Goal: Task Accomplishment & Management: Use online tool/utility

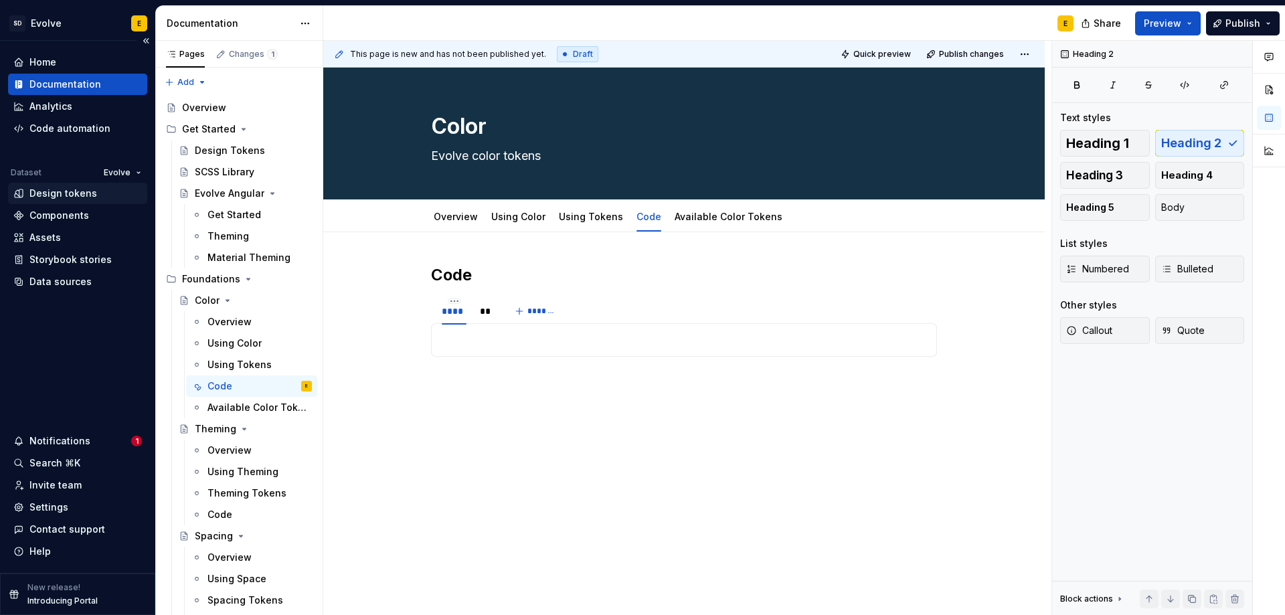
click at [51, 190] on div "Design tokens" at bounding box center [63, 193] width 68 height 13
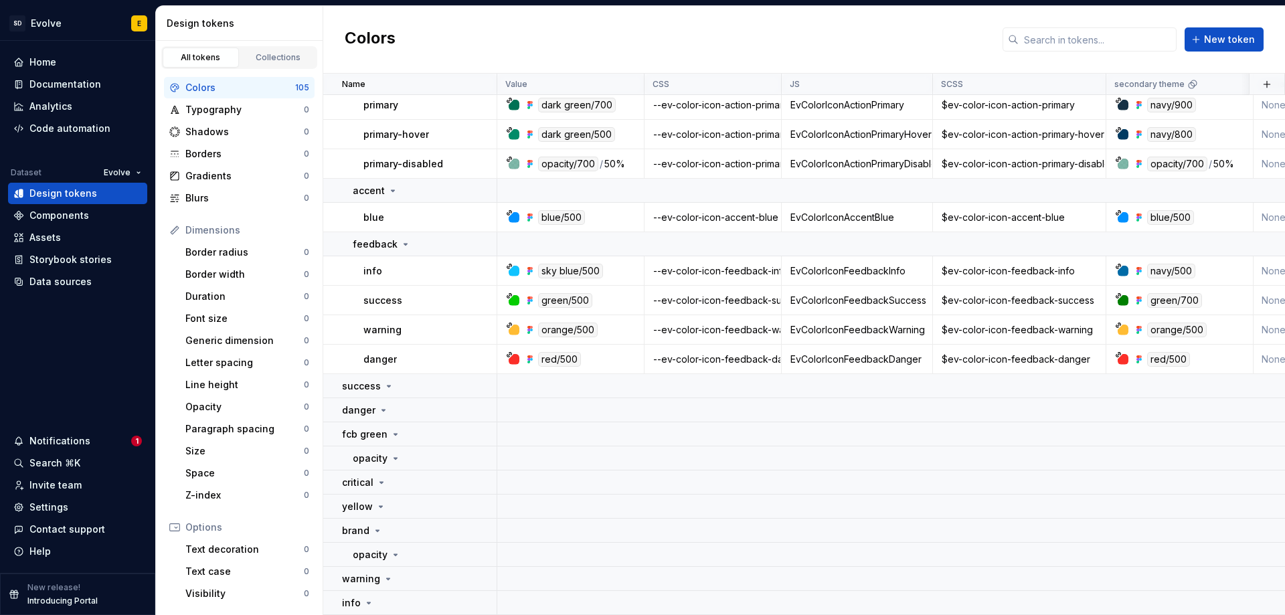
scroll to position [3542, 0]
click at [392, 381] on icon at bounding box center [388, 386] width 11 height 11
click at [390, 404] on div "danger" at bounding box center [419, 410] width 154 height 13
click at [394, 429] on icon at bounding box center [395, 434] width 11 height 11
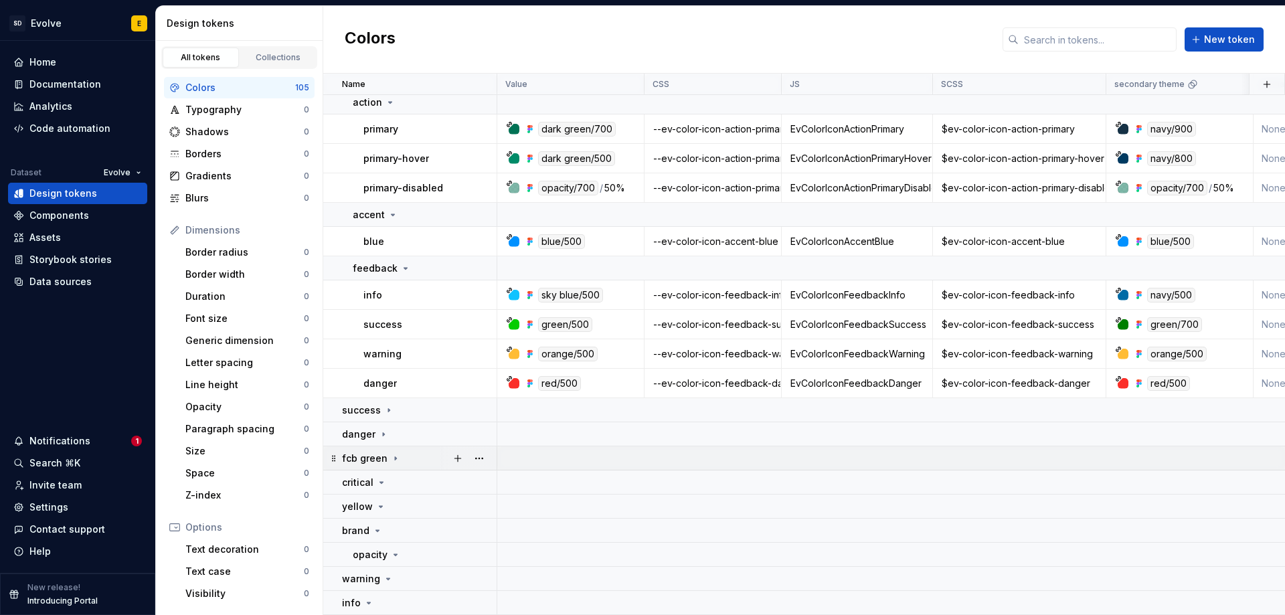
scroll to position [3518, 0]
click at [379, 525] on icon at bounding box center [377, 530] width 11 height 11
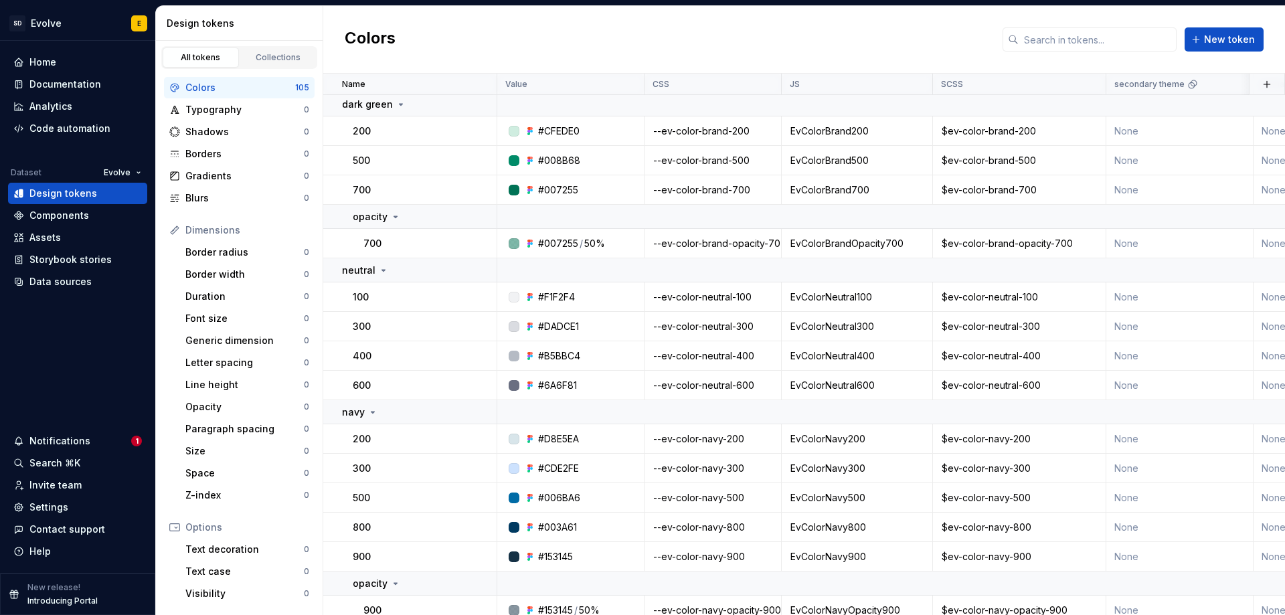
scroll to position [0, 0]
click at [535, 33] on div "Colors New token" at bounding box center [804, 40] width 962 height 68
click at [724, 139] on div "--ev-color-brand-200" at bounding box center [712, 133] width 135 height 13
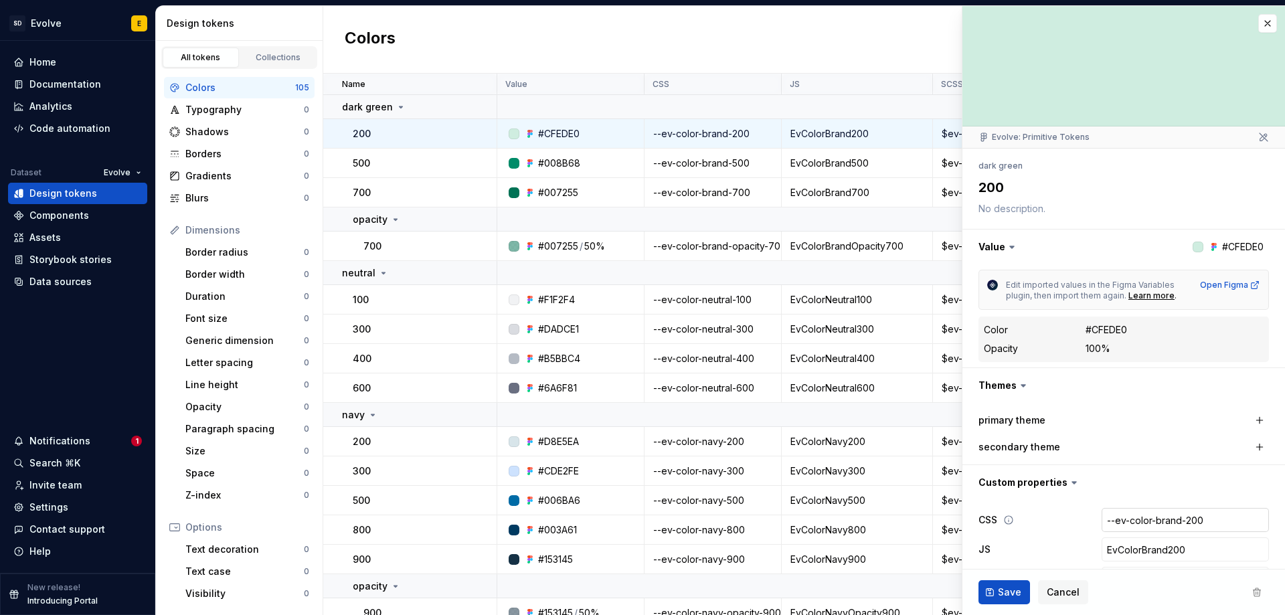
click at [1171, 522] on input "--ev-color-brand-200" at bounding box center [1185, 520] width 167 height 24
click at [1163, 518] on input "--ev-color-brand-200" at bounding box center [1185, 520] width 167 height 24
click at [1171, 521] on input "--ev-color-brand-200" at bounding box center [1185, 520] width 167 height 24
type textarea "*"
type input "--ev-color-bran-200"
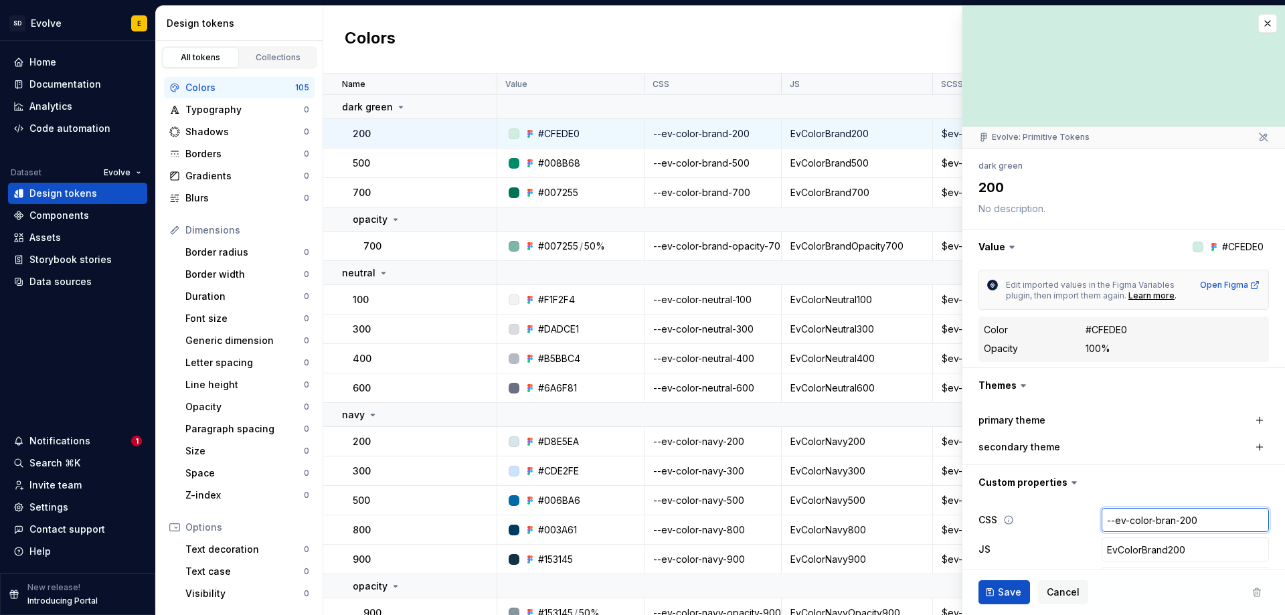
type textarea "*"
type input "--ev-color-bra-200"
type textarea "*"
type input "--ev-color-br-200"
type textarea "*"
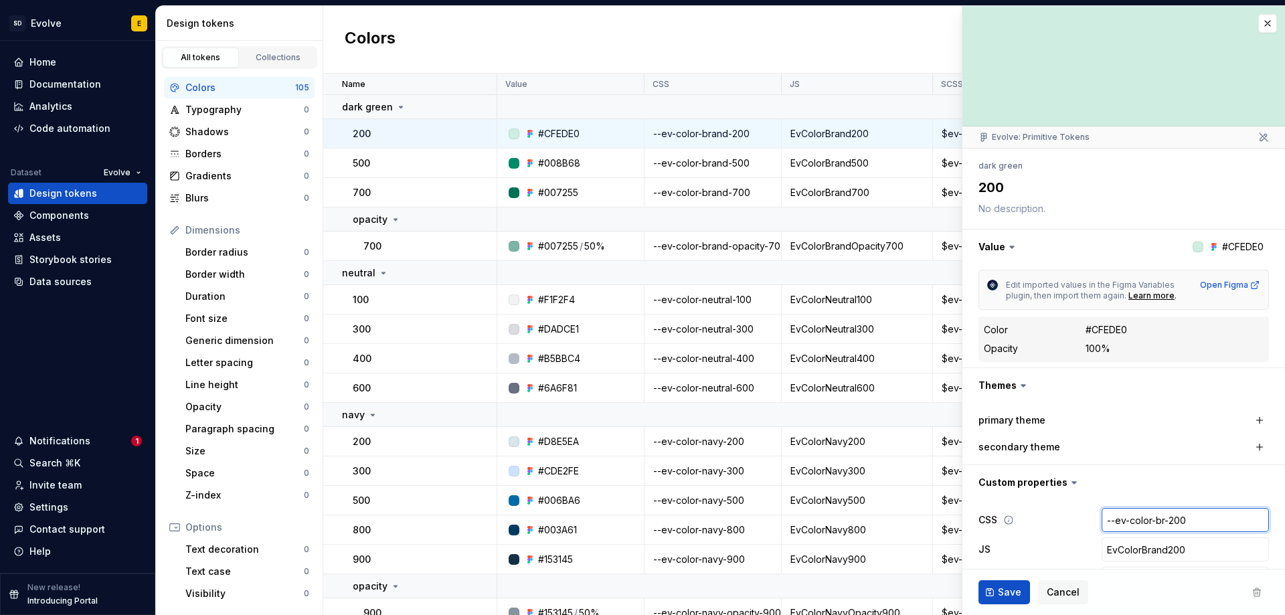
type input "--ev-color-b-200"
type textarea "*"
type input "--ev-color--200"
type textarea "*"
type input "--ev-color-d-200"
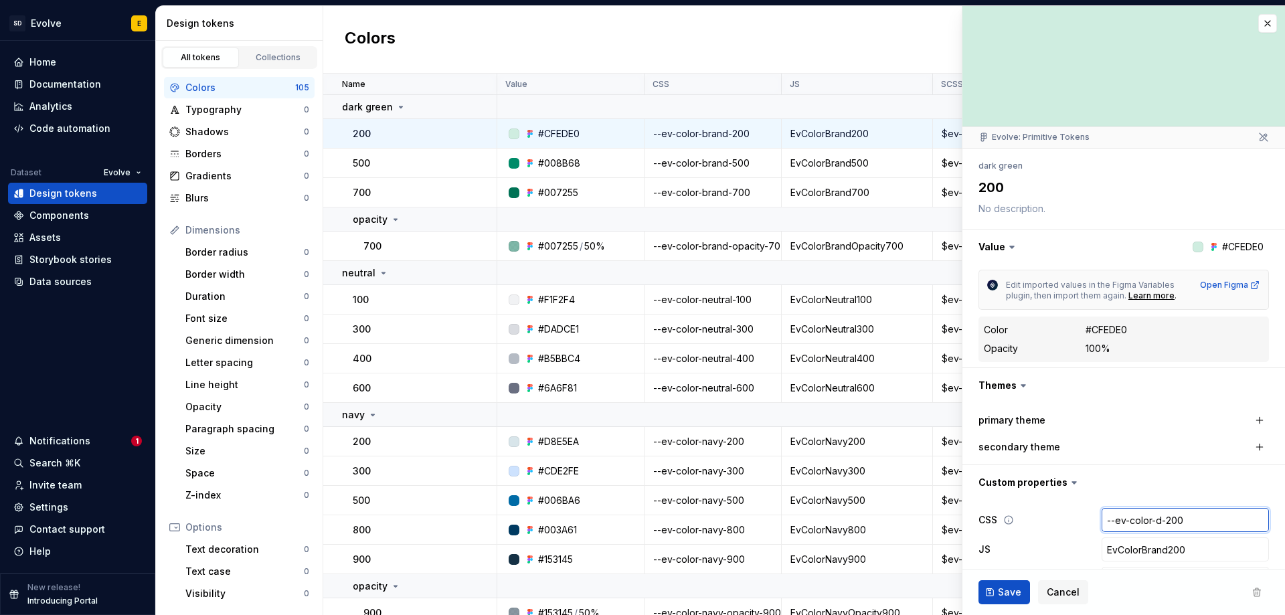
type textarea "*"
type input "--ev-color-da-200"
type textarea "*"
type input "--ev-color-dar-200"
type textarea "*"
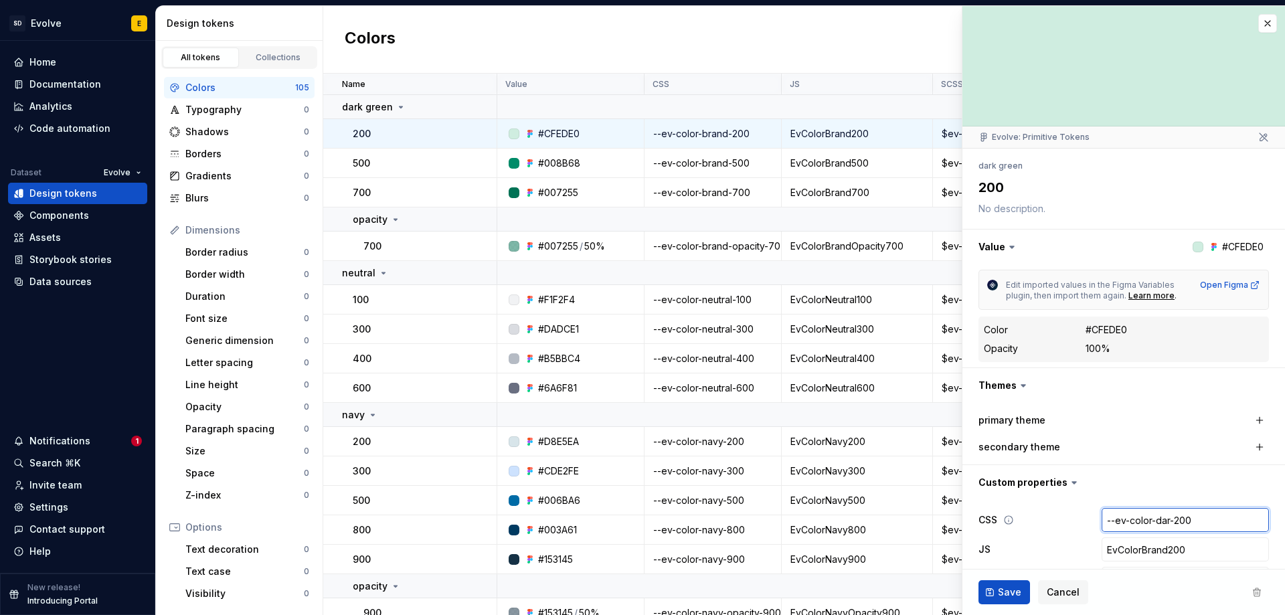
type input "--ev-color-dark-200"
type textarea "*"
type input "--ev-color-dark--200"
type textarea "*"
type input "--ev-color-dark-g-200"
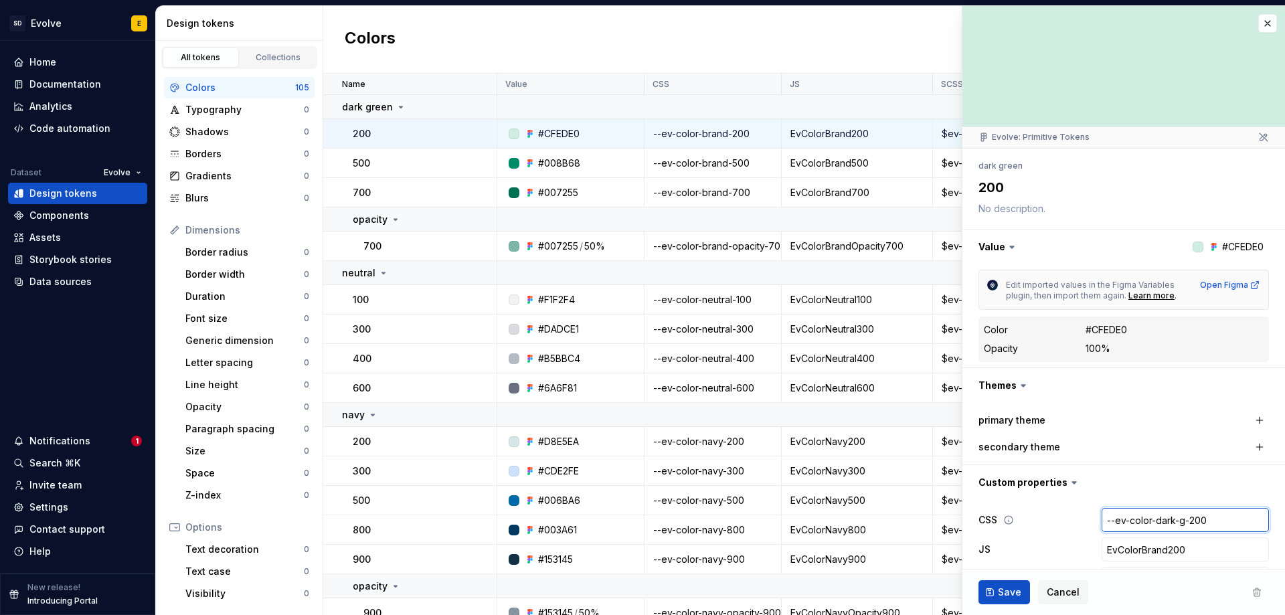
type textarea "*"
type input "--ev-color-dark-gr-200"
type textarea "*"
type input "--ev-color-dark-gre-200"
type textarea "*"
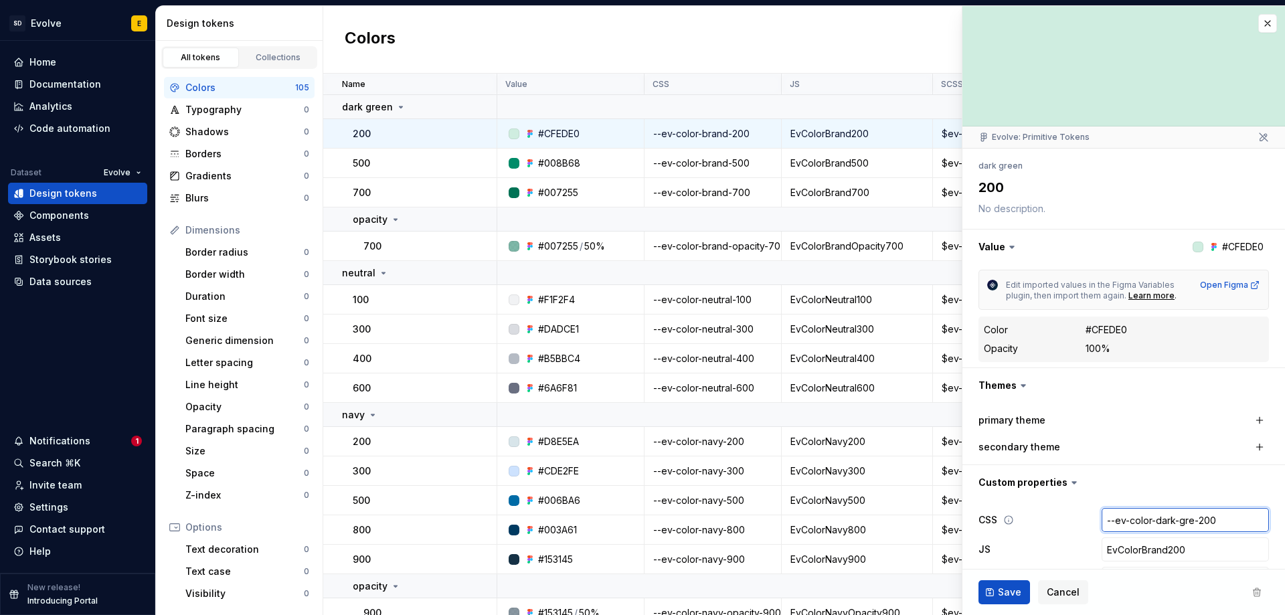
type input "--ev-color-dark-gree-200"
type textarea "*"
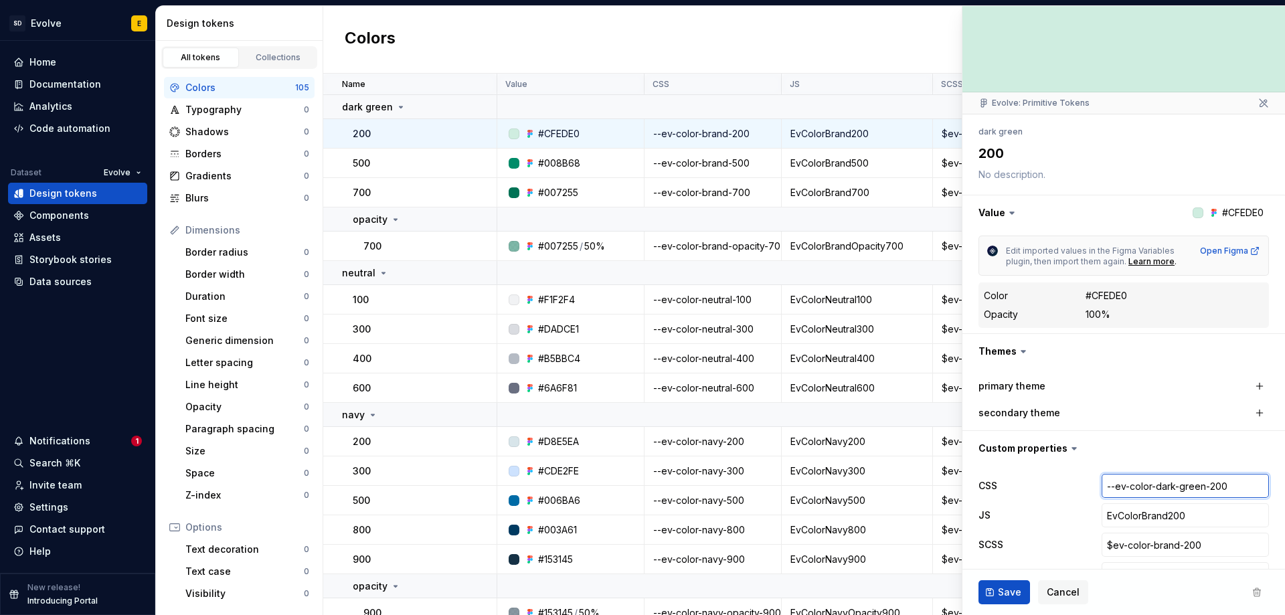
scroll to position [67, 0]
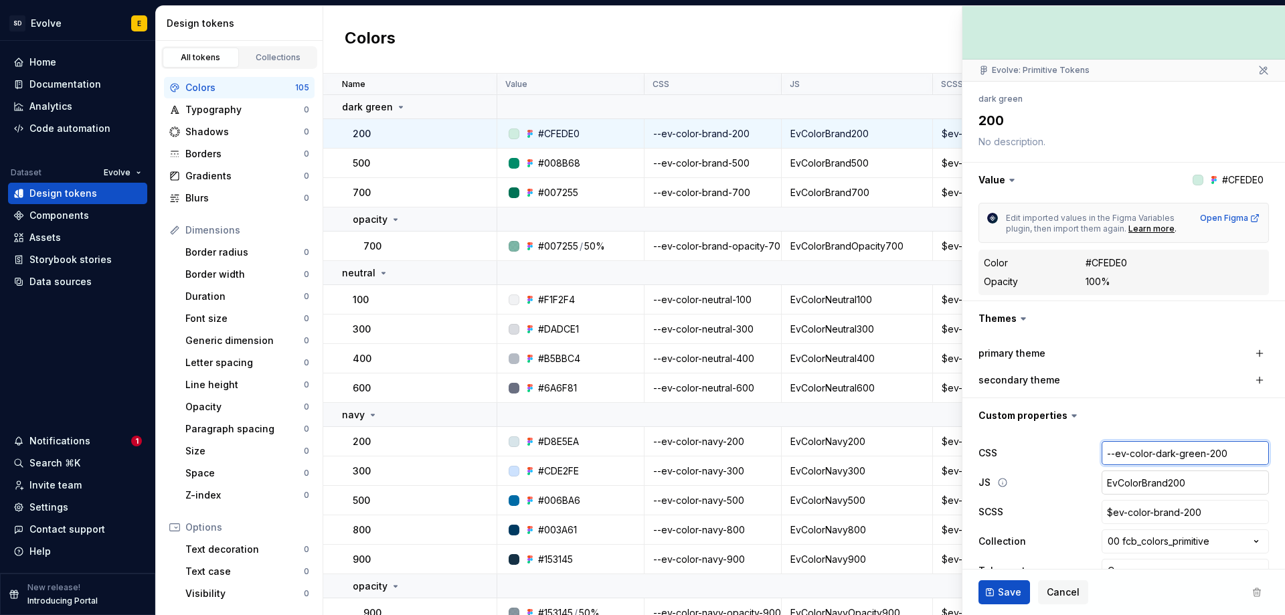
type input "--ev-color-dark-green-200"
click at [1131, 485] on input "EvColorBrand200" at bounding box center [1185, 483] width 167 height 24
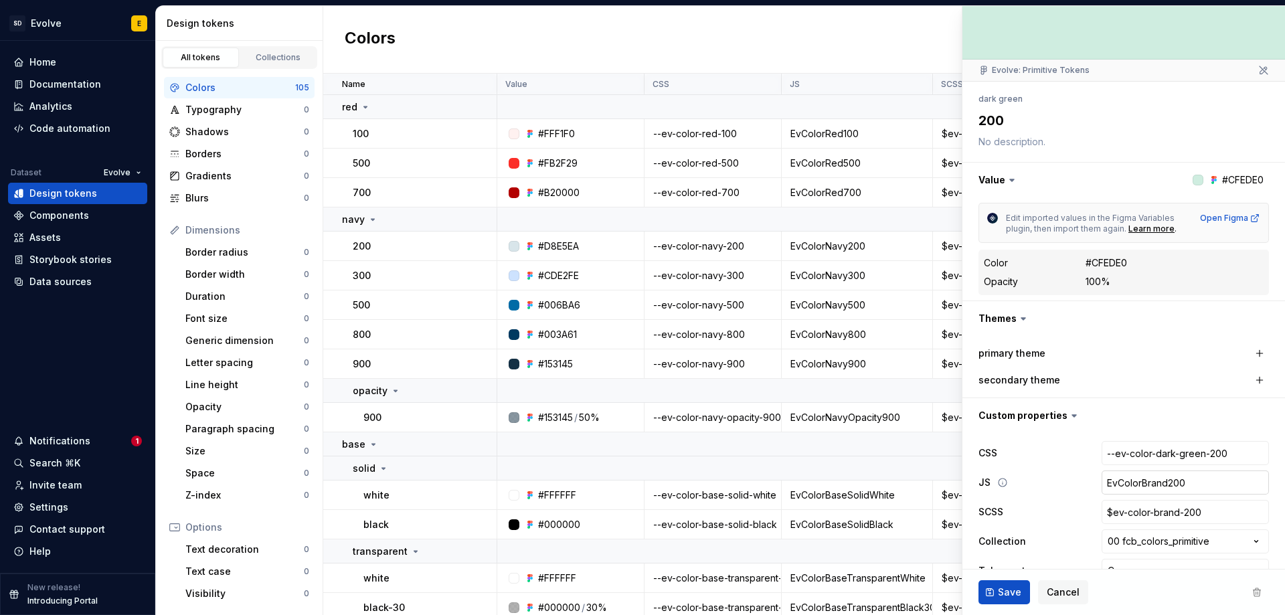
click at [1159, 482] on input "EvColorBrand200" at bounding box center [1185, 483] width 167 height 24
type textarea "*"
type input "EvColorBran200"
type textarea "*"
type input "EvColorBra200"
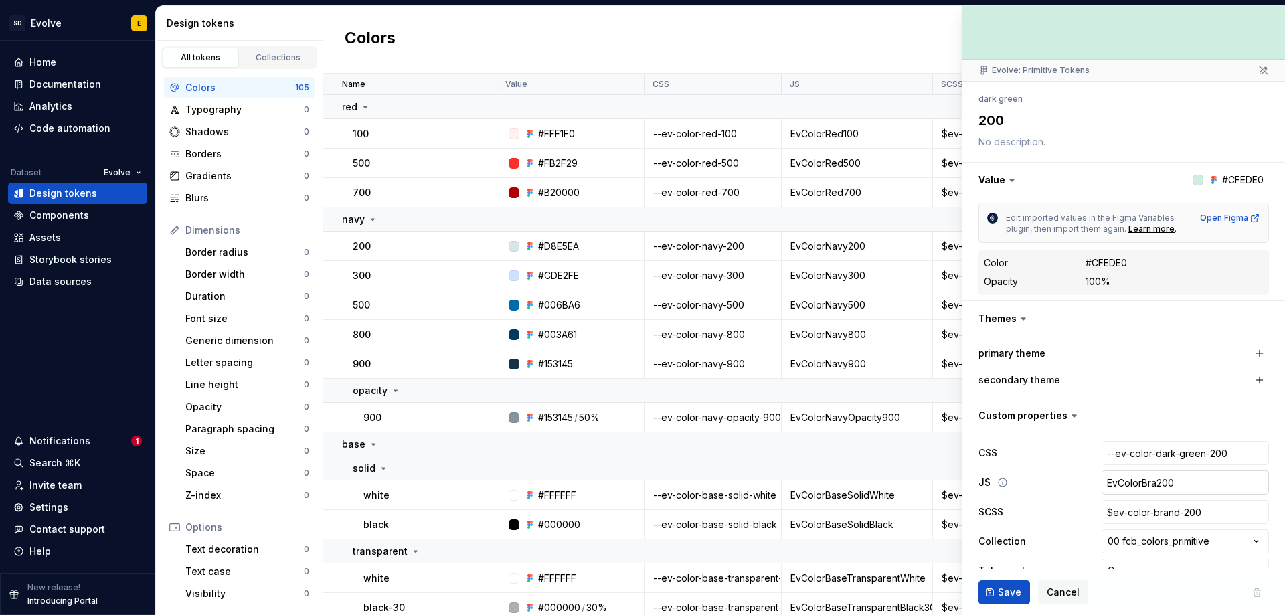
type textarea "*"
type input "EvColorBr200"
type textarea "*"
type input "EvColorB200"
type textarea "*"
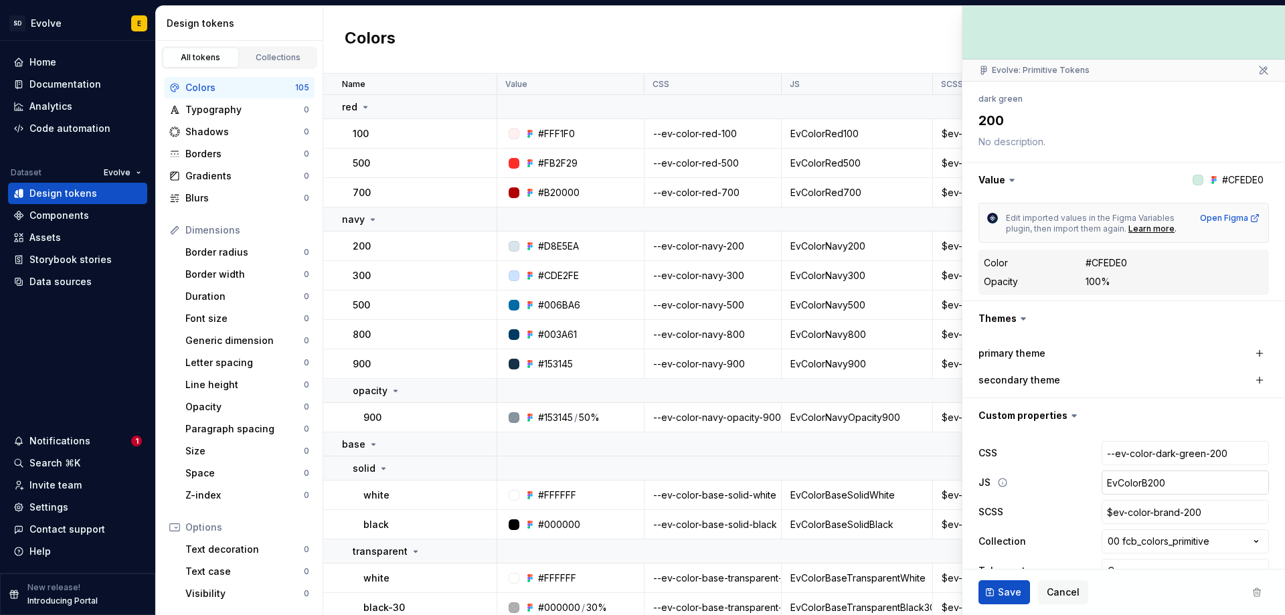
type input "EvColor200"
type textarea "*"
type input "EvColorD200"
type textarea "*"
type input "EvColorDa200"
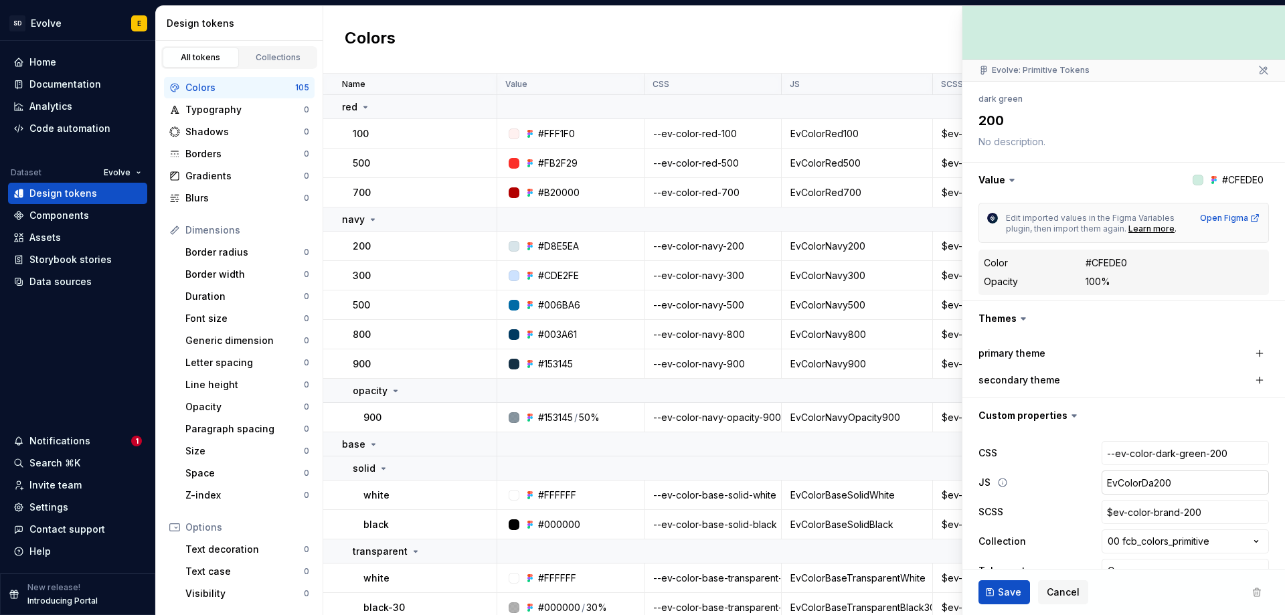
type textarea "*"
type input "EvColorDar200"
type textarea "*"
type input "EvColorDark200"
type textarea "*"
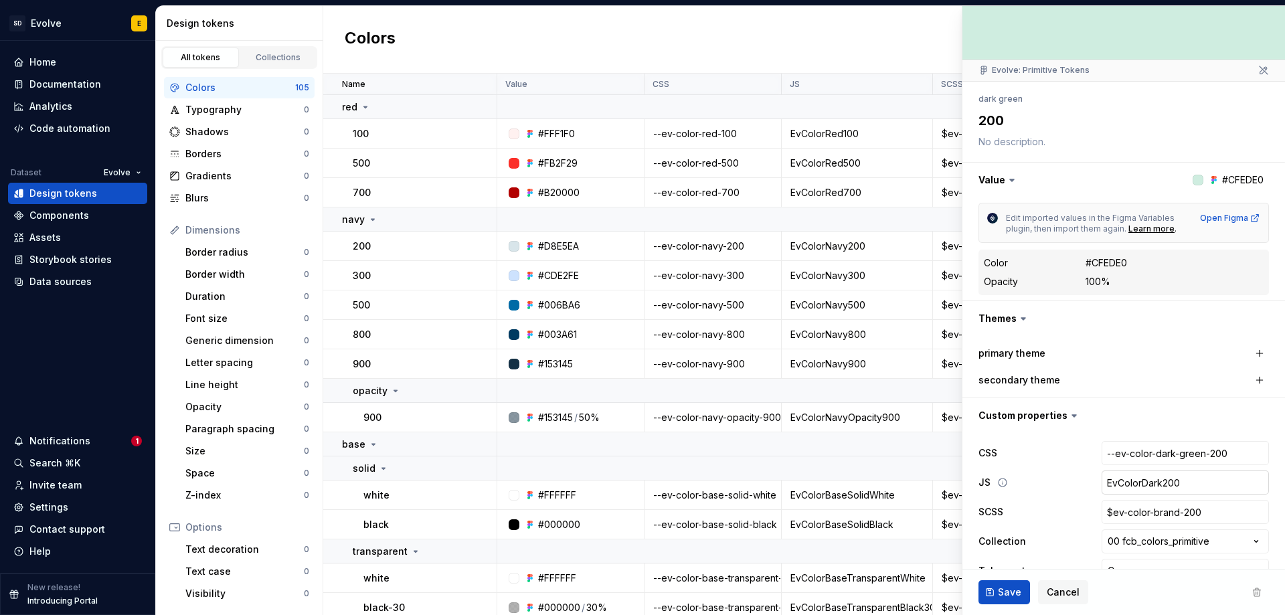
type input "EvColorDarkG200"
type textarea "*"
type input "EvColorDarkGr200"
type textarea "*"
type input "EvColorDarkGre200"
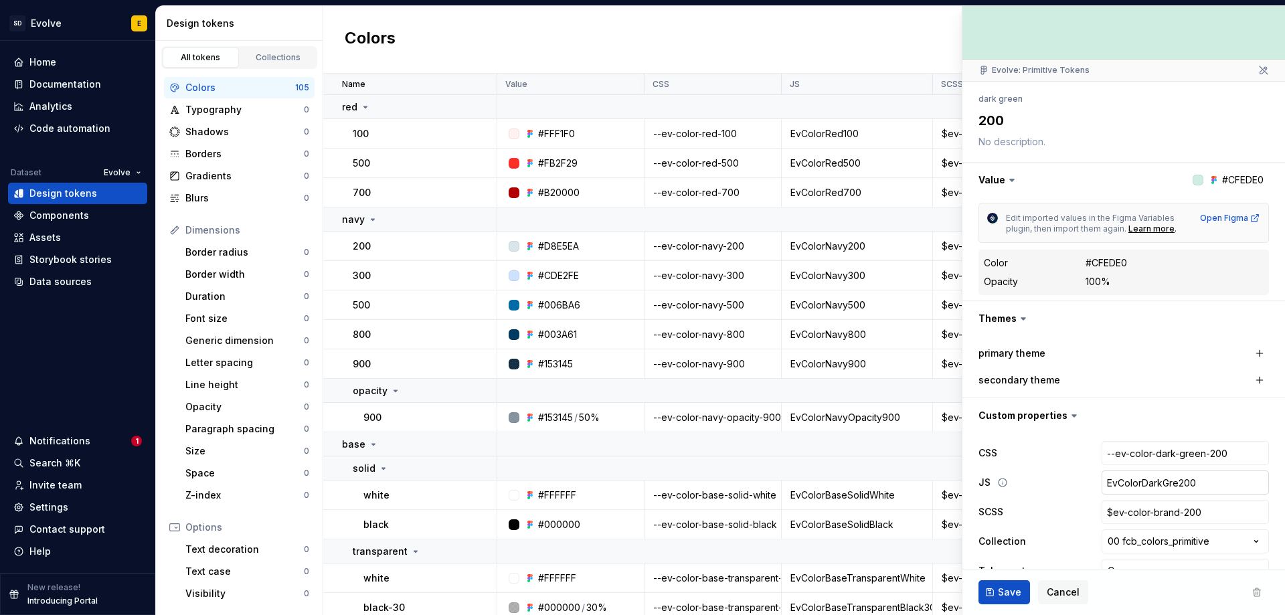
type textarea "*"
type input "EvColorDarkGree200"
type textarea "*"
type input "EvColorDarkGreen200"
click at [1160, 511] on input "$ev-color-brand-200" at bounding box center [1185, 512] width 167 height 24
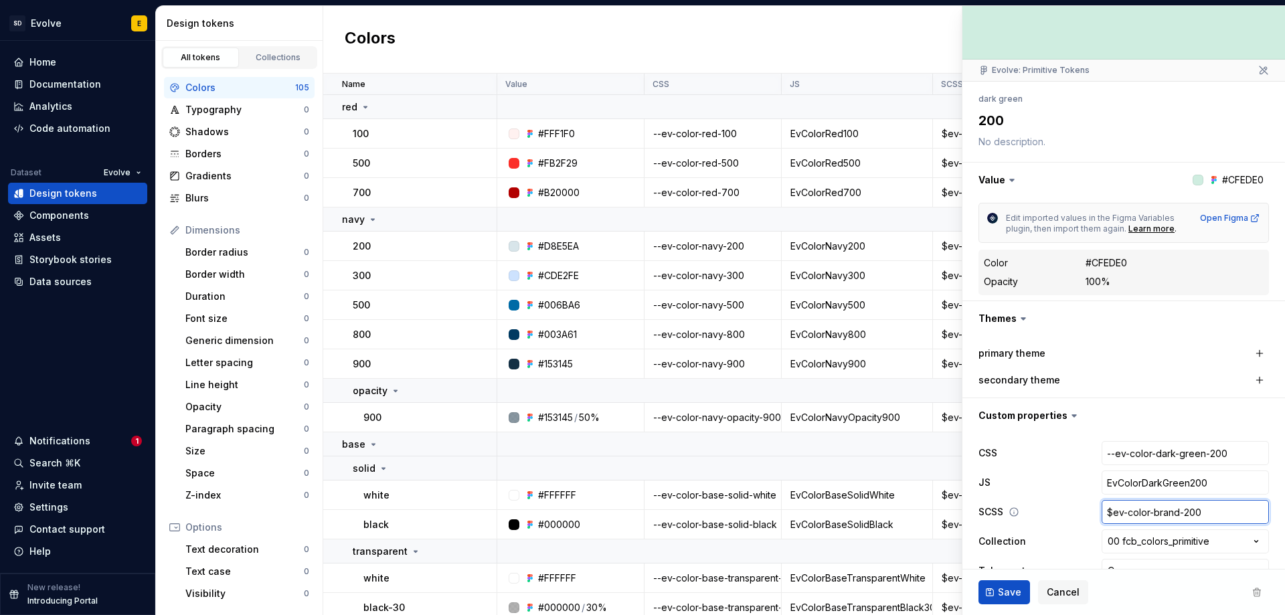
click at [1168, 510] on input "$ev-color-brand-200" at bounding box center [1185, 512] width 167 height 24
type textarea "*"
type input "$ev-color-bran-200"
type textarea "*"
type input "$ev-color-bra-200"
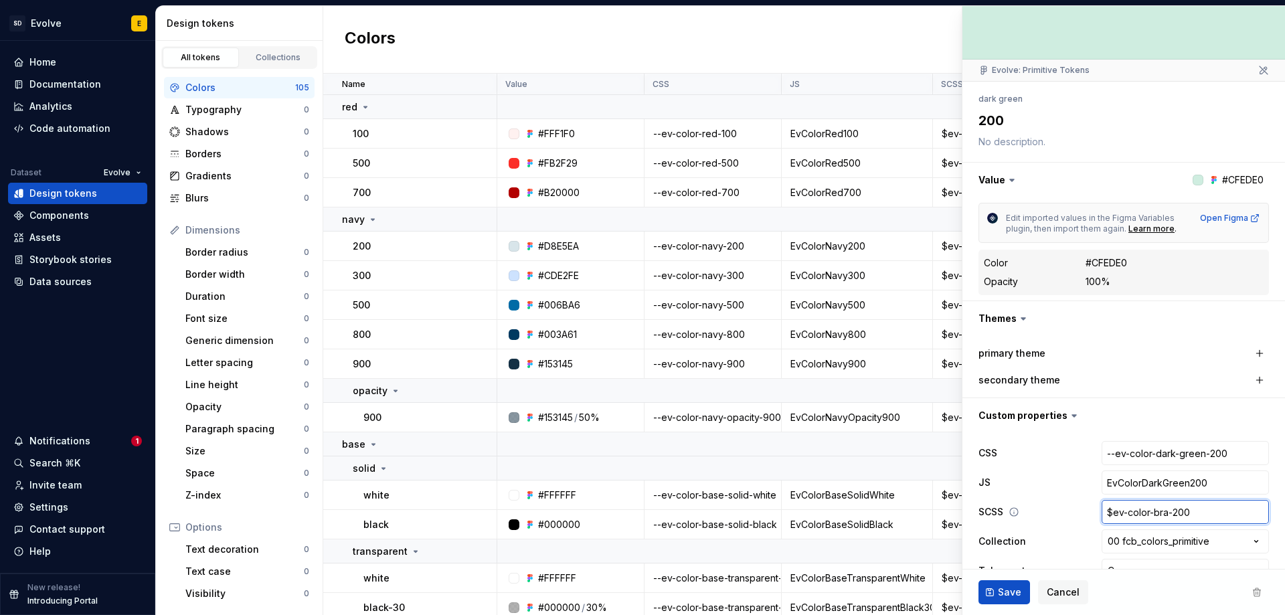
type textarea "*"
type input "$ev-color-br-200"
type textarea "*"
type input "$ev-color-b-200"
type textarea "*"
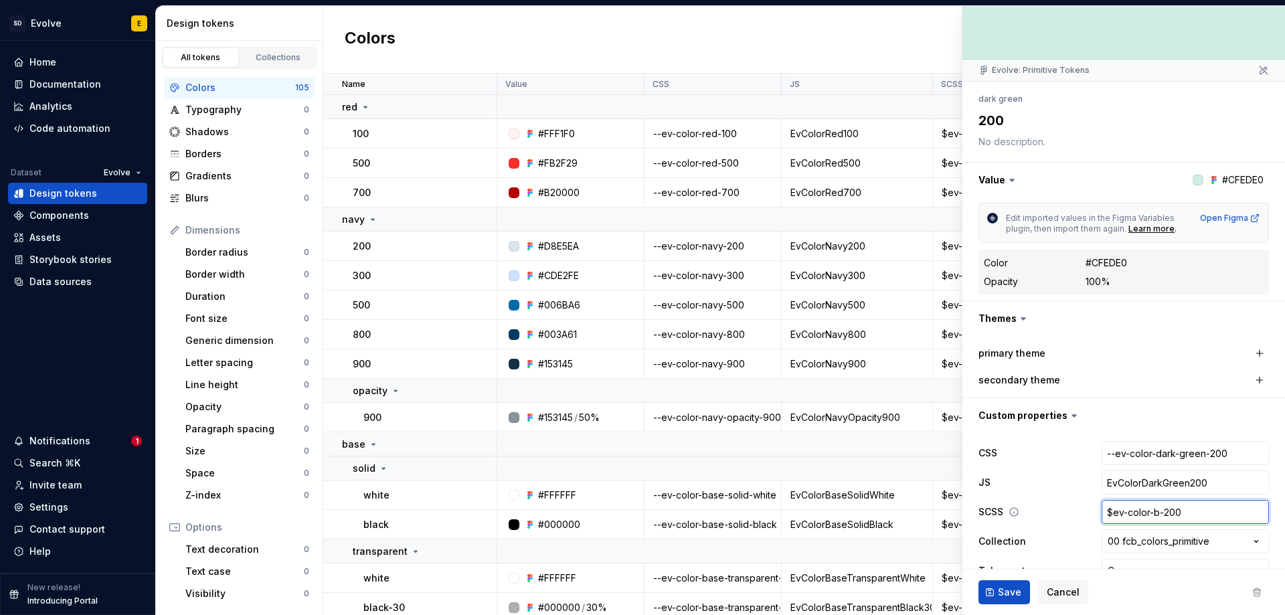
type input "$ev-color--200"
type textarea "*"
type input "$ev-color-d-200"
type textarea "*"
type input "$ev-color-da-200"
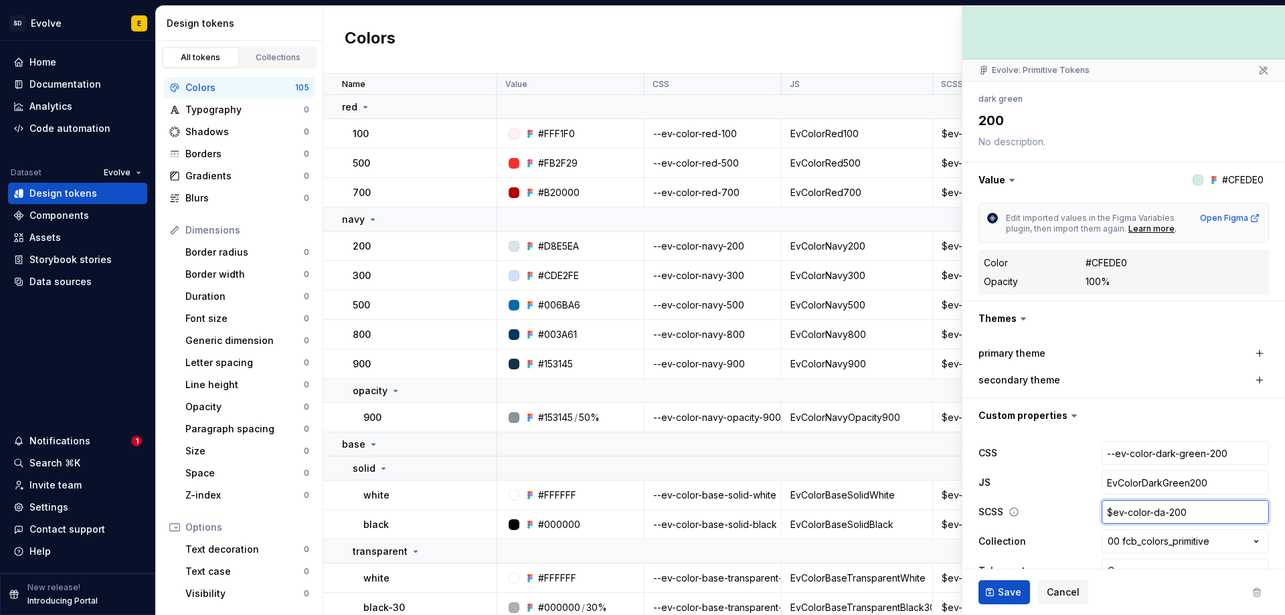
type textarea "*"
type input "$ev-color-dar-200"
type textarea "*"
type input "$ev-color-dark-200"
type textarea "*"
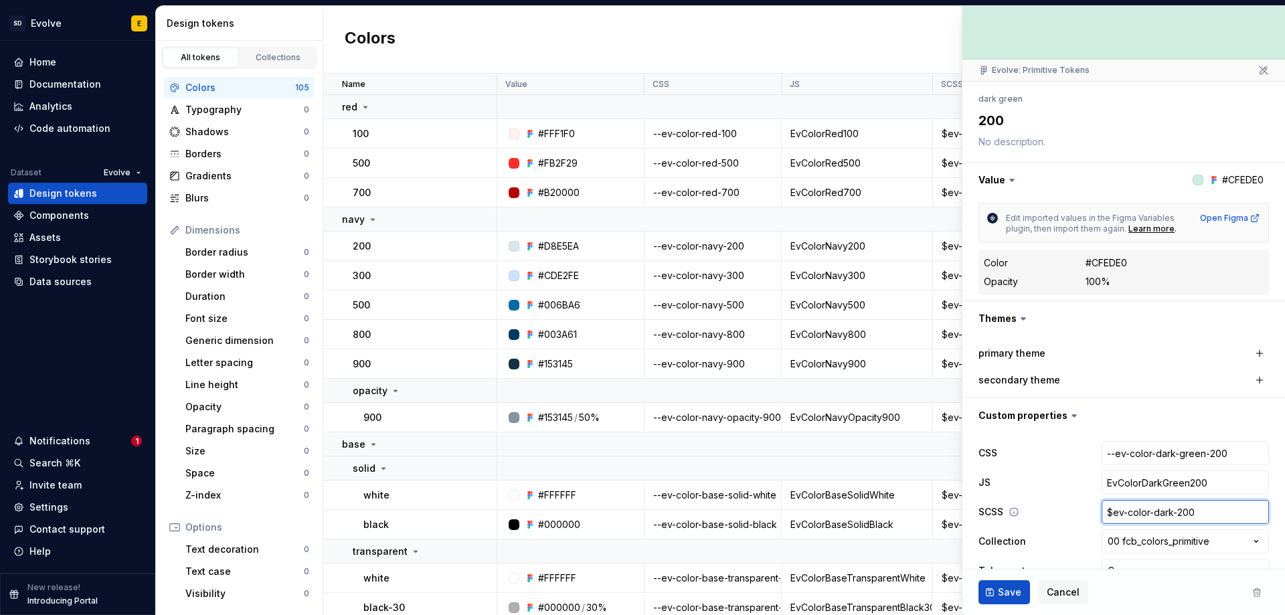
type input "$ev-color-dark--200"
type textarea "*"
type input "$ev-color-dark-g-200"
type textarea "*"
type input "$ev-color-dark-gr-200"
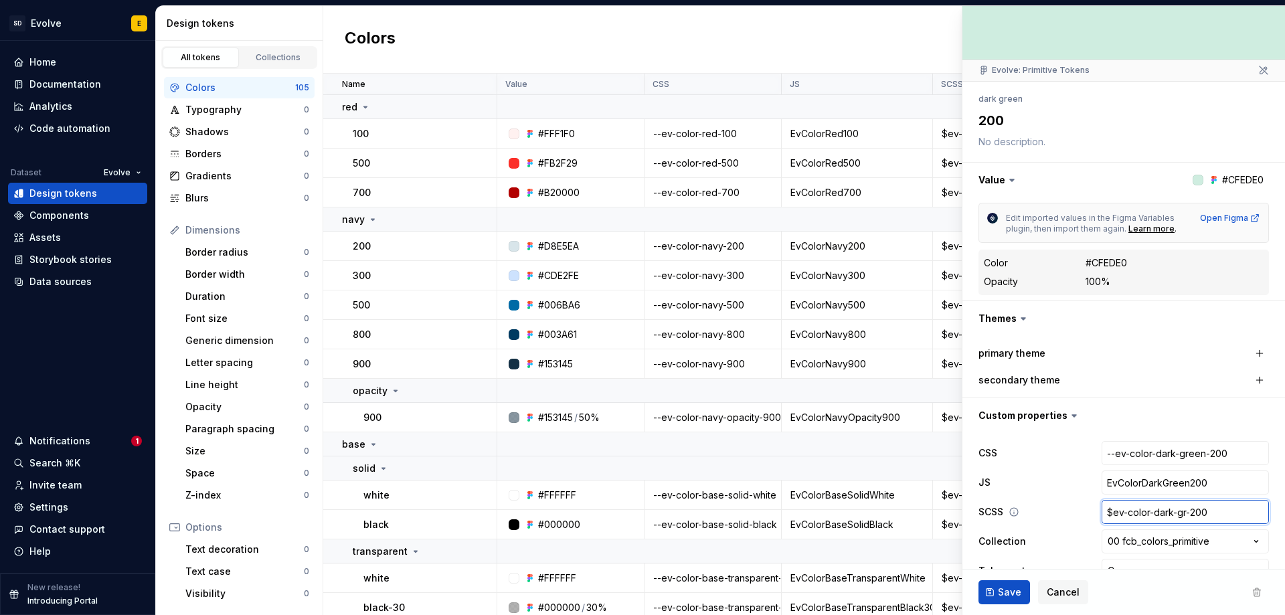
type textarea "*"
type input "$ev-color-dark-gre-200"
type textarea "*"
type input "$ev-color-dark-gree-200"
type textarea "*"
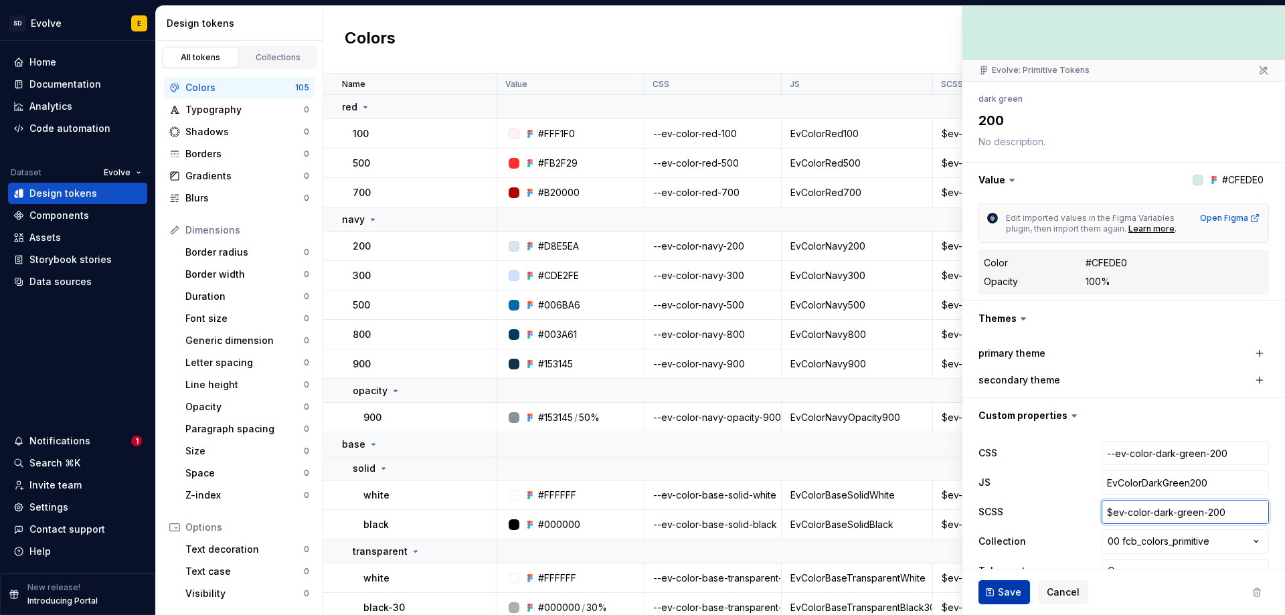
type input "$ev-color-dark-green-200"
click at [1014, 592] on span "Save" at bounding box center [1009, 592] width 23 height 13
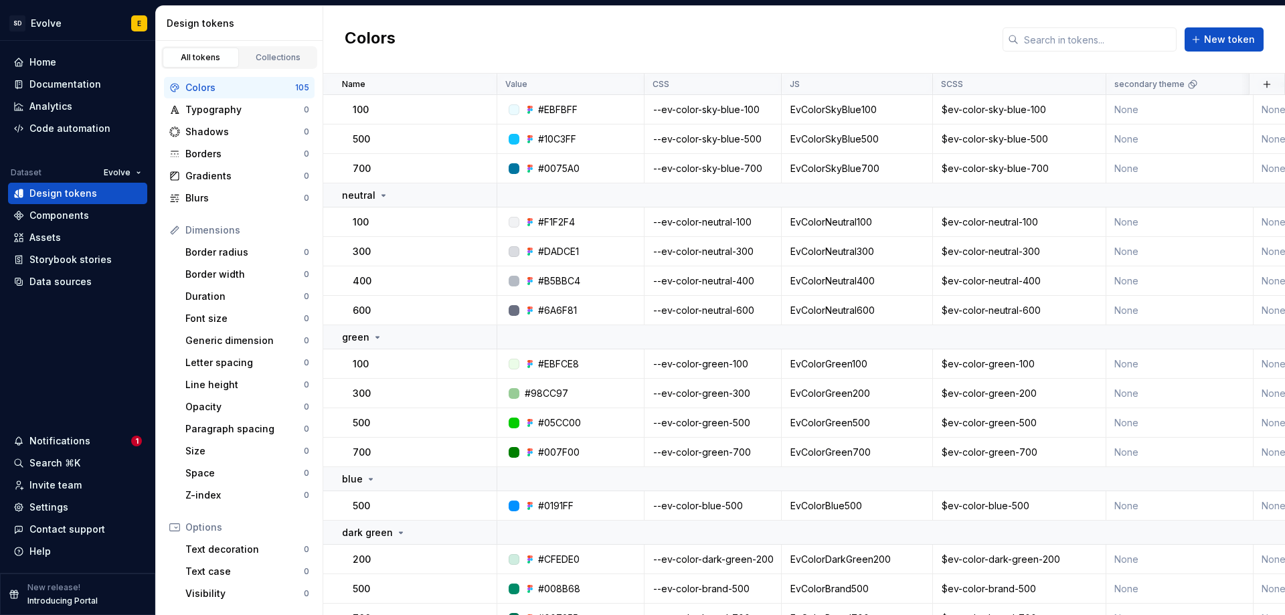
scroll to position [808, 0]
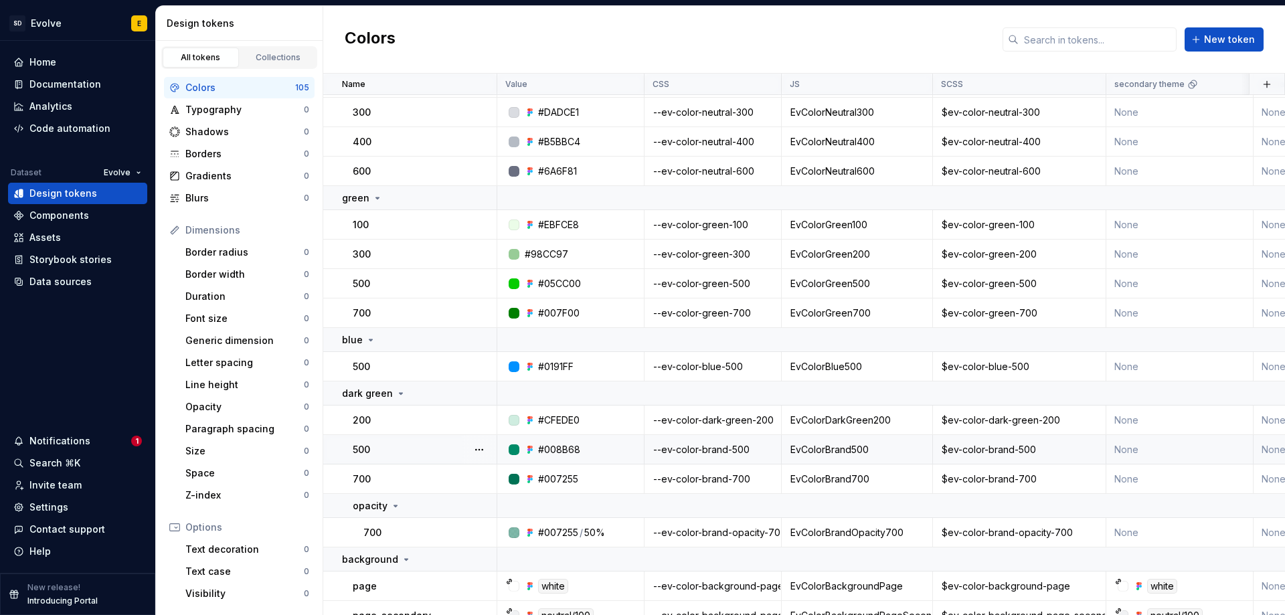
click at [721, 449] on div "--ev-color-brand-500" at bounding box center [712, 449] width 135 height 13
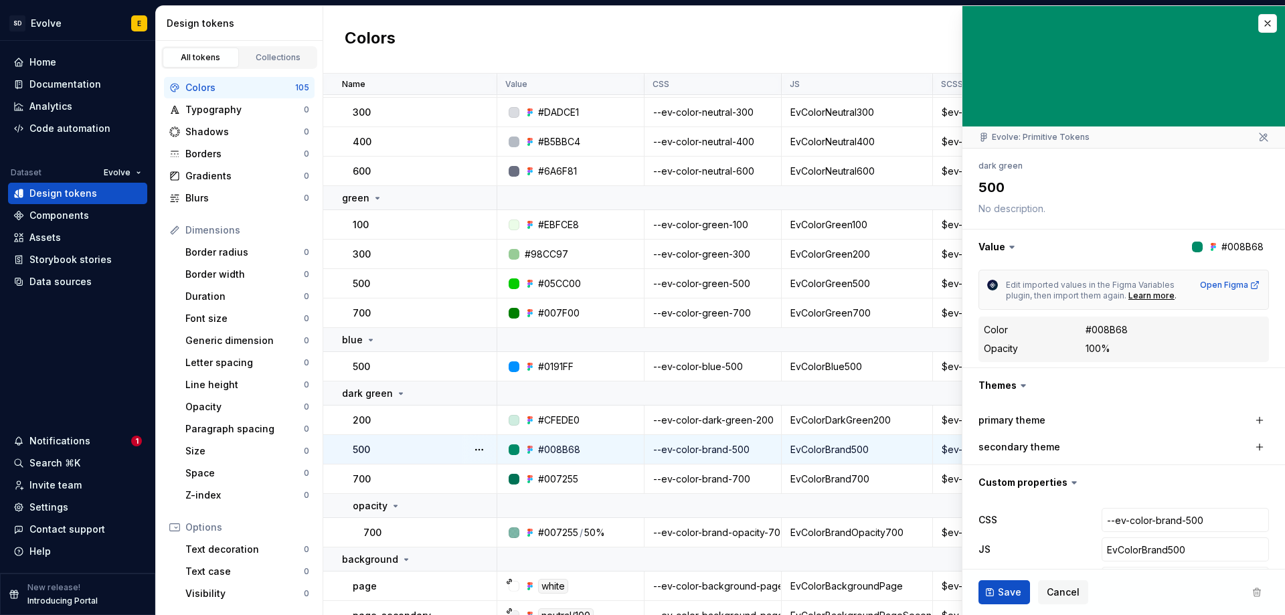
type textarea "*"
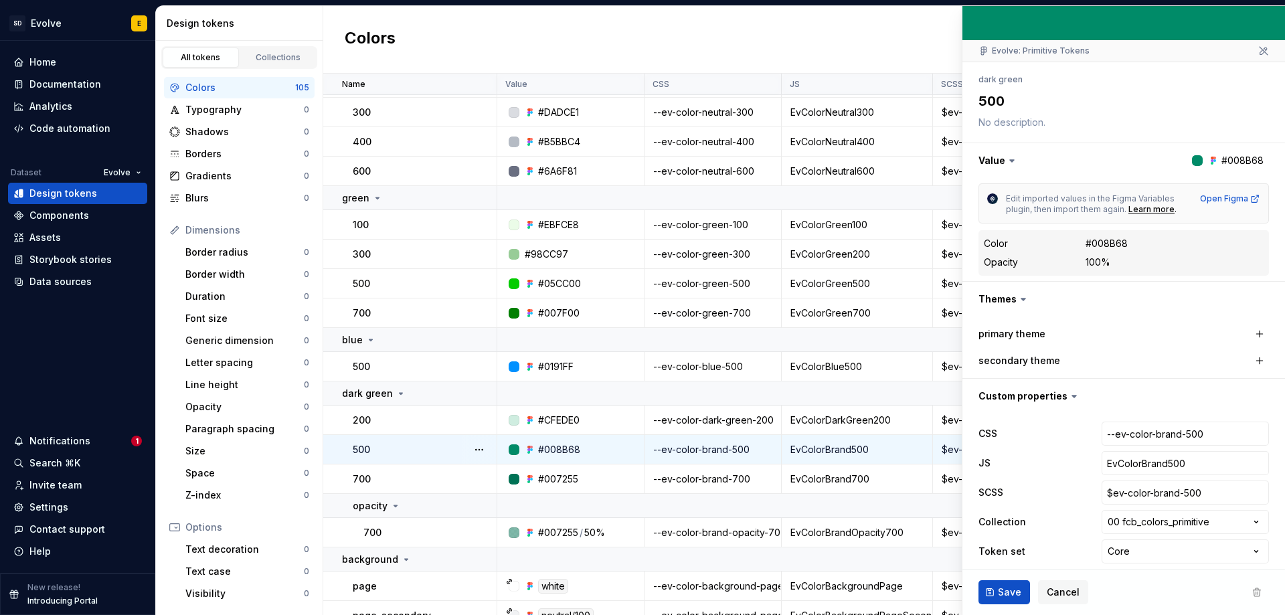
scroll to position [98, 0]
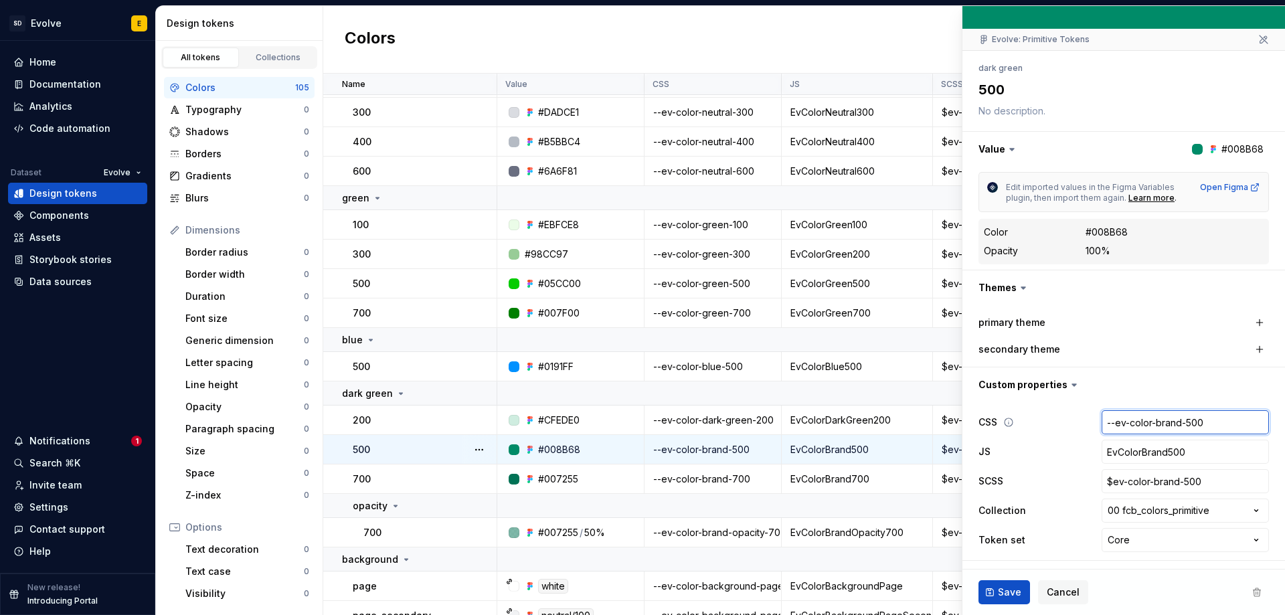
click at [1140, 424] on input "--ev-color-brand-500" at bounding box center [1185, 422] width 167 height 24
click at [1157, 426] on input "--ev-color-brand-500" at bounding box center [1185, 422] width 167 height 24
click at [1174, 425] on input "--ev-color-brand-500" at bounding box center [1185, 422] width 167 height 24
type input "--ev-color-bran-500"
type textarea "*"
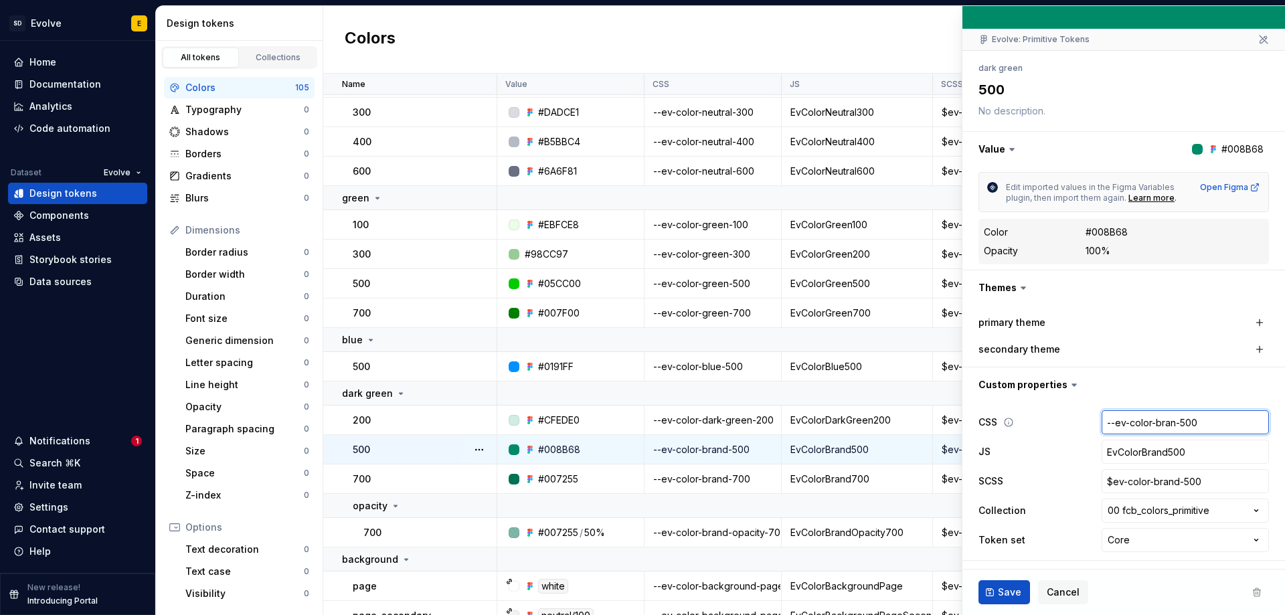
type input "--ev-color-bra-500"
type textarea "*"
type input "--ev-color-br-500"
type textarea "*"
type input "--ev-color-b-500"
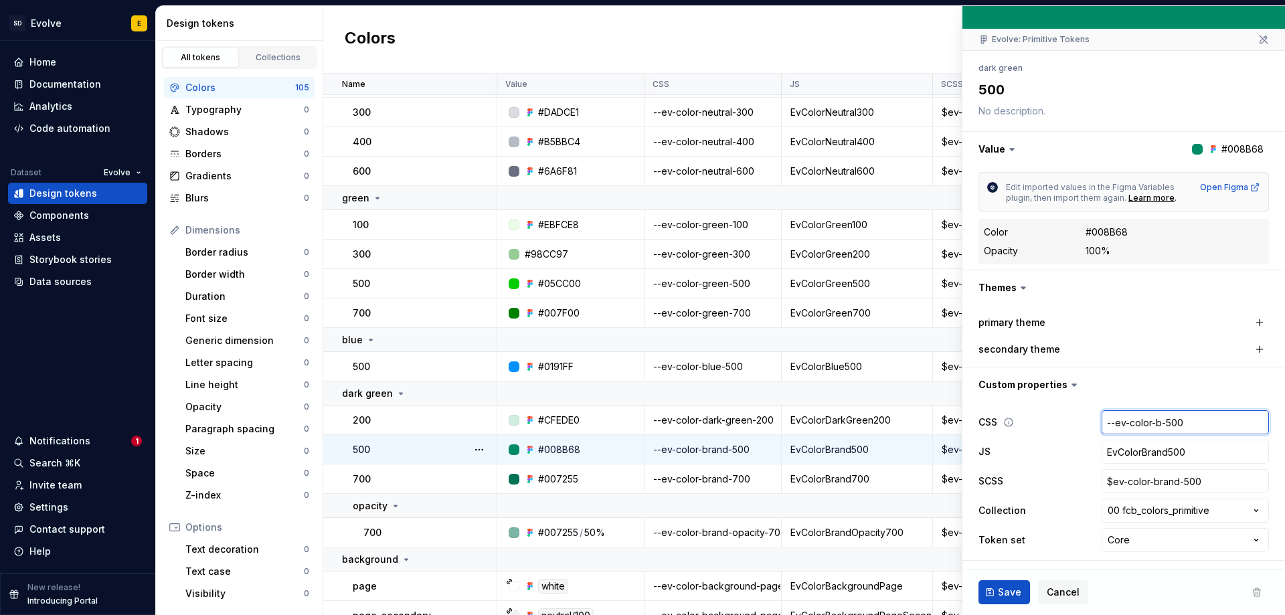
type textarea "*"
type input "--ev-color--500"
type textarea "*"
type input "--ev-color-d-500"
type textarea "*"
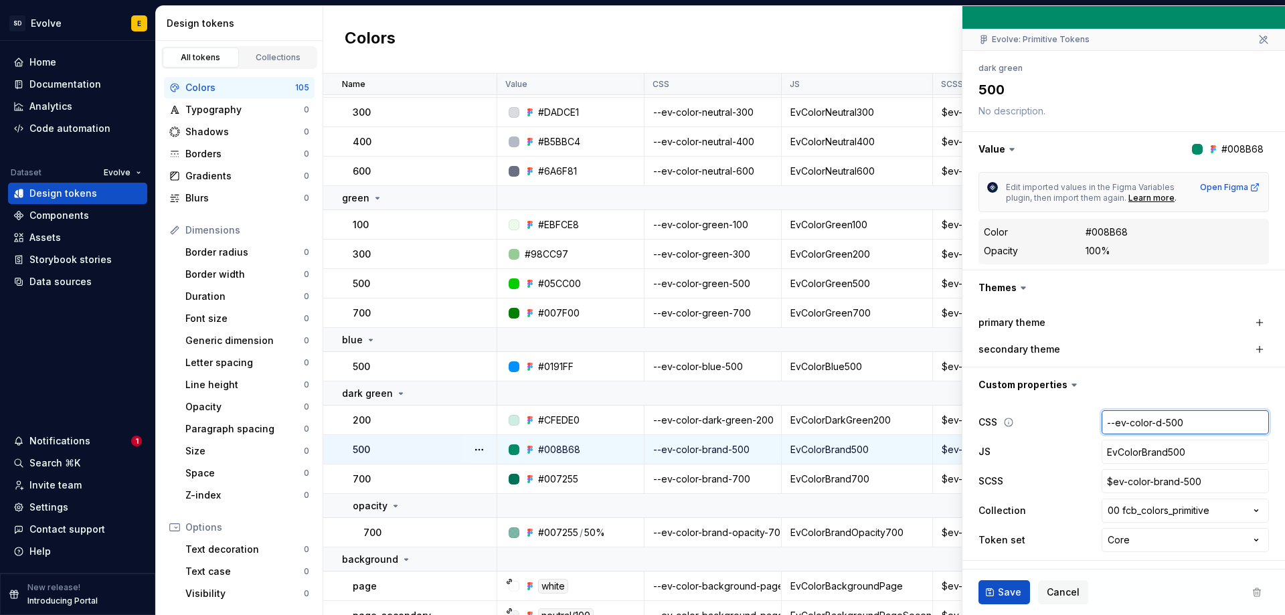
type input "--ev-color-da-500"
type textarea "*"
type input "--ev-color-dar-500"
type textarea "*"
type input "--ev-color-dark-500"
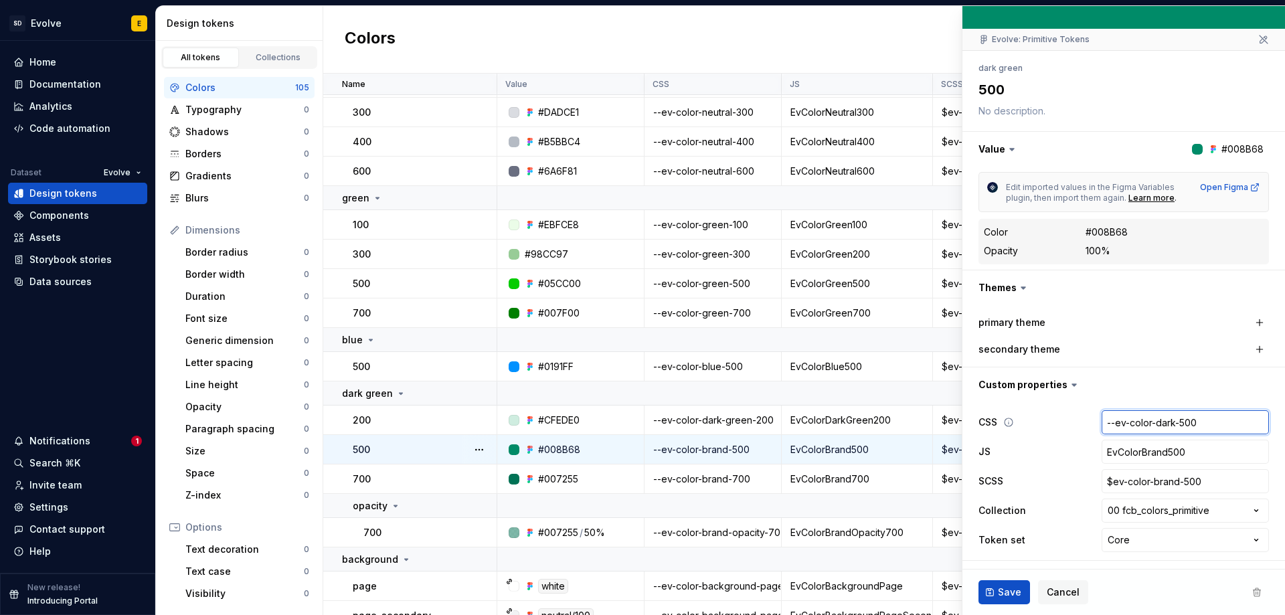
type textarea "*"
type input "--ev-color-dark-g-500"
type textarea "*"
type input "--ev-color-dark-gr-500"
type textarea "*"
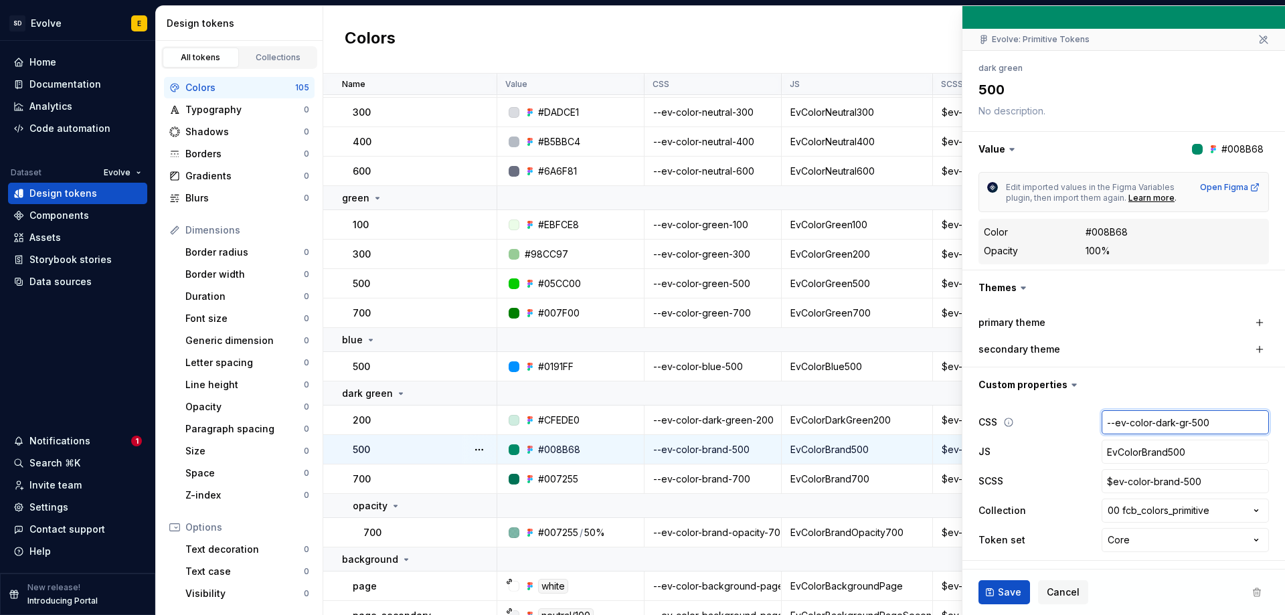
type input "--ev-color-dark-gre-500"
type textarea "*"
type input "--ev-color-dark-gree-500"
type textarea "*"
type input "--ev-color-dark-green-500"
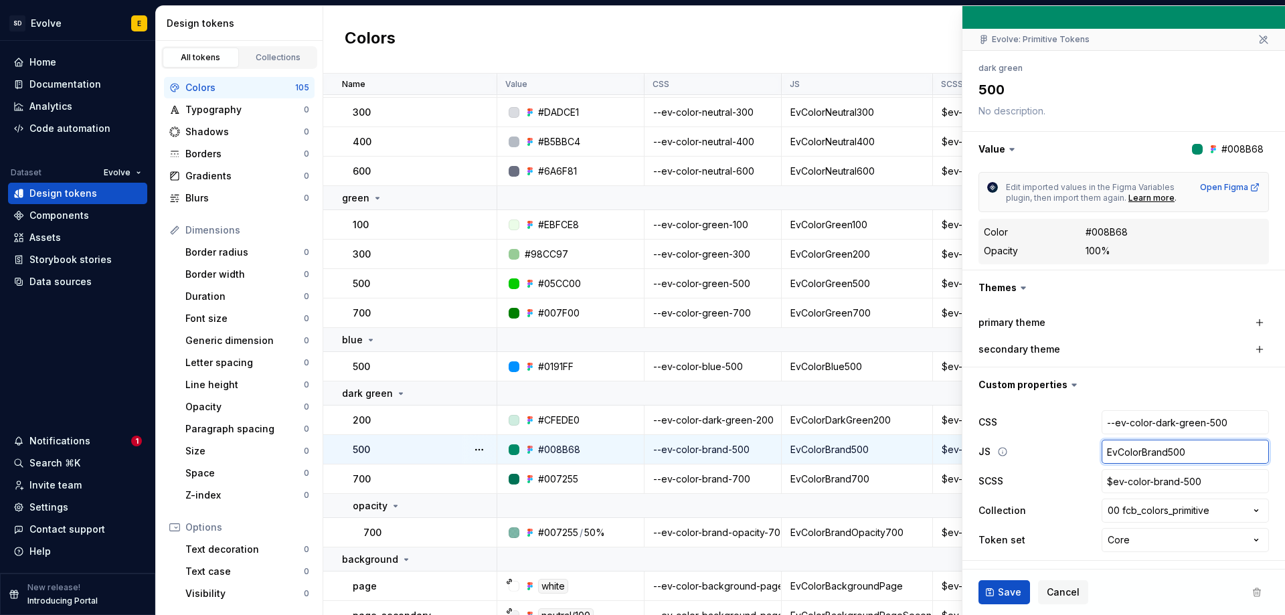
click at [1171, 452] on input "EvColorBrand500" at bounding box center [1185, 452] width 167 height 24
click at [1155, 450] on input "EvColorBrand500" at bounding box center [1185, 452] width 167 height 24
click at [1160, 451] on input "EvColorBrand500" at bounding box center [1185, 452] width 167 height 24
type textarea "*"
type input "EvColorBran500"
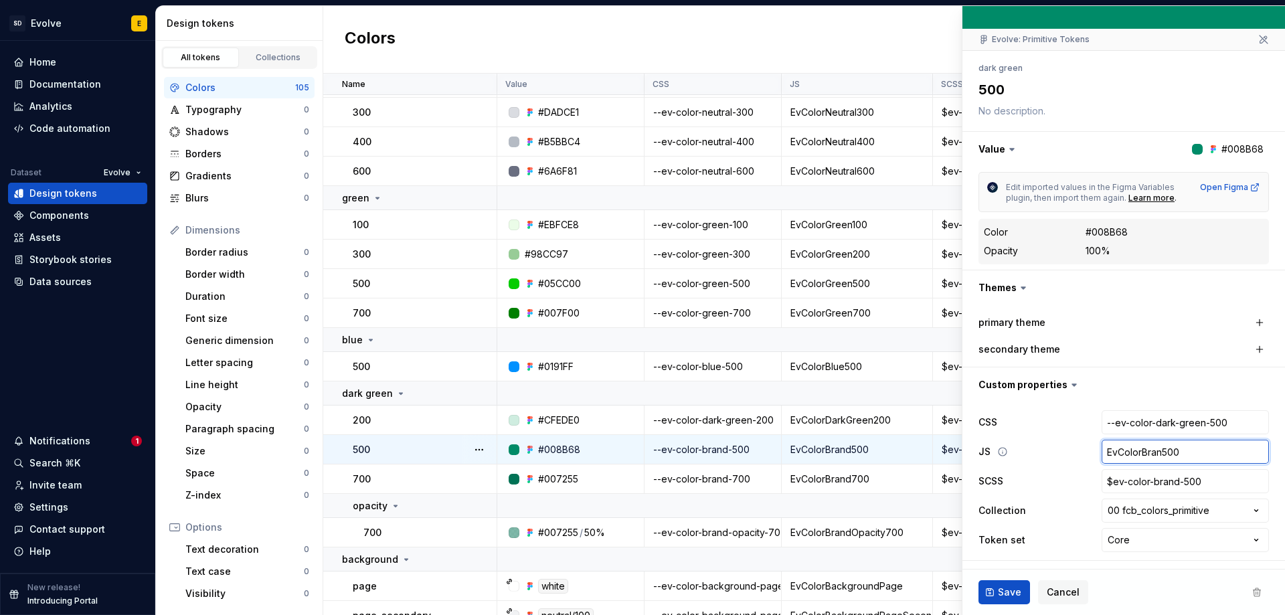
type textarea "*"
type input "EvColorBra500"
type textarea "*"
type input "EvColorBr500"
type textarea "*"
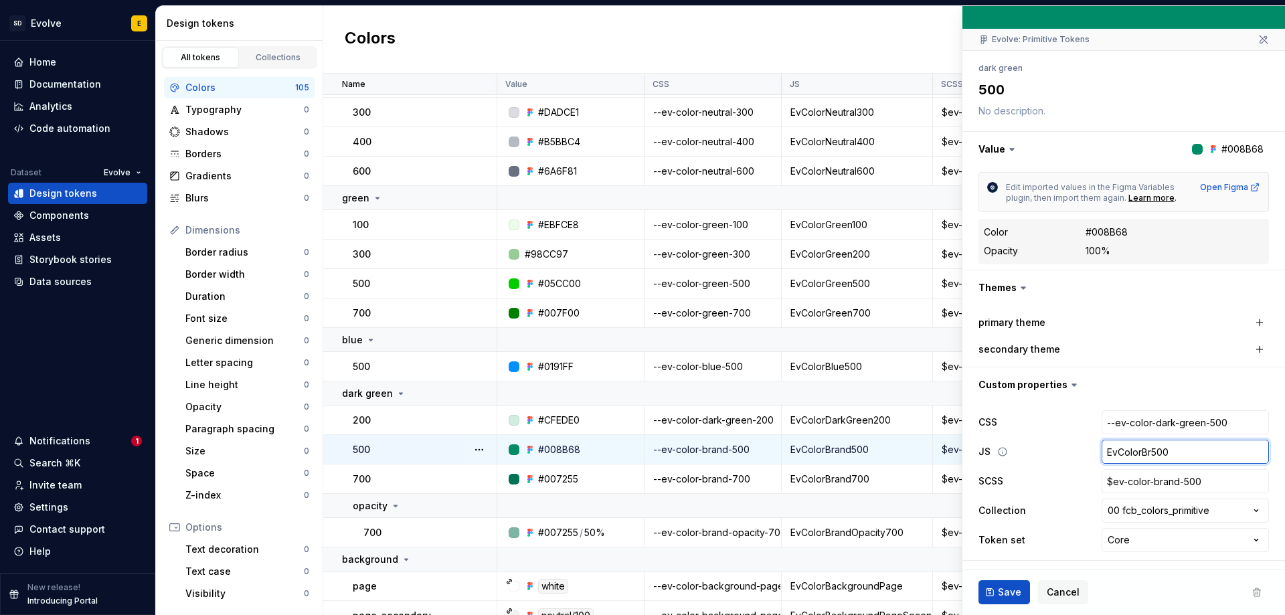
type input "EvColorB500"
type textarea "*"
type input "EvColor500"
type textarea "*"
type input "EvColorD500"
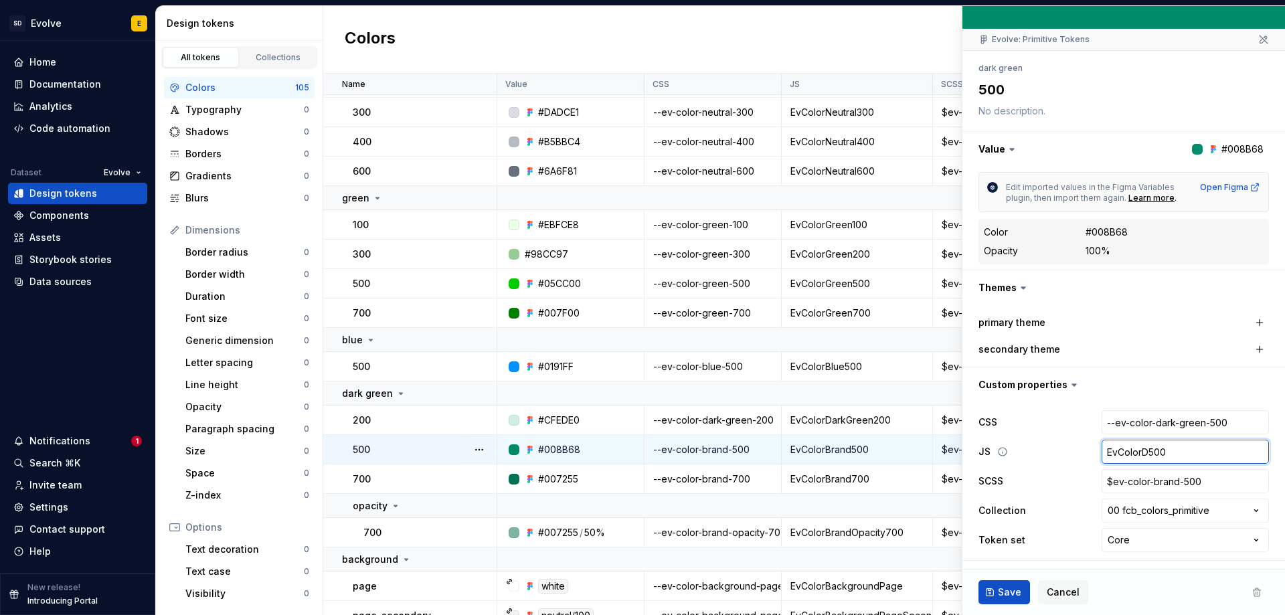
type textarea "*"
type input "EvColorDa500"
type textarea "*"
type input "EvColorDar500"
type textarea "*"
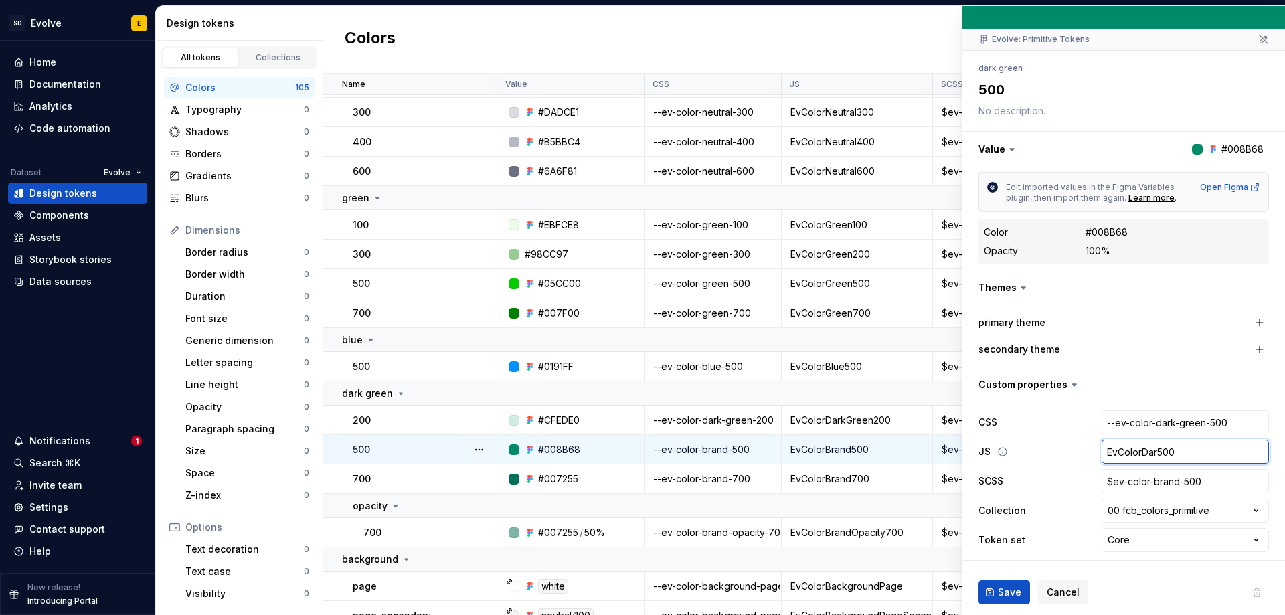
type input "EvColorDark500"
type textarea "*"
type input "EvColorDarkG500"
type textarea "*"
type input "EvColorDarkGr500"
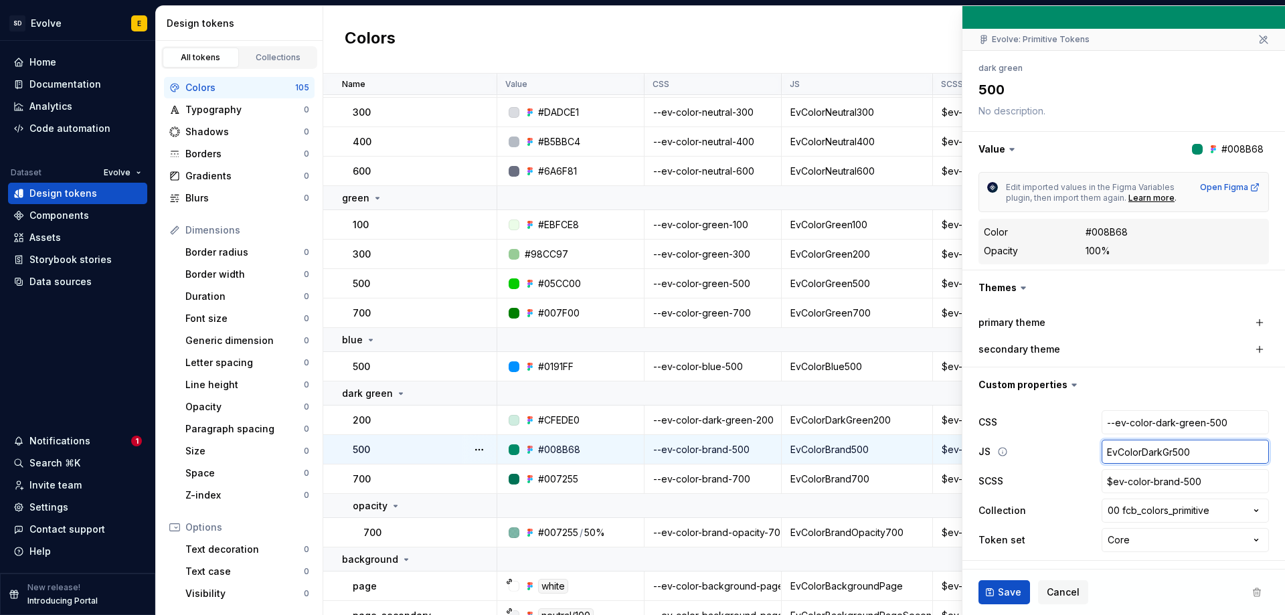
type textarea "*"
type input "EvColorDarkGre500"
type textarea "*"
type input "EvColorDarkGree500"
type textarea "*"
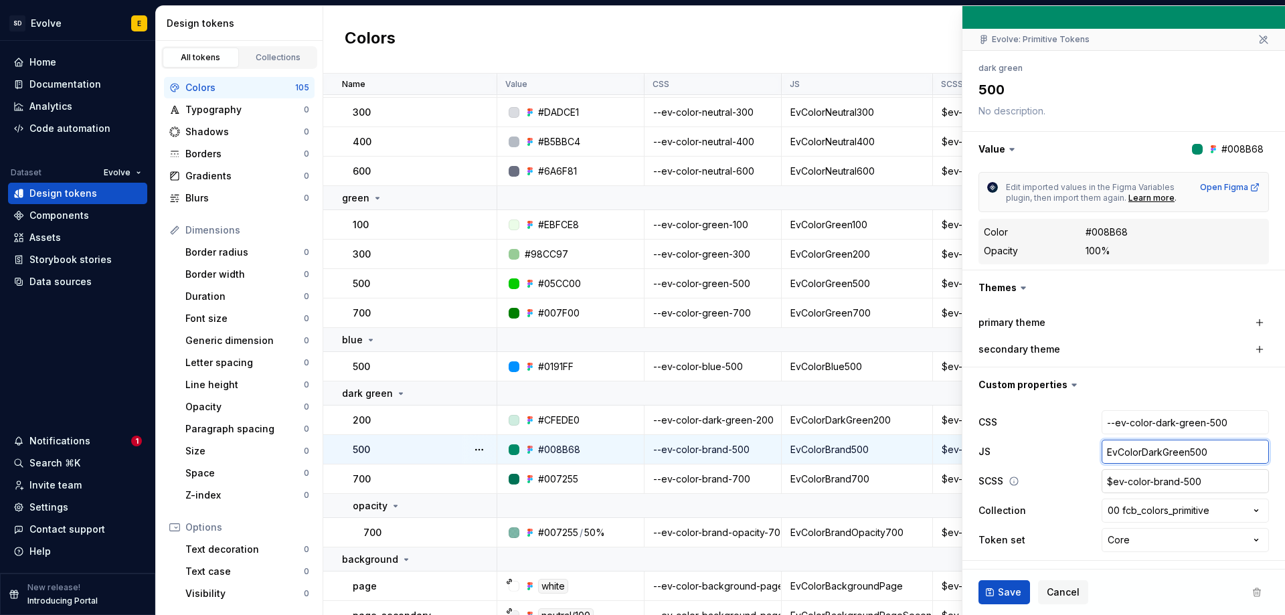
type input "EvColorDarkGreen500"
click at [1158, 482] on input "$ev-color-brand-500" at bounding box center [1185, 481] width 167 height 24
click at [1168, 481] on input "$ev-color-brand-500" at bounding box center [1185, 481] width 167 height 24
type textarea "*"
type input "$ev-color-bran-500"
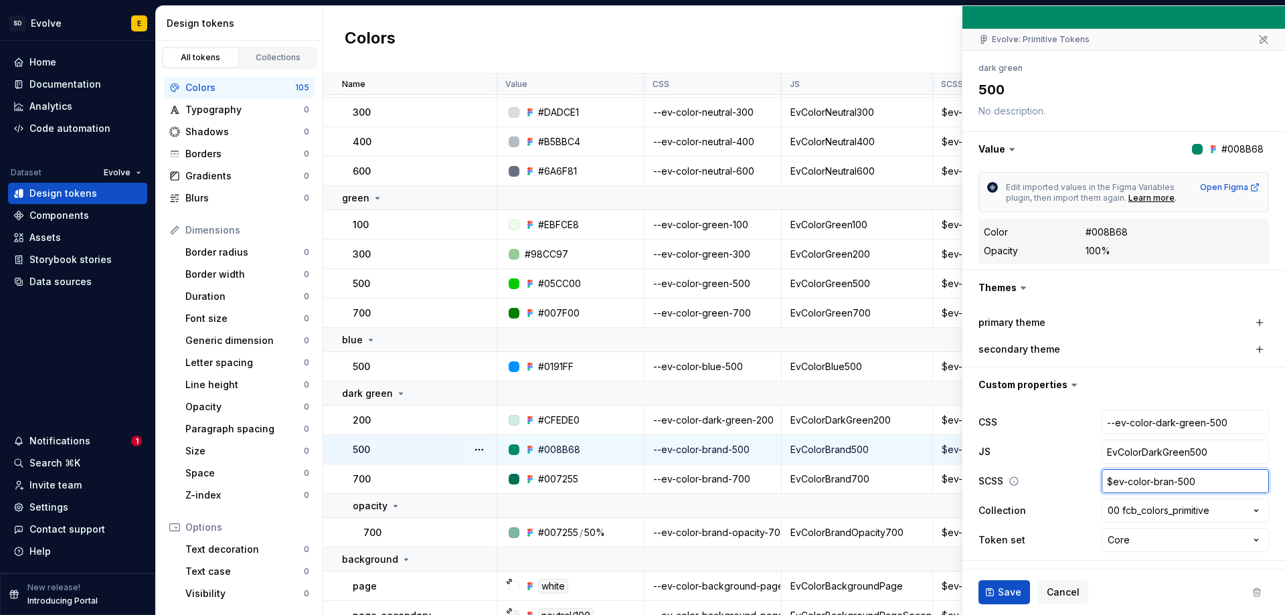
type textarea "*"
type input "$ev-color-bra-500"
type textarea "*"
type input "$ev-color-br-500"
type textarea "*"
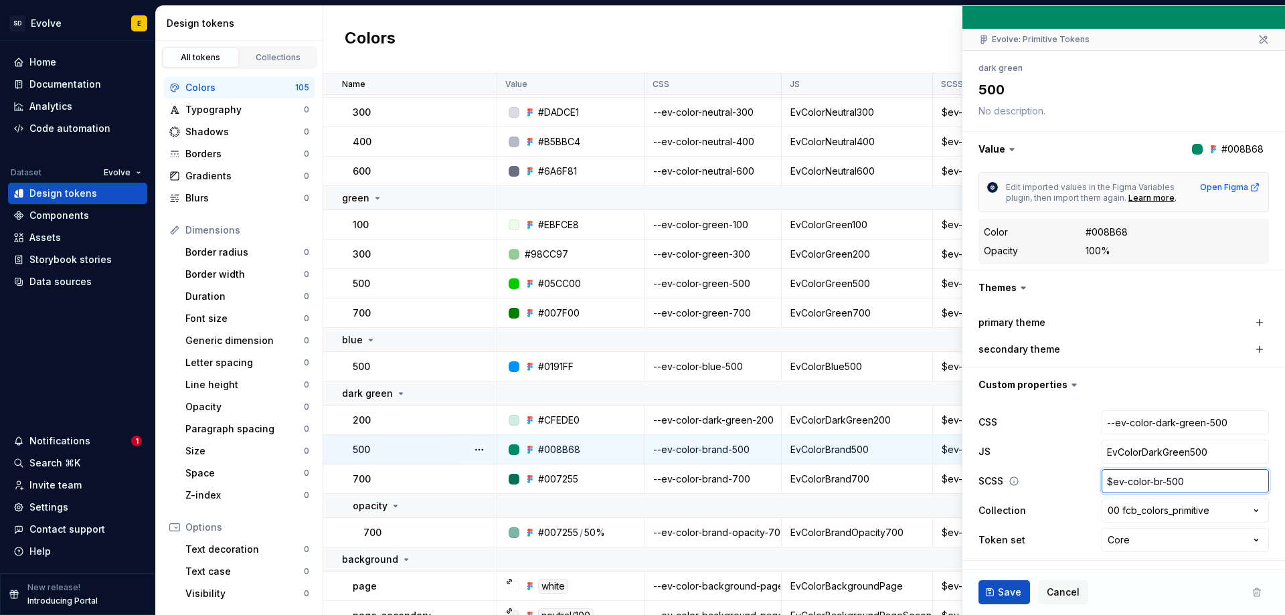
type input "$ev-color-b-500"
type textarea "*"
type input "$ev-color--500"
type textarea "*"
type input "$ev-color-d-500"
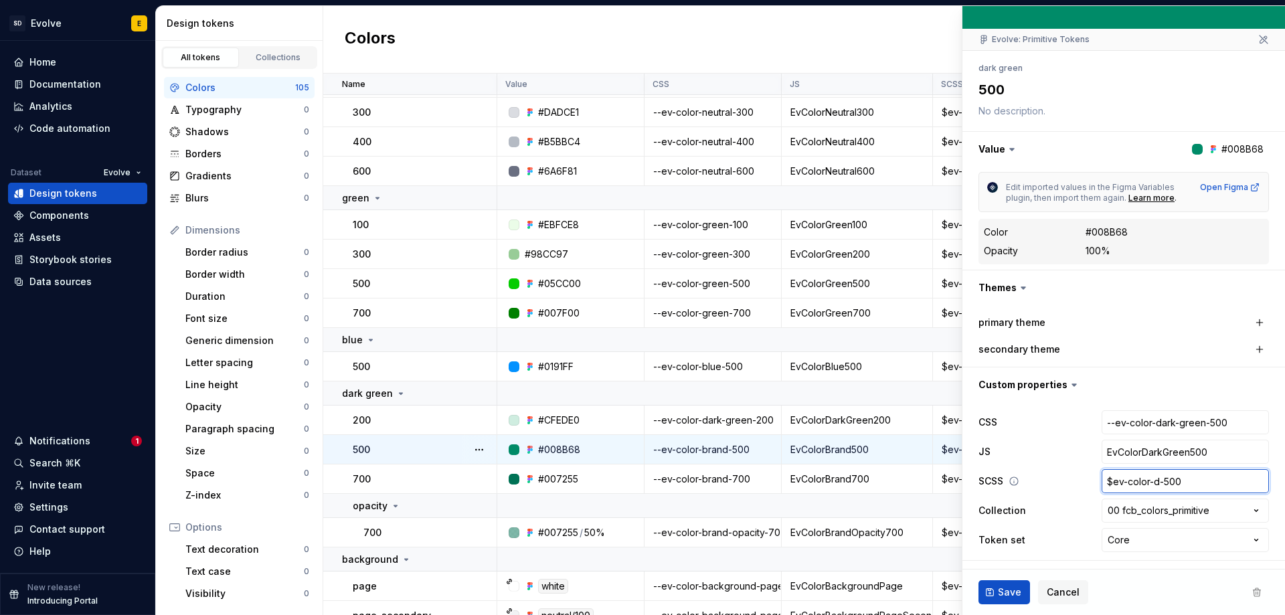
type textarea "*"
type input "$ev-color-da-500"
type textarea "*"
type input "$ev-color-dar-500"
type textarea "*"
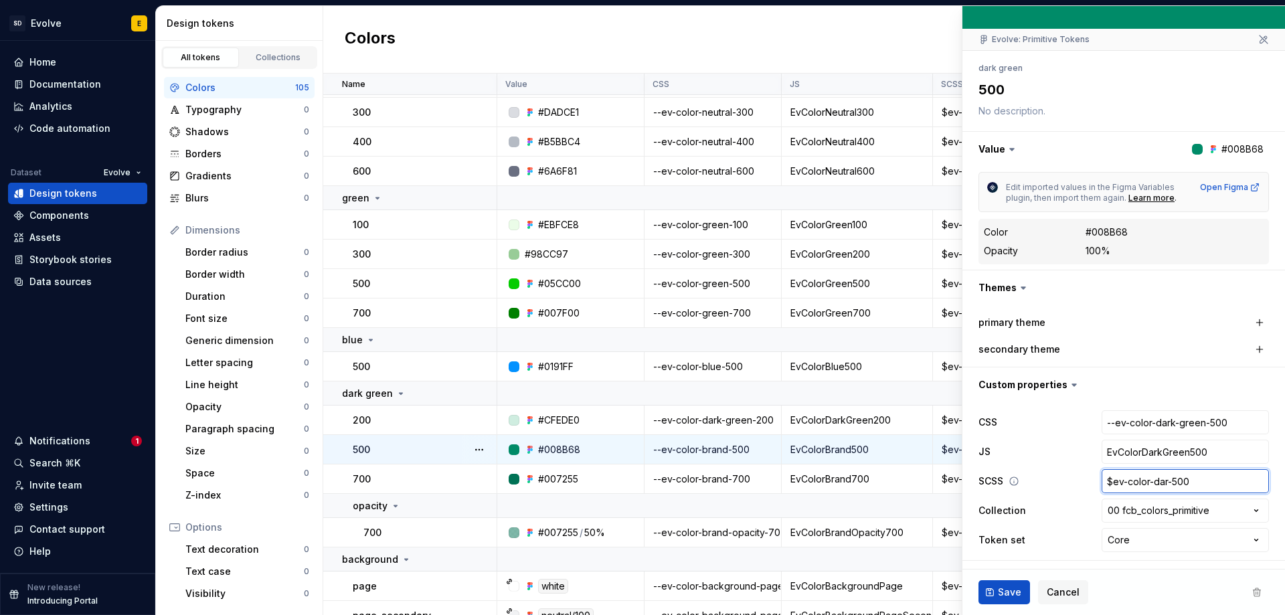
type input "$ev-color-dark-500"
type textarea "*"
type input "$ev-color-dark--500"
type textarea "*"
type input "$ev-color-dark-g-500"
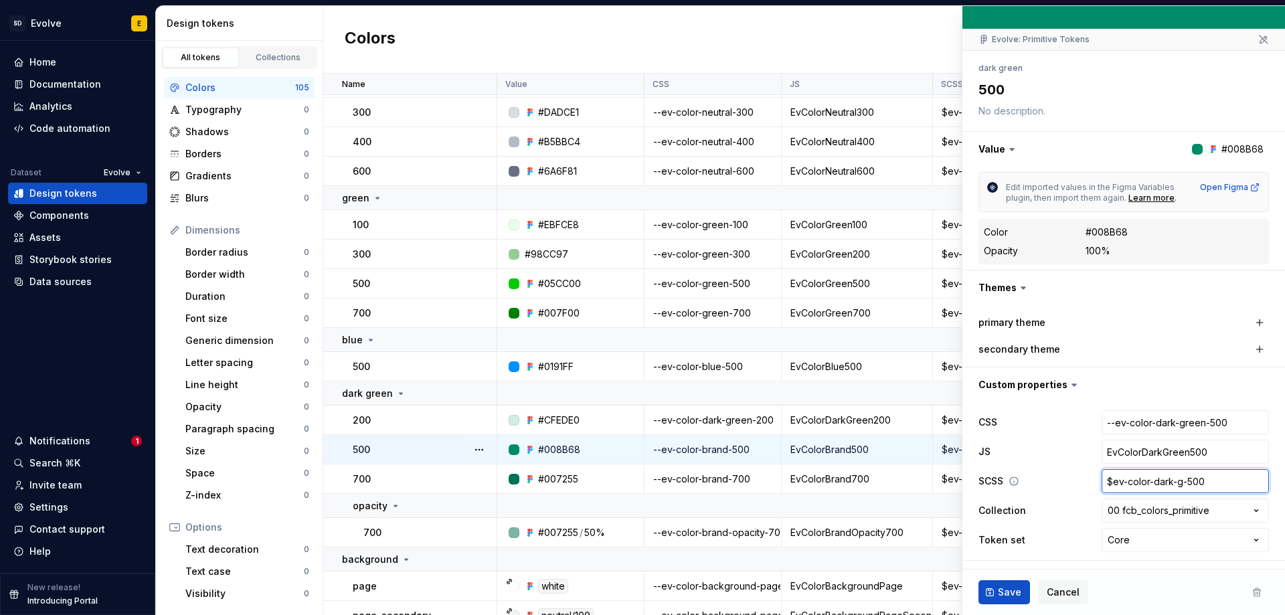
type textarea "*"
type input "$ev-color-dark-gr-500"
type textarea "*"
type input "$ev-color-dark-gre-500"
type textarea "*"
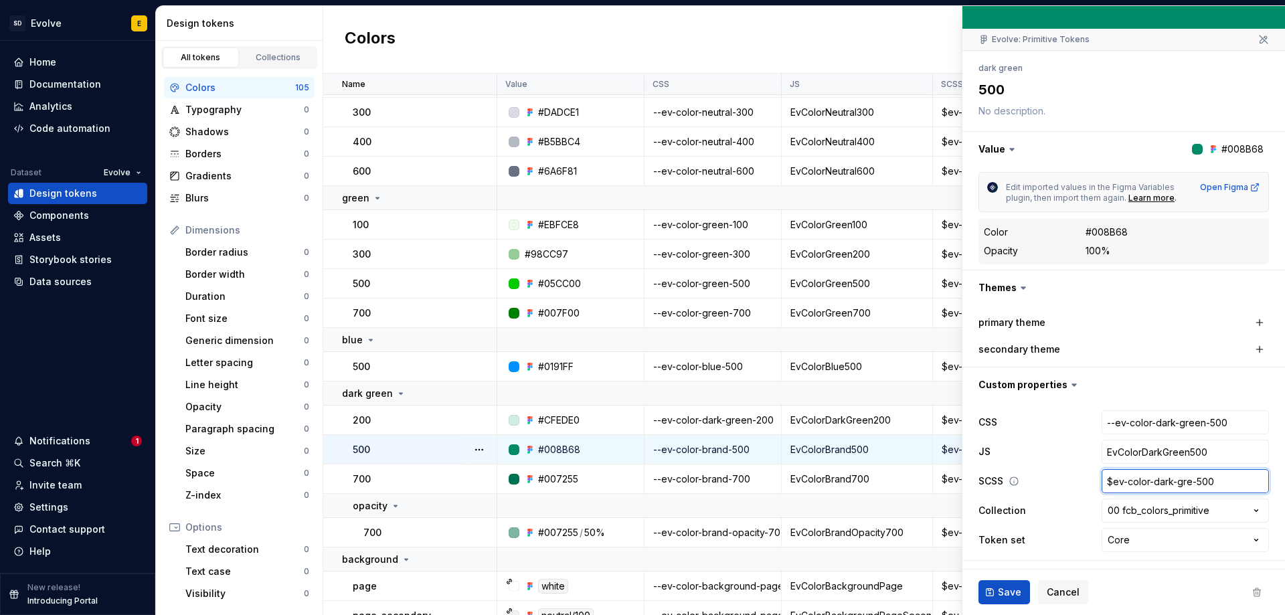
type input "$ev-color-dark-gree-500"
type textarea "*"
type input "$ev-color-dark-green-500"
click at [1005, 594] on span "Save" at bounding box center [1009, 592] width 23 height 13
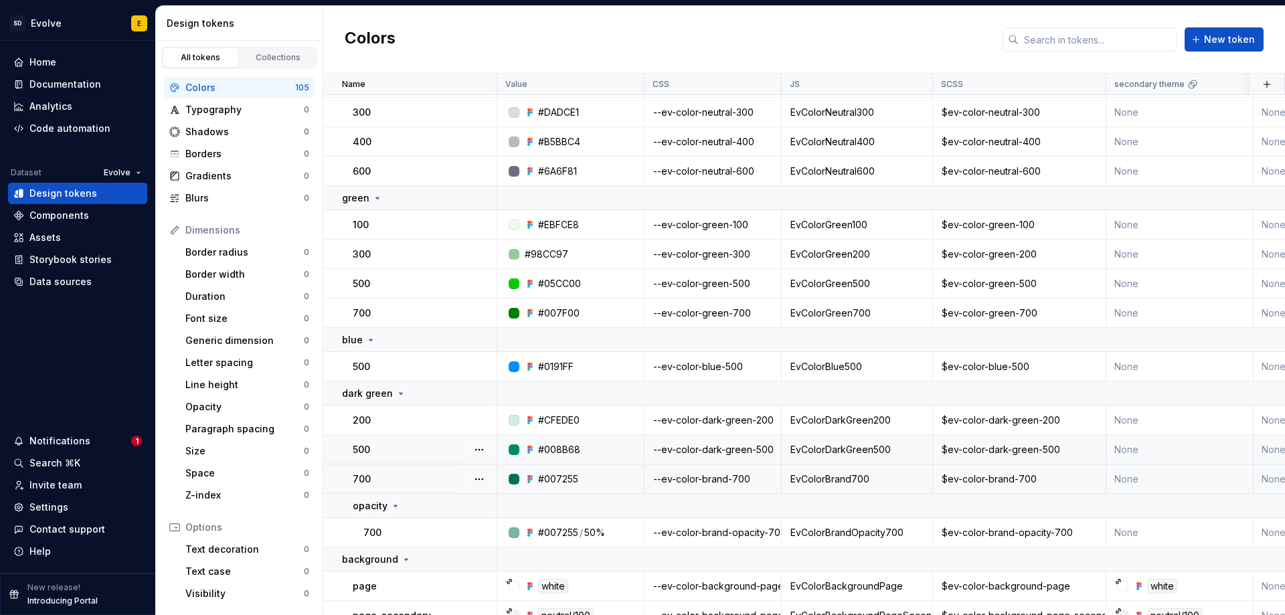
click at [726, 480] on div "--ev-color-brand-700" at bounding box center [712, 479] width 135 height 13
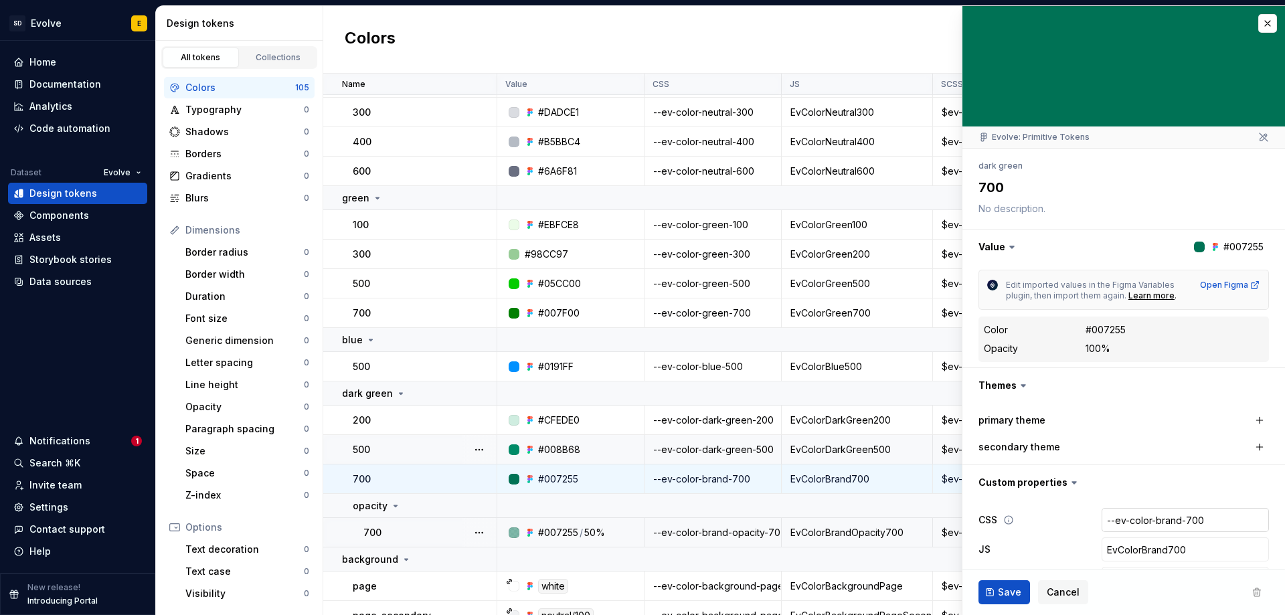
click at [1161, 528] on input "--ev-color-brand-700" at bounding box center [1185, 520] width 167 height 24
click at [1169, 523] on input "--ev-color-brand-700" at bounding box center [1185, 520] width 167 height 24
type textarea "*"
click at [1171, 522] on input "--ev-color-brand-700" at bounding box center [1185, 520] width 167 height 24
click at [1172, 515] on input "--ev-color-brand-700" at bounding box center [1185, 520] width 167 height 24
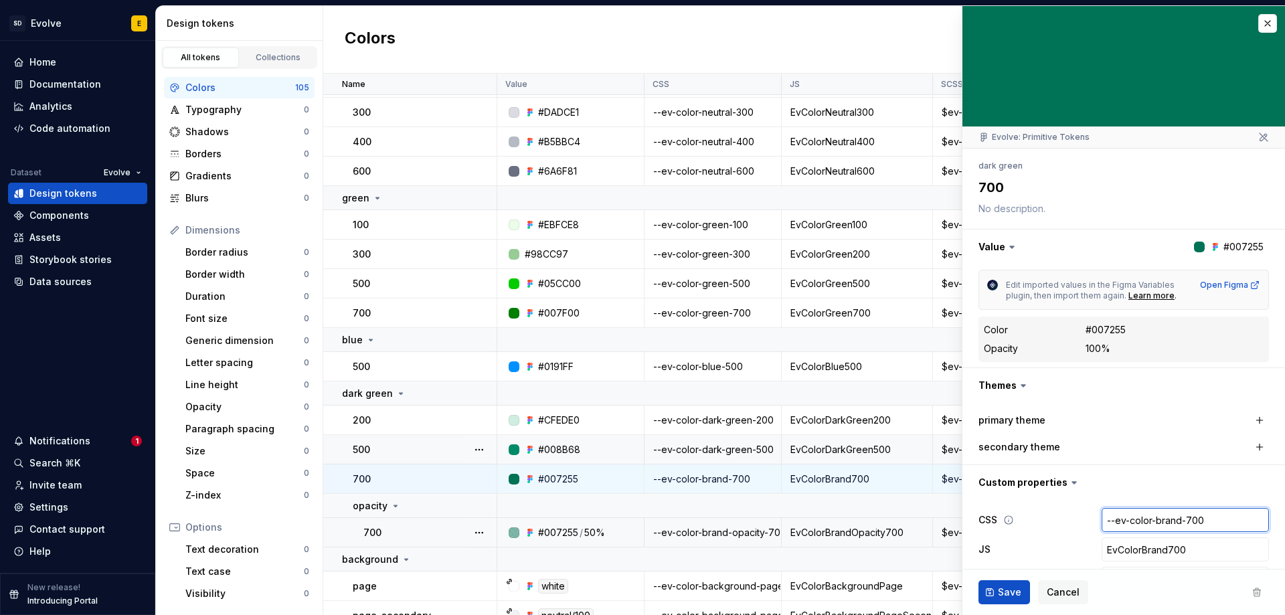
type input "--ev-color-bran-700"
type textarea "*"
type input "--ev-color-bra-700"
type textarea "*"
type input "--ev-color-br-700"
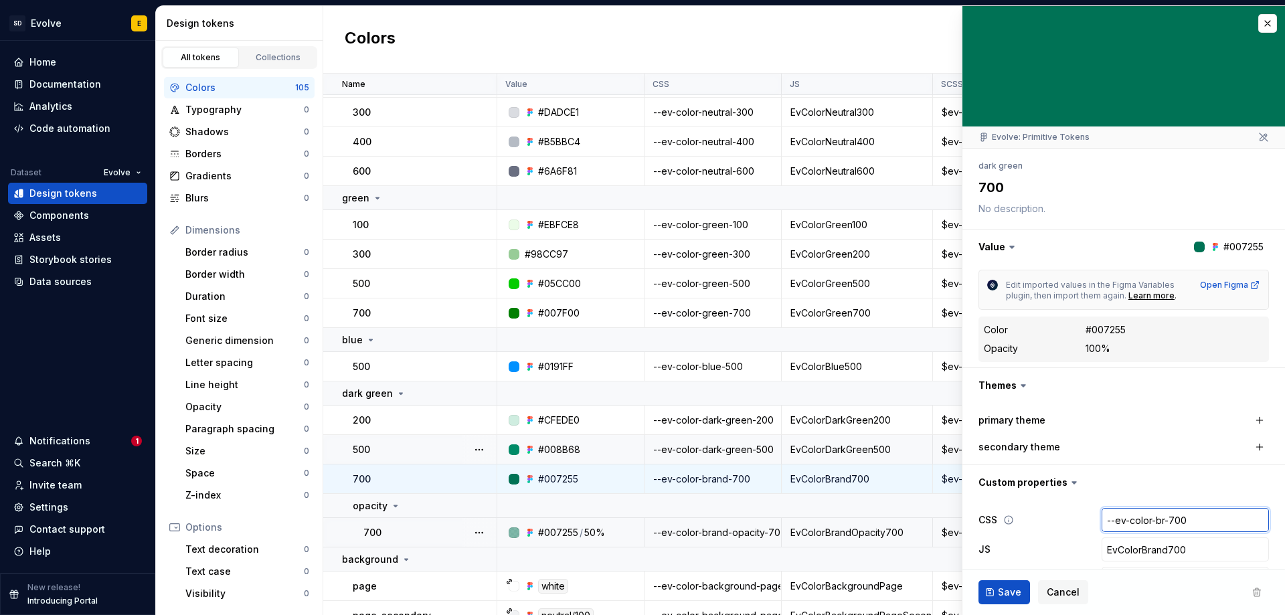
type textarea "*"
type input "--ev-color-b-700"
type textarea "*"
type input "--ev-color--700"
type textarea "*"
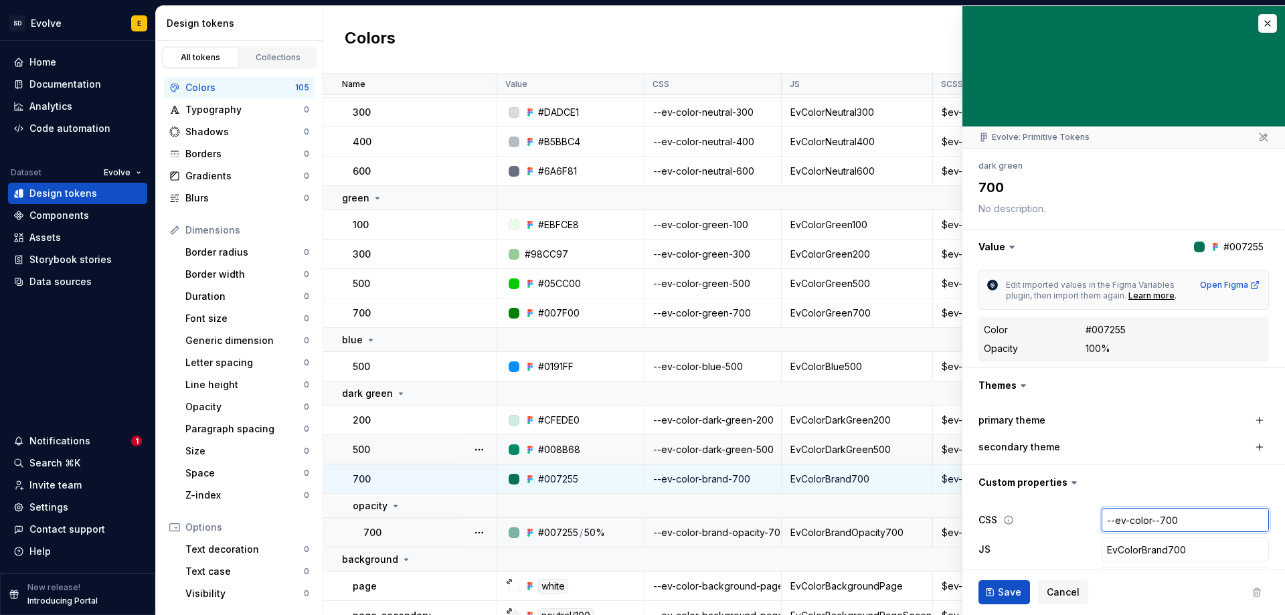
type input "--ev-color-d-700"
type textarea "*"
type input "--ev-color-da-700"
type textarea "*"
type input "--ev-color-dar-700"
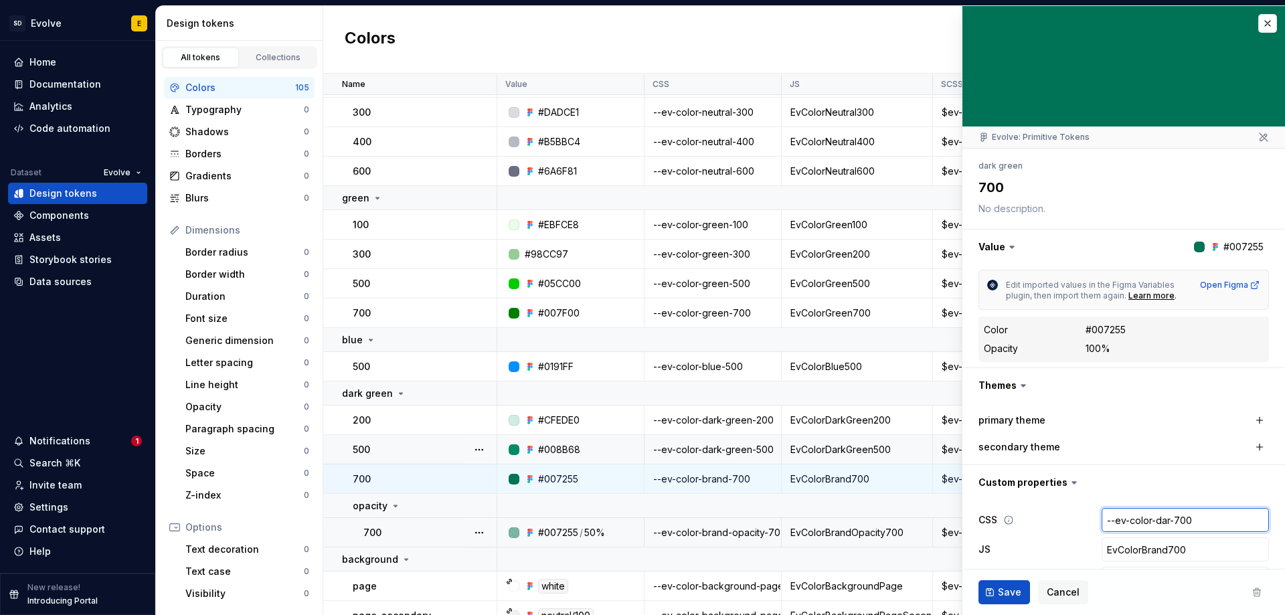
type textarea "*"
type input "--ev-color-dark-700"
type textarea "*"
type input "--ev-color-dark-g-700"
type textarea "*"
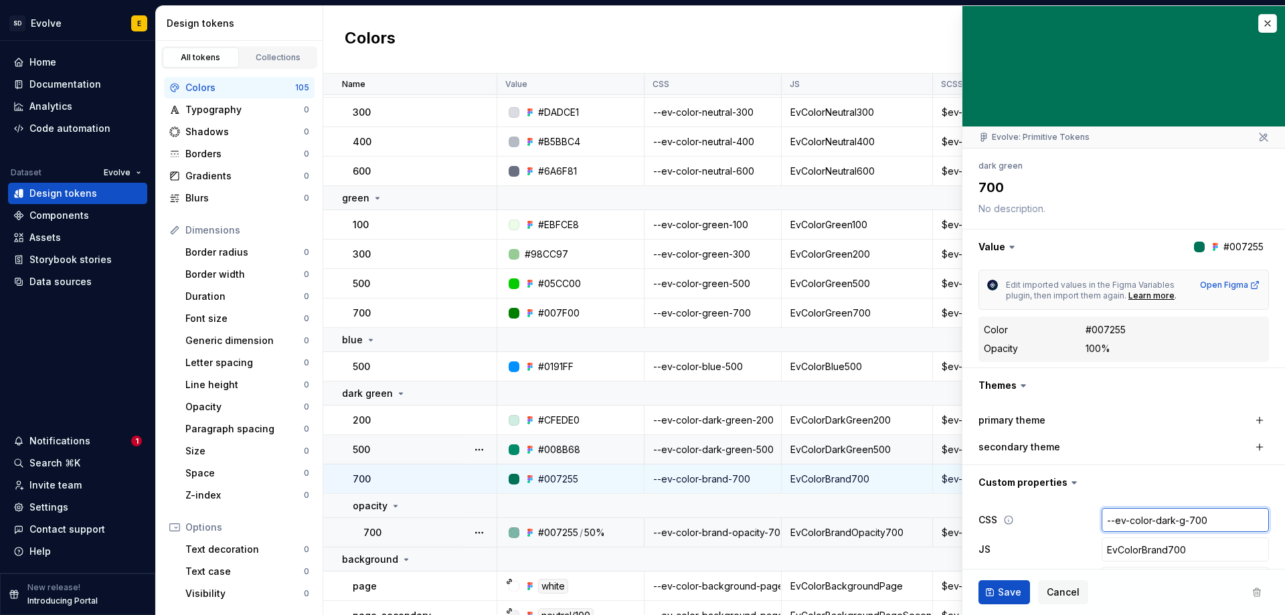
type input "--ev-color-dark-gr-700"
type textarea "*"
type input "--ev-color-dark-gre-700"
type textarea "*"
type input "--ev-color-dark-gree-700"
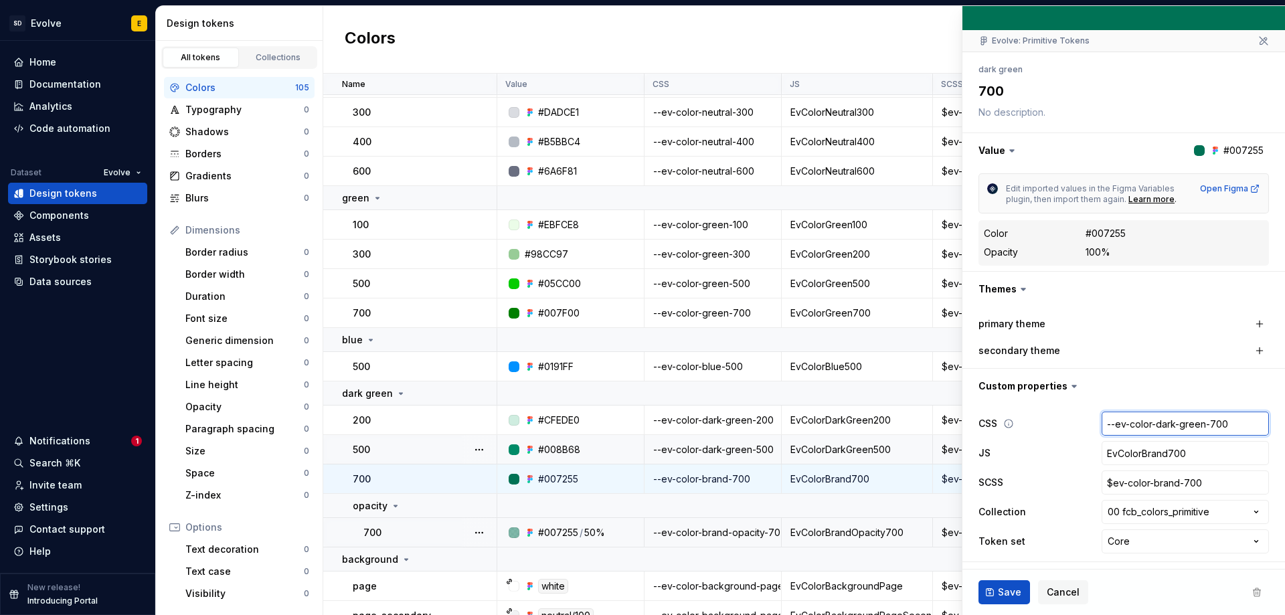
scroll to position [98, 0]
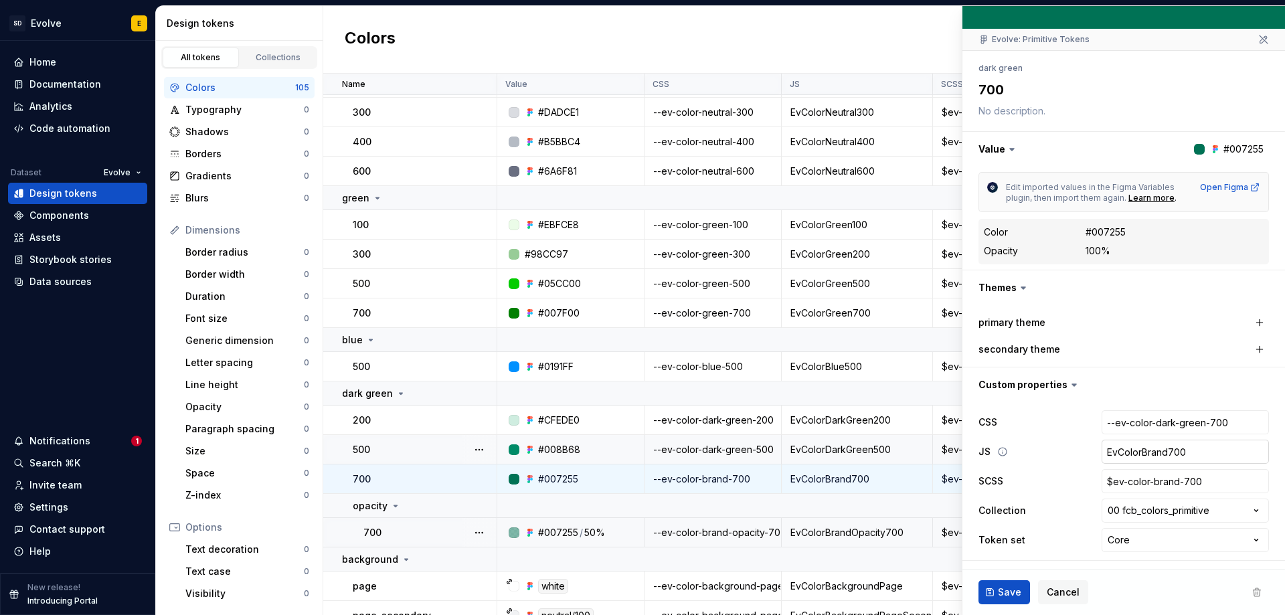
click at [1159, 449] on input "EvColorBrand700" at bounding box center [1185, 452] width 167 height 24
click at [1159, 456] on input "EvColorBrand700" at bounding box center [1185, 452] width 167 height 24
click at [1162, 479] on input "$ev-color-brand-700" at bounding box center [1185, 481] width 167 height 24
click at [1167, 483] on input "$ev-color-brand-700" at bounding box center [1185, 481] width 167 height 24
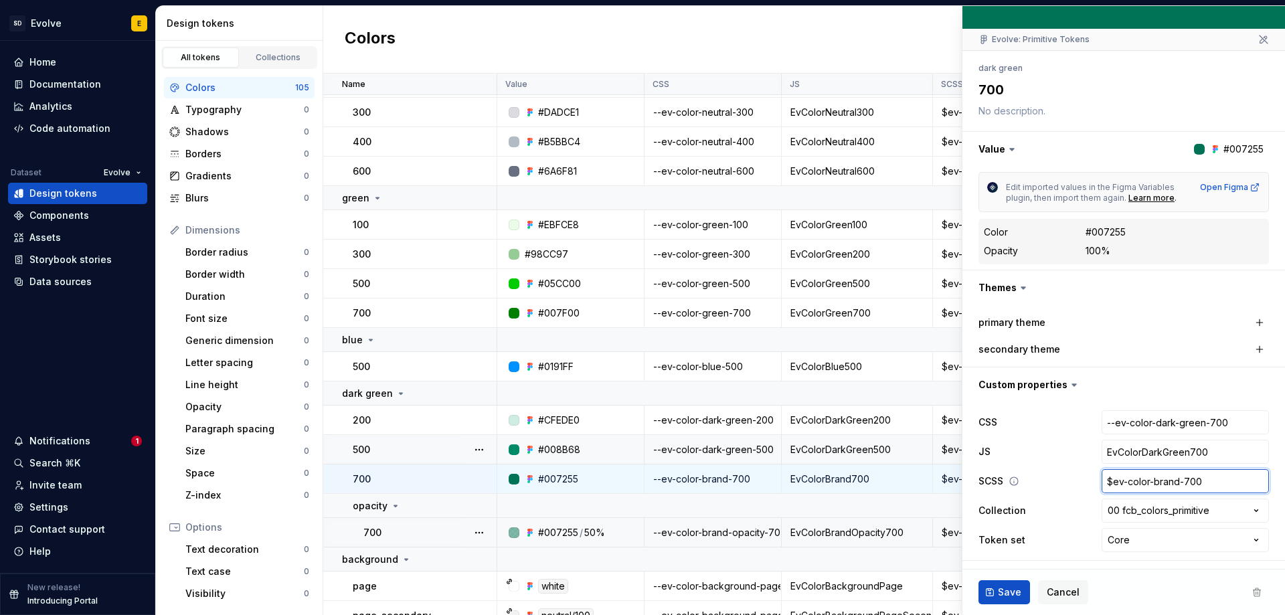
click at [1173, 483] on input "$ev-color-brand-700" at bounding box center [1185, 481] width 167 height 24
click at [1003, 590] on span "Save" at bounding box center [1009, 592] width 23 height 13
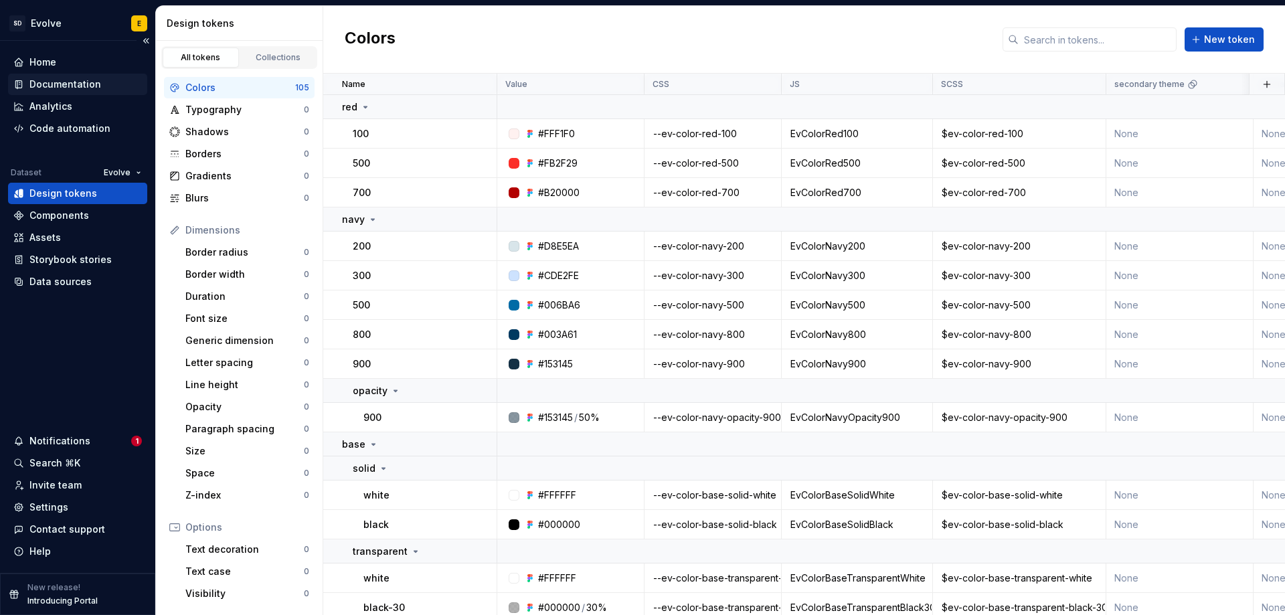
click at [86, 88] on div "Documentation" at bounding box center [65, 84] width 72 height 13
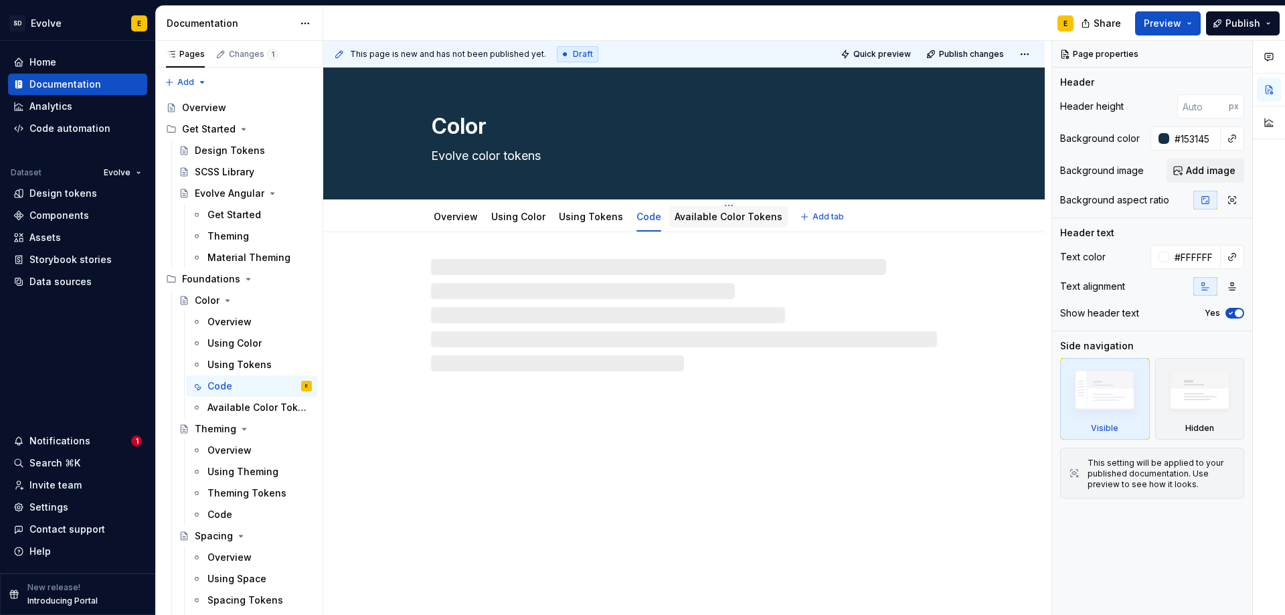
click at [683, 213] on link "Available Color Tokens" at bounding box center [729, 216] width 108 height 11
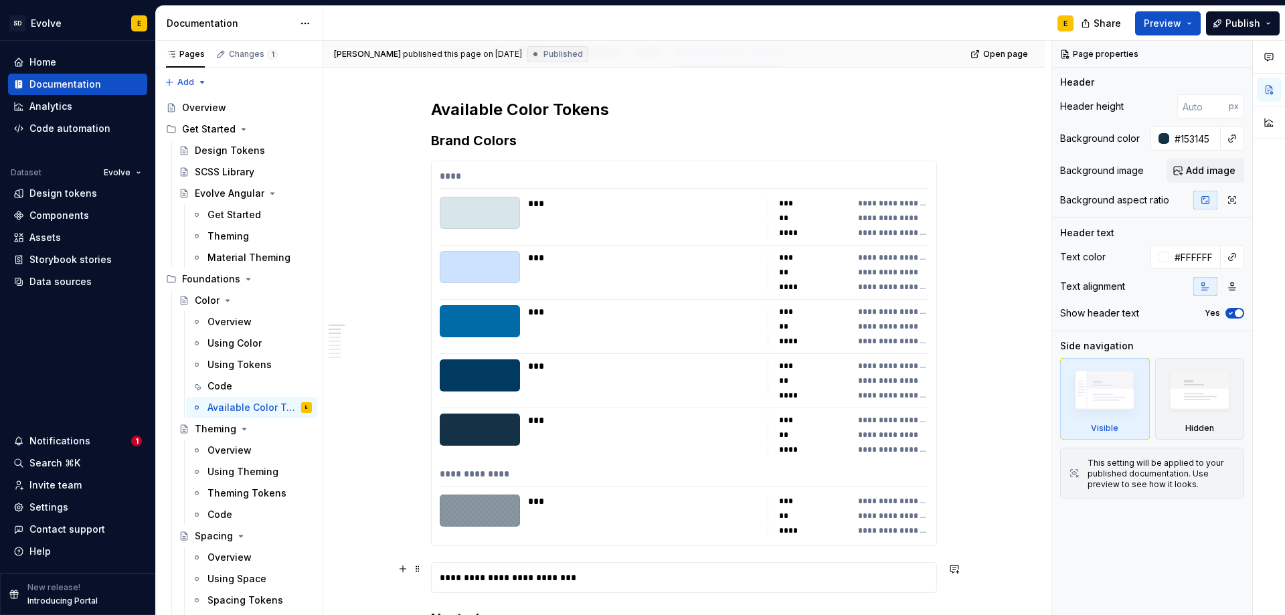
scroll to position [67, 0]
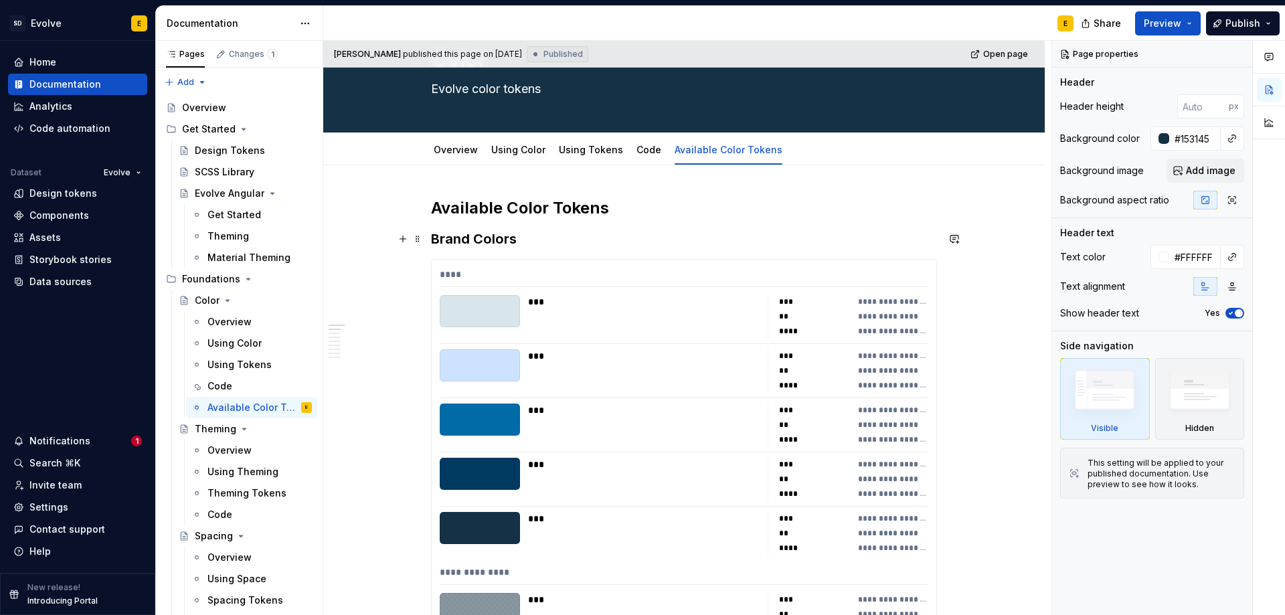
click at [517, 247] on h3 "Brand Colors" at bounding box center [684, 239] width 506 height 19
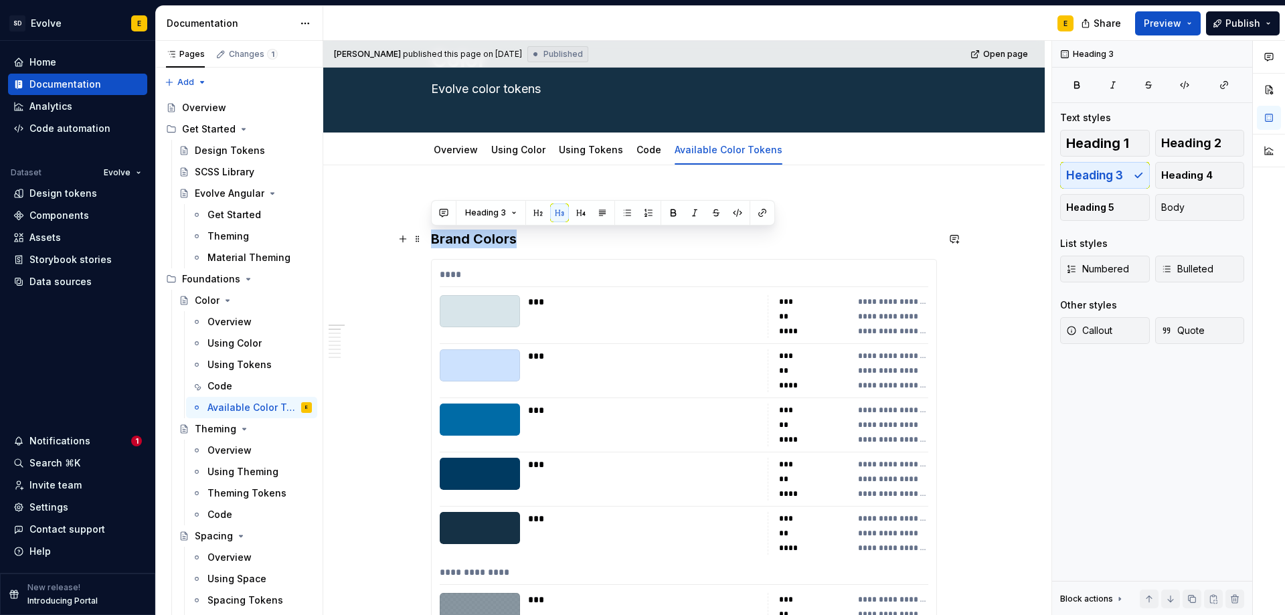
drag, startPoint x: 521, startPoint y: 243, endPoint x: 430, endPoint y: 242, distance: 91.0
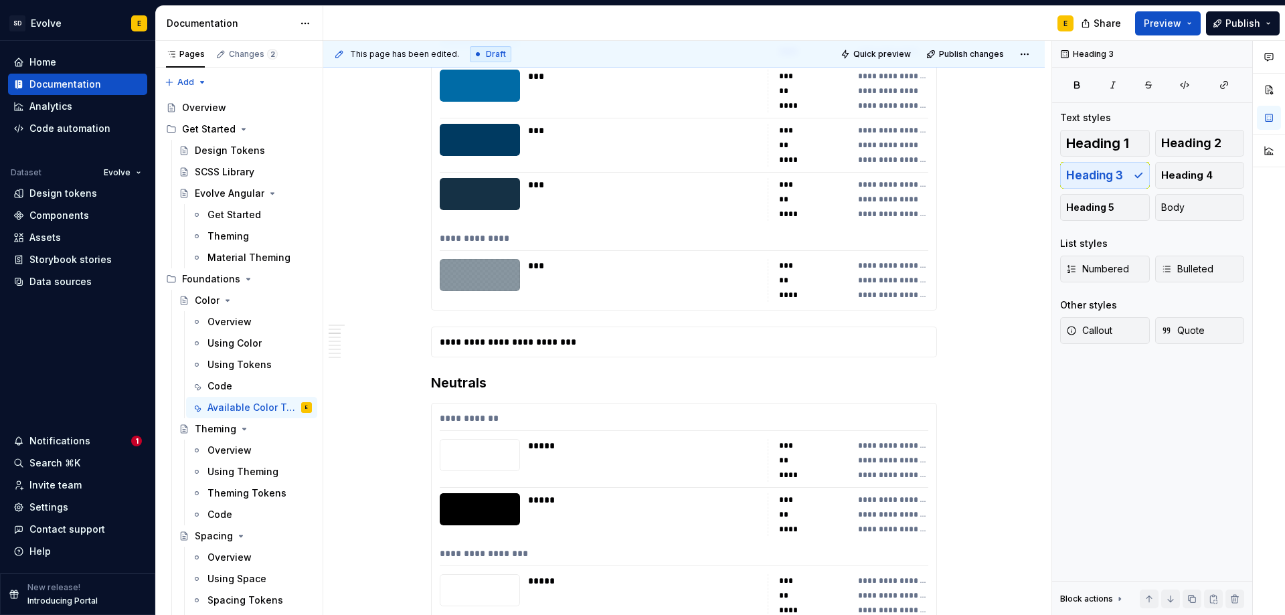
scroll to position [402, 0]
click at [570, 352] on div "**********" at bounding box center [684, 341] width 505 height 29
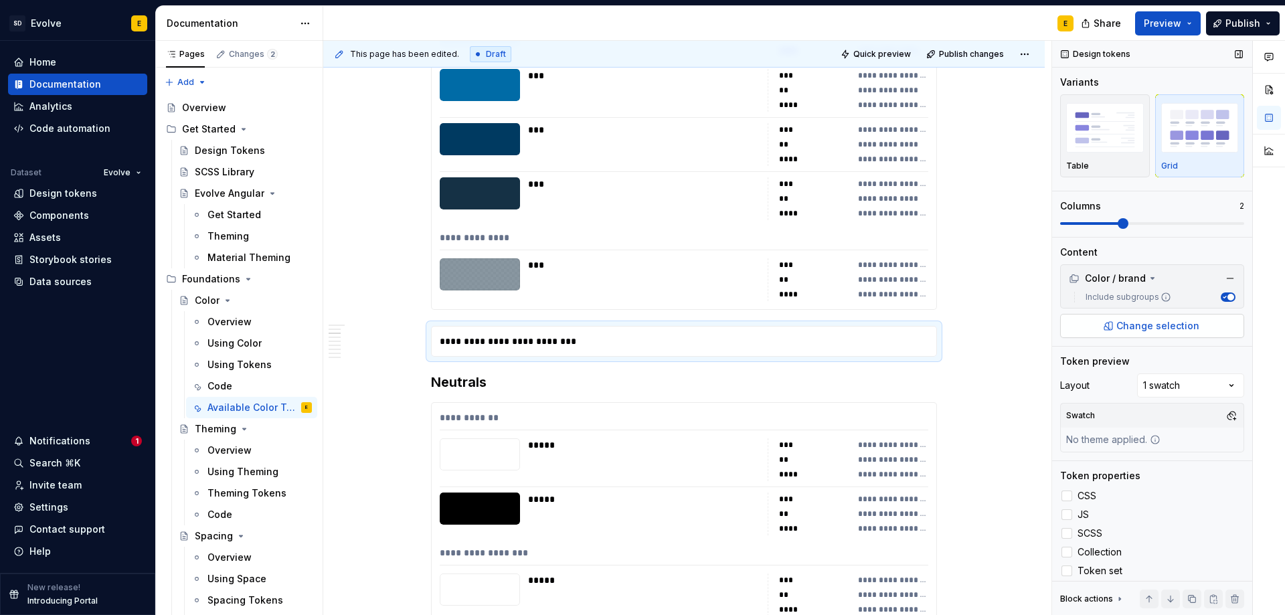
click at [1108, 323] on button "Change selection" at bounding box center [1152, 326] width 184 height 24
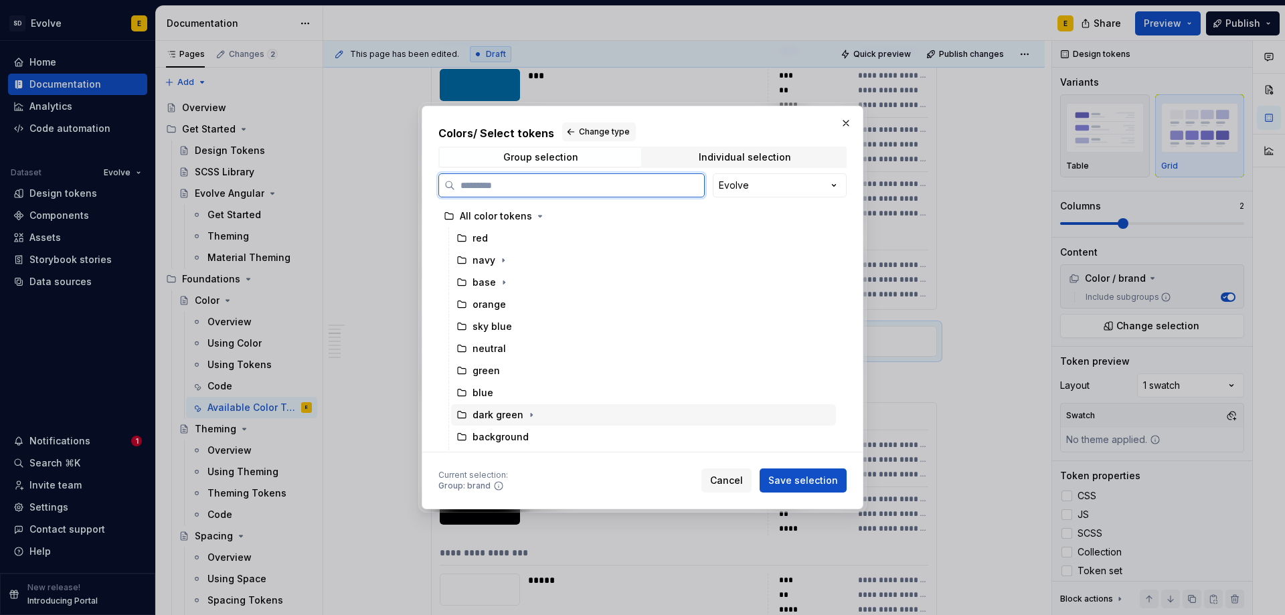
click at [493, 415] on div "dark green" at bounding box center [498, 414] width 51 height 13
click at [794, 473] on button "Save selection" at bounding box center [803, 480] width 87 height 24
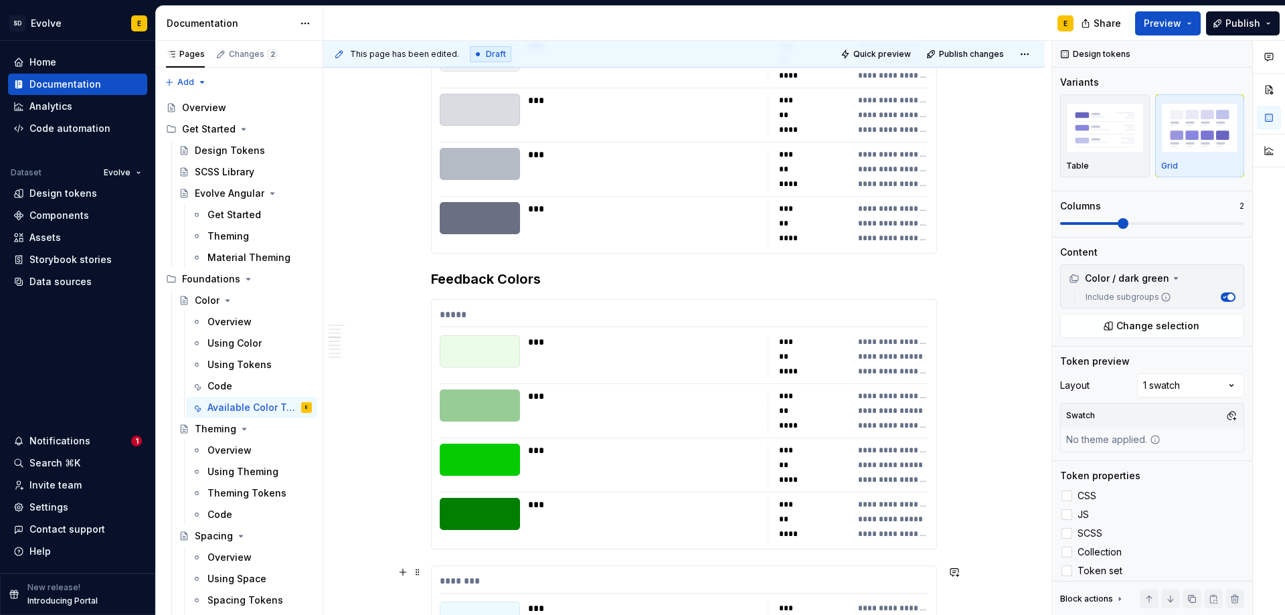
scroll to position [1339, 0]
click at [579, 301] on div "**********" at bounding box center [684, 426] width 506 height 250
click at [571, 285] on h3 "Feedback Colors" at bounding box center [684, 280] width 506 height 19
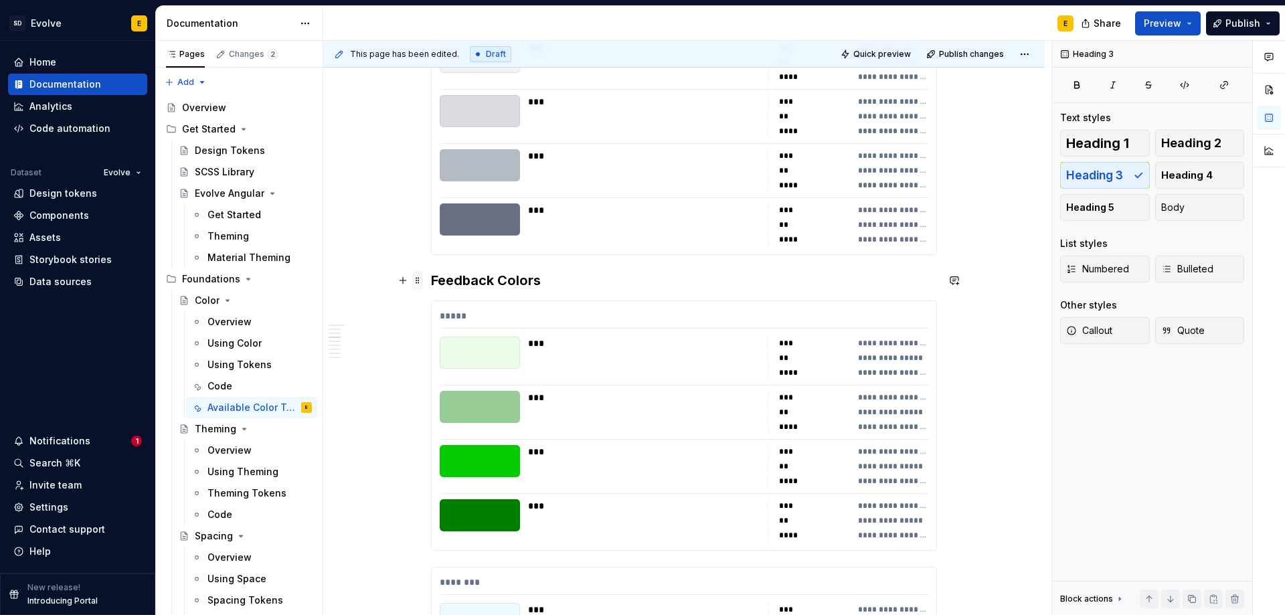
click at [416, 277] on span at bounding box center [417, 280] width 11 height 19
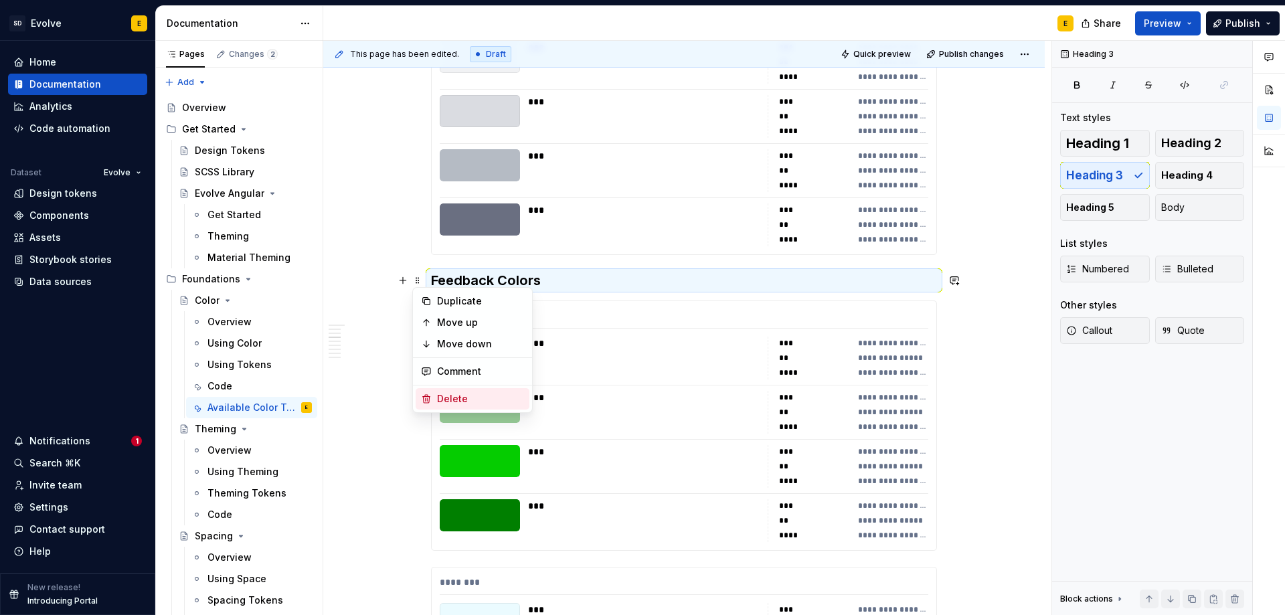
click at [450, 397] on div "Delete" at bounding box center [480, 398] width 87 height 13
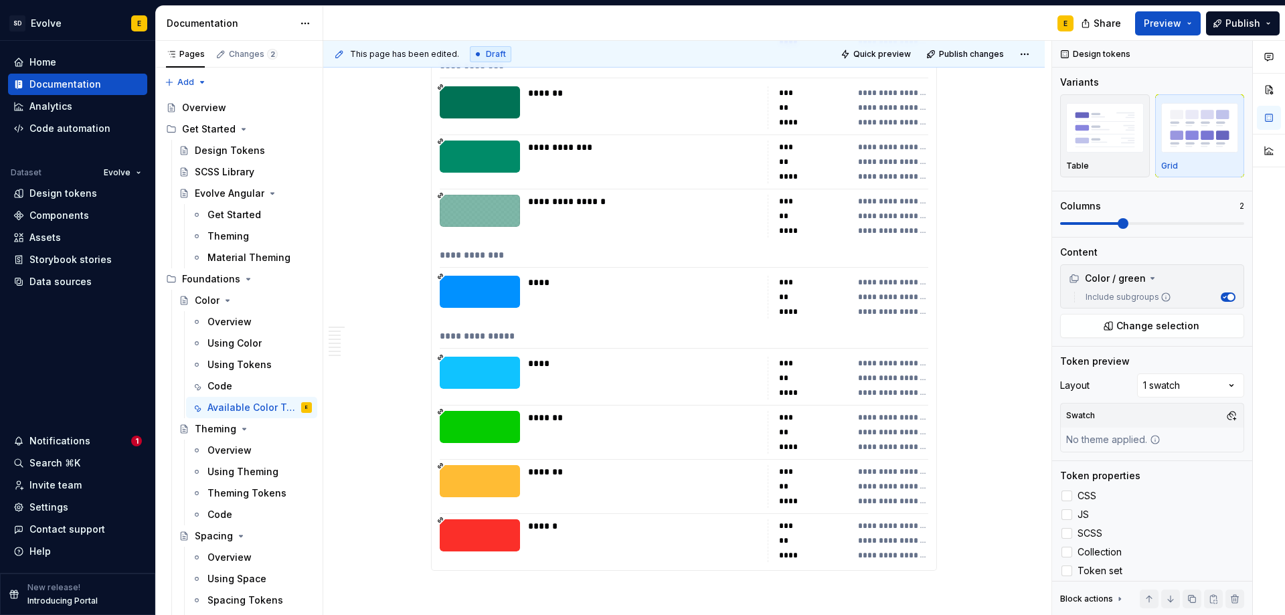
scroll to position [6701, 0]
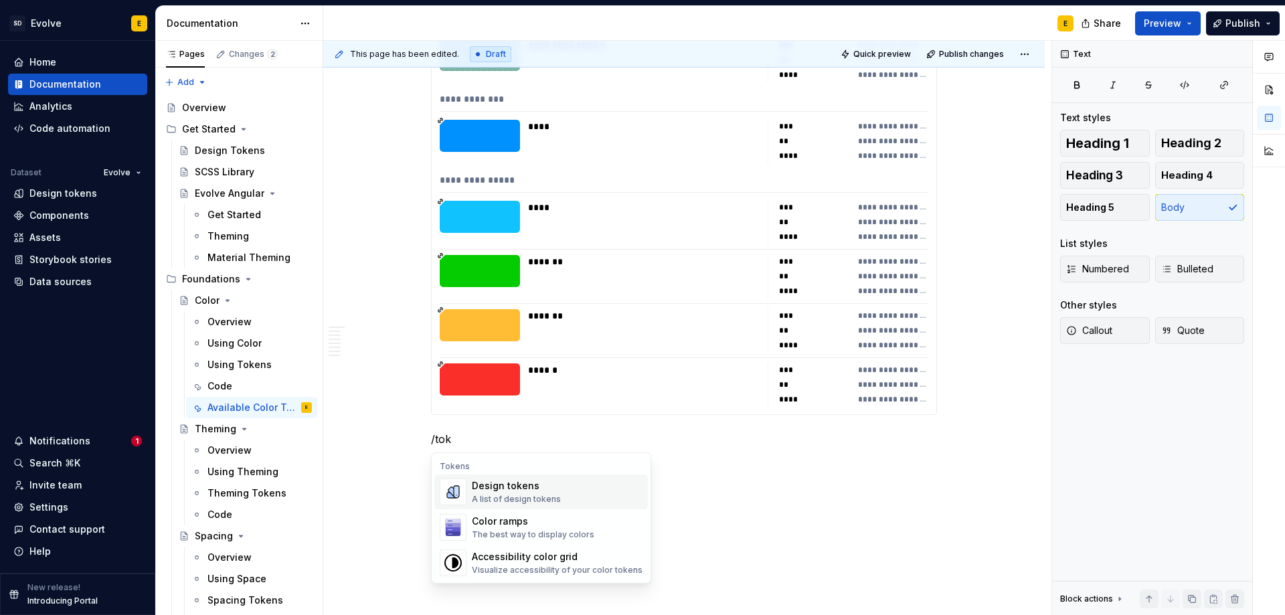
click at [497, 490] on div "Design tokens" at bounding box center [516, 485] width 89 height 13
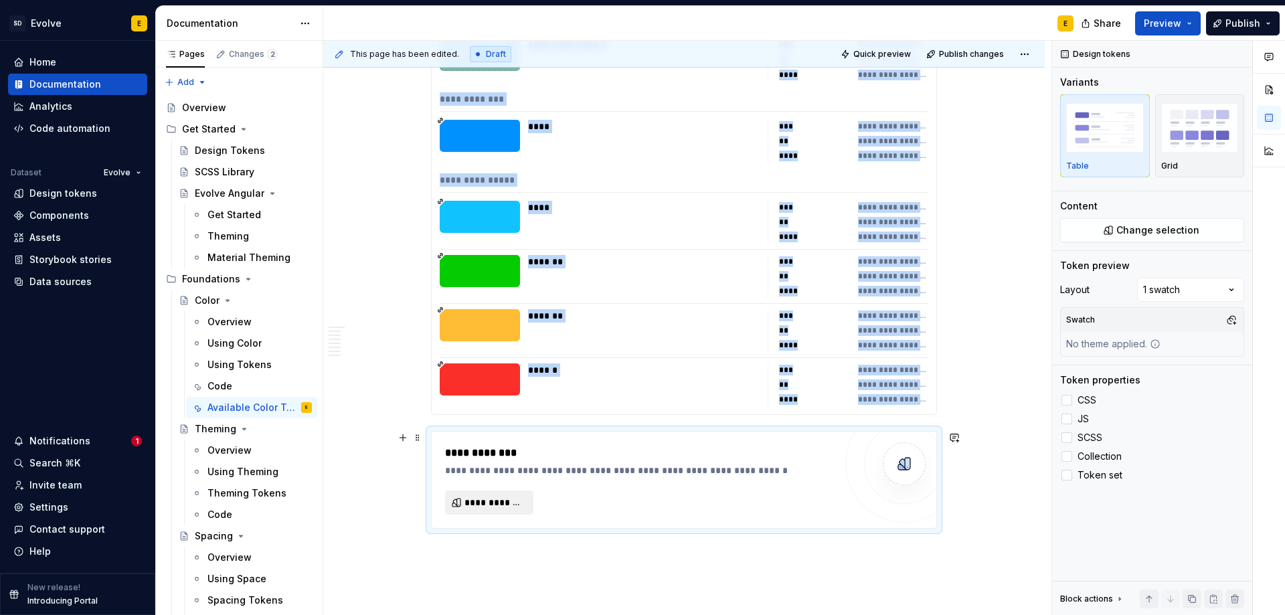
click at [491, 502] on span "**********" at bounding box center [494, 502] width 60 height 13
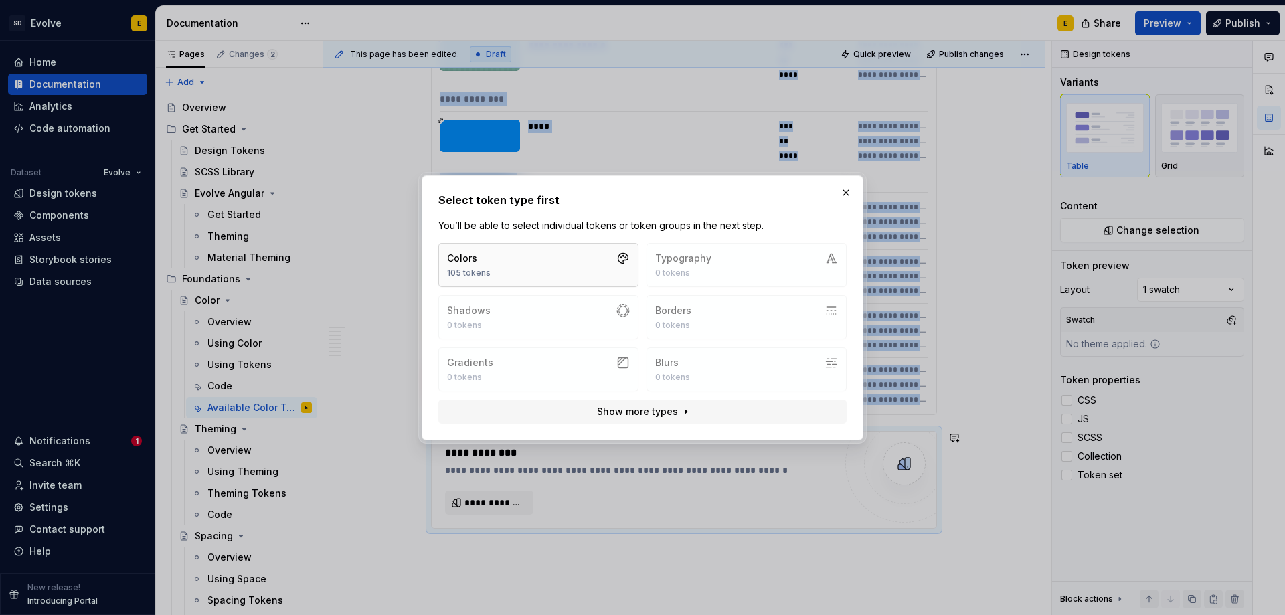
click at [556, 264] on button "Colors 105 tokens" at bounding box center [538, 265] width 200 height 44
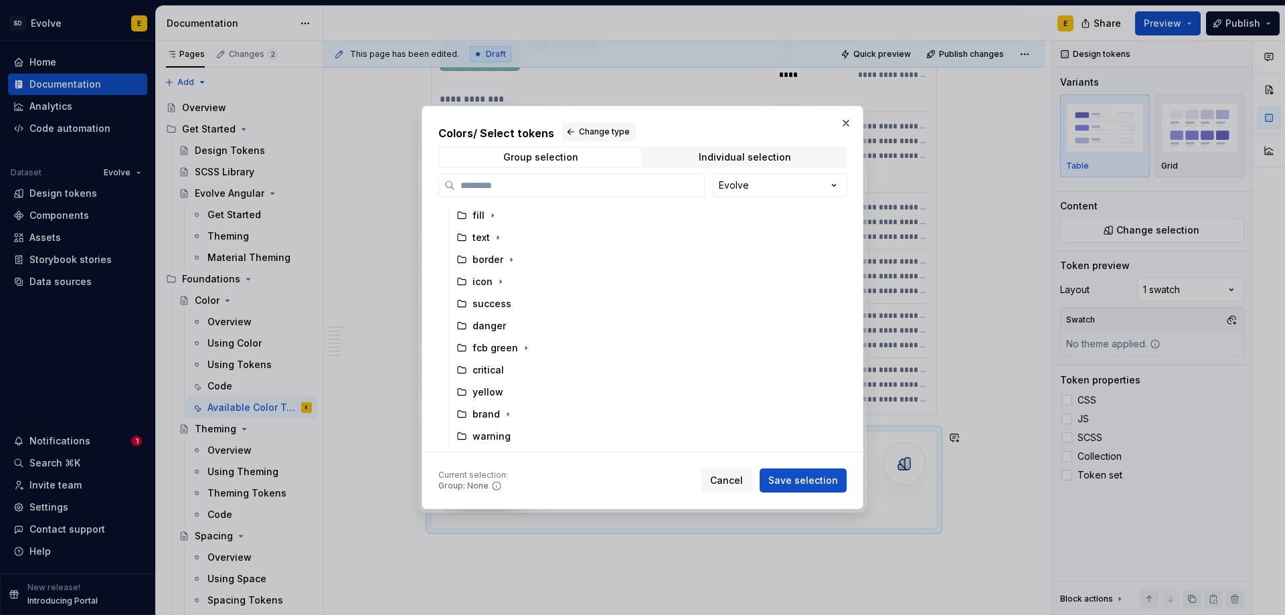
scroll to position [262, 0]
click at [748, 481] on button "Cancel" at bounding box center [726, 480] width 50 height 24
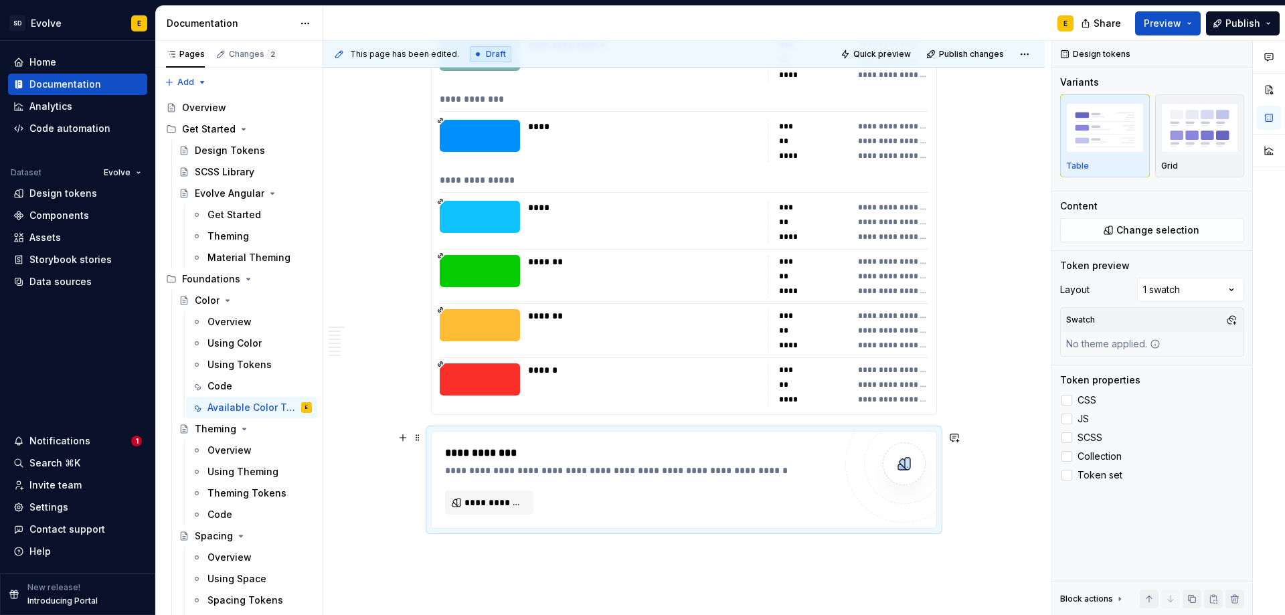
click at [701, 448] on div "**********" at bounding box center [640, 453] width 390 height 16
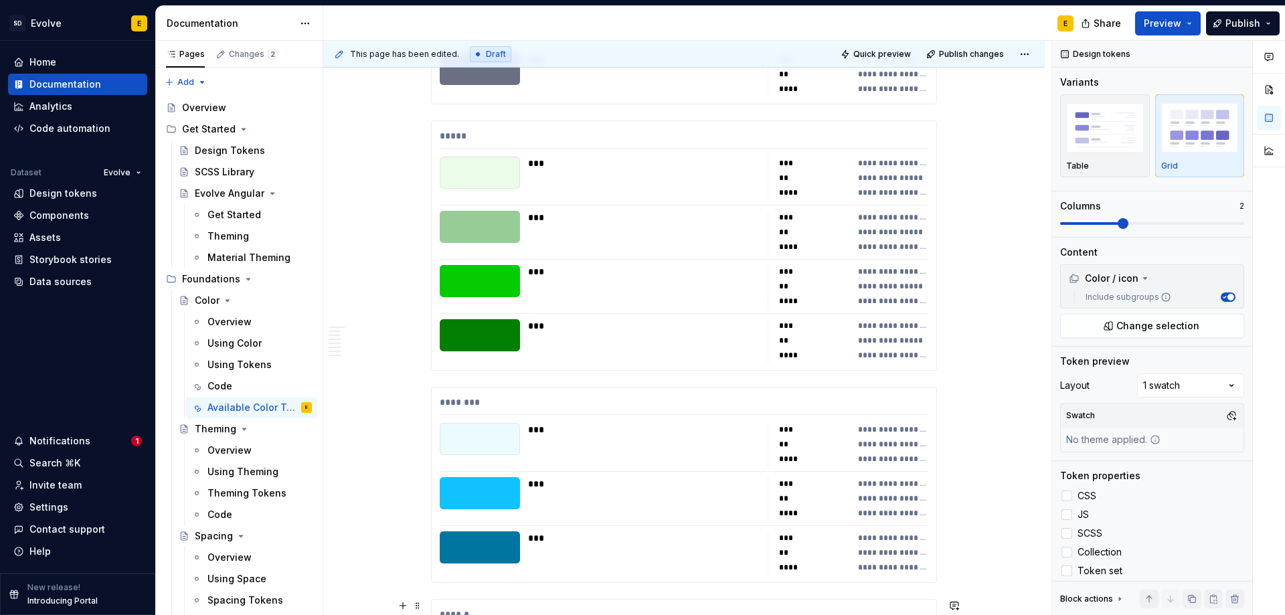
scroll to position [1481, 0]
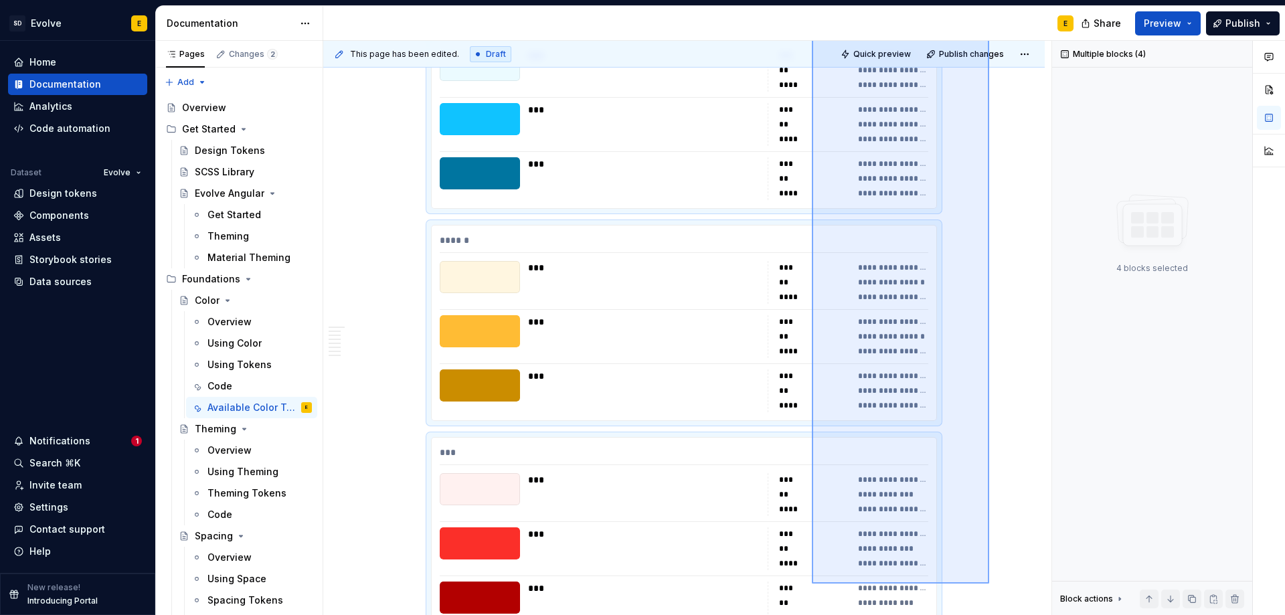
drag, startPoint x: 989, startPoint y: 343, endPoint x: 812, endPoint y: 584, distance: 299.2
click at [812, 584] on div "**********" at bounding box center [687, 328] width 728 height 575
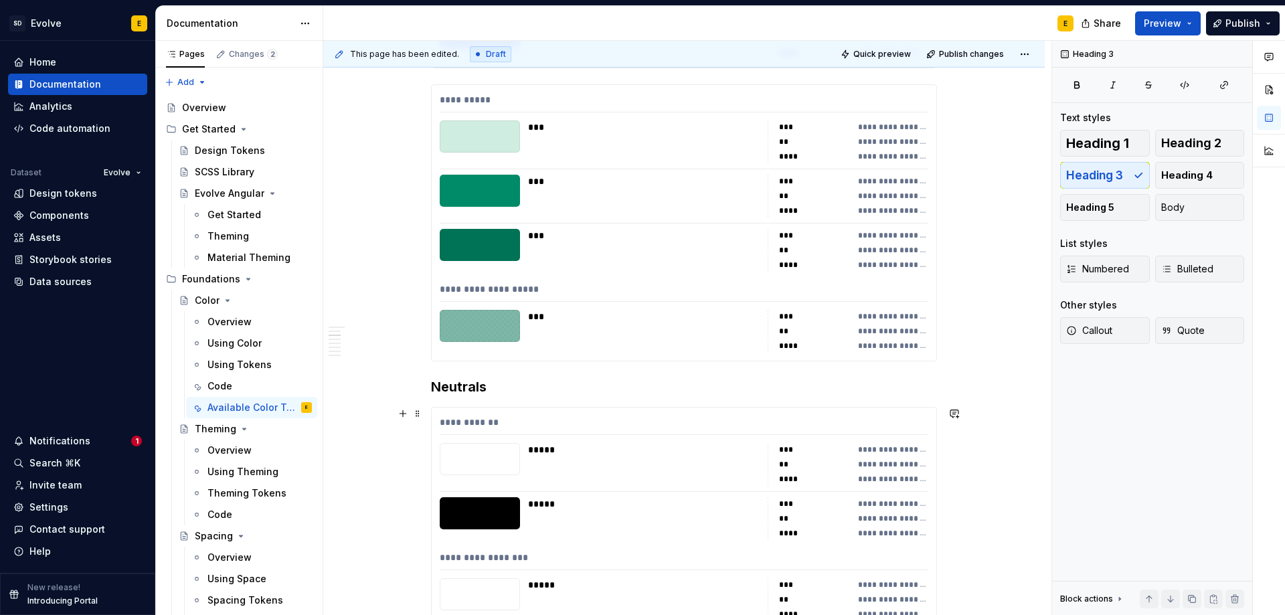
scroll to position [609, 0]
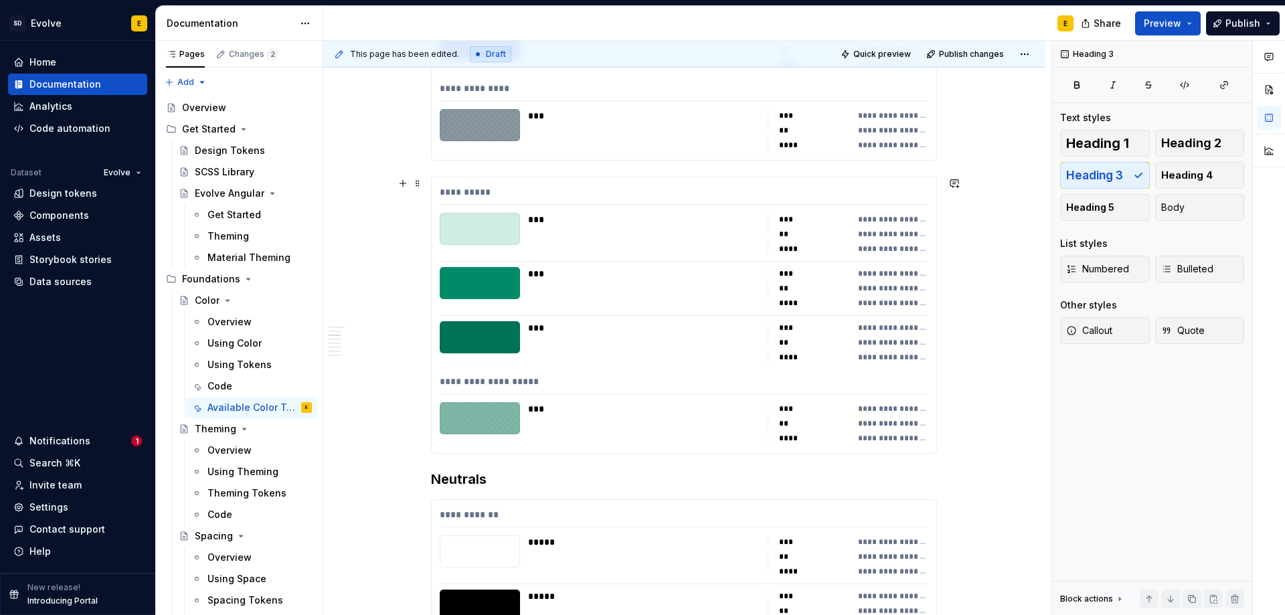
scroll to position [542, 0]
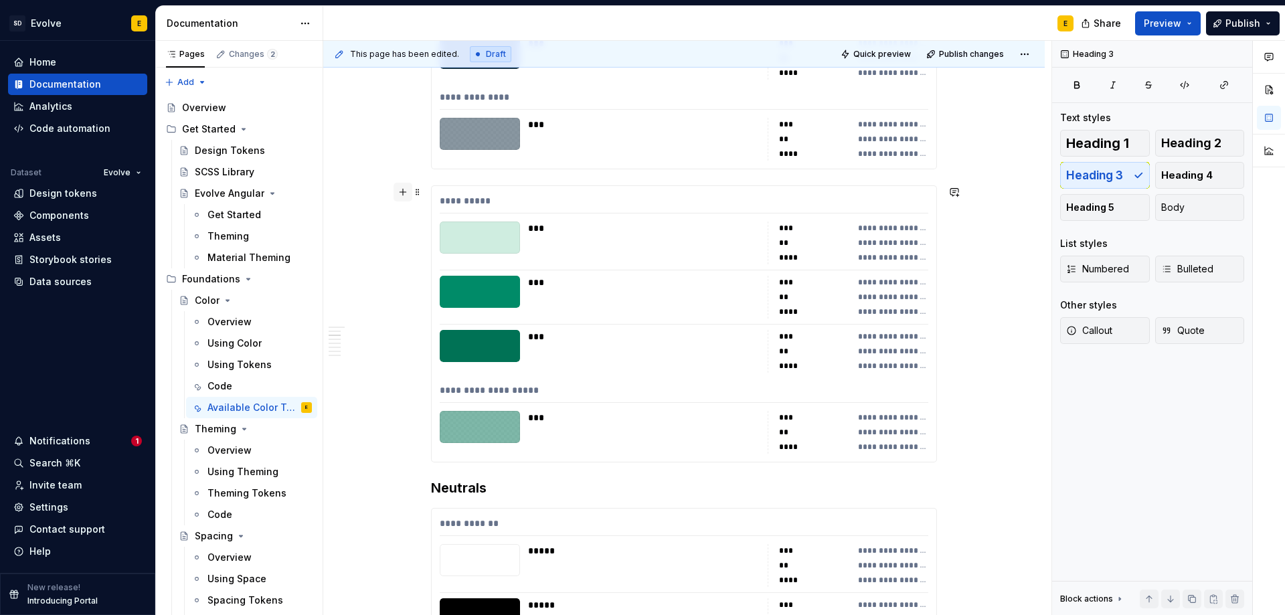
click at [395, 197] on button "button" at bounding box center [403, 192] width 19 height 19
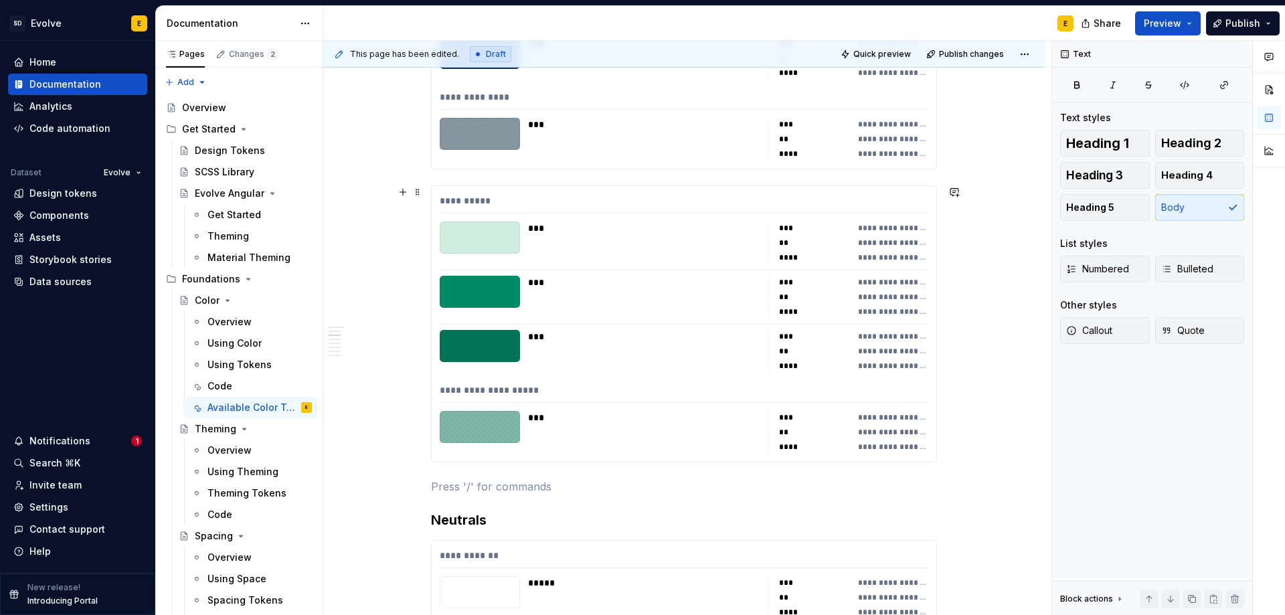
click at [489, 485] on p at bounding box center [684, 487] width 506 height 16
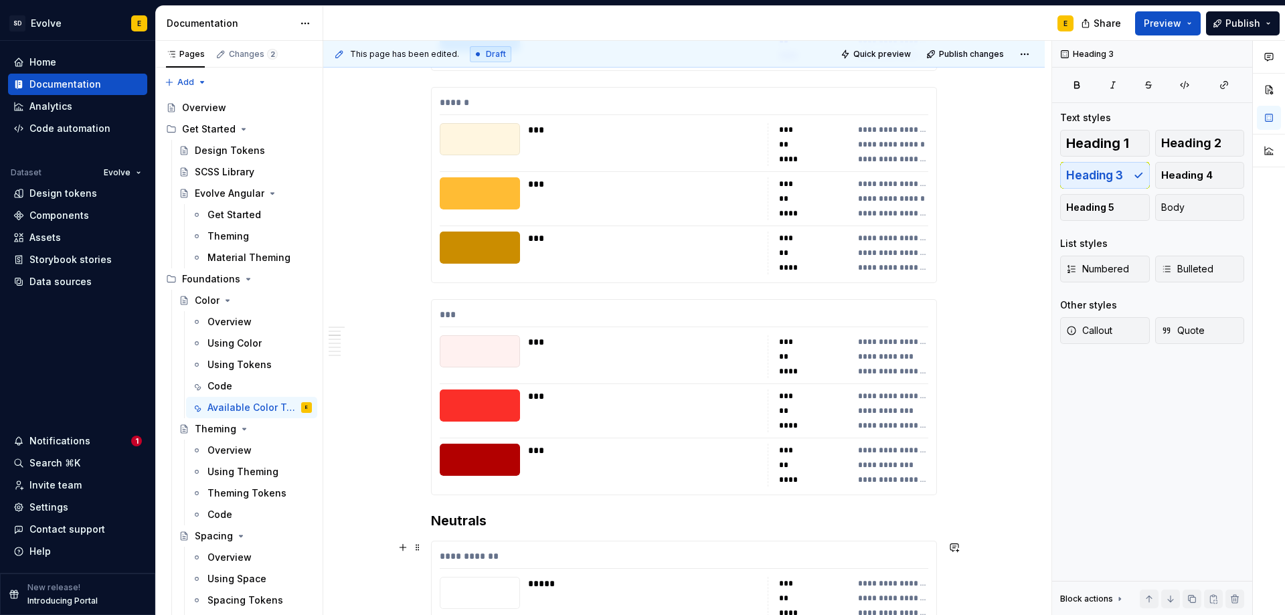
scroll to position [1613, 0]
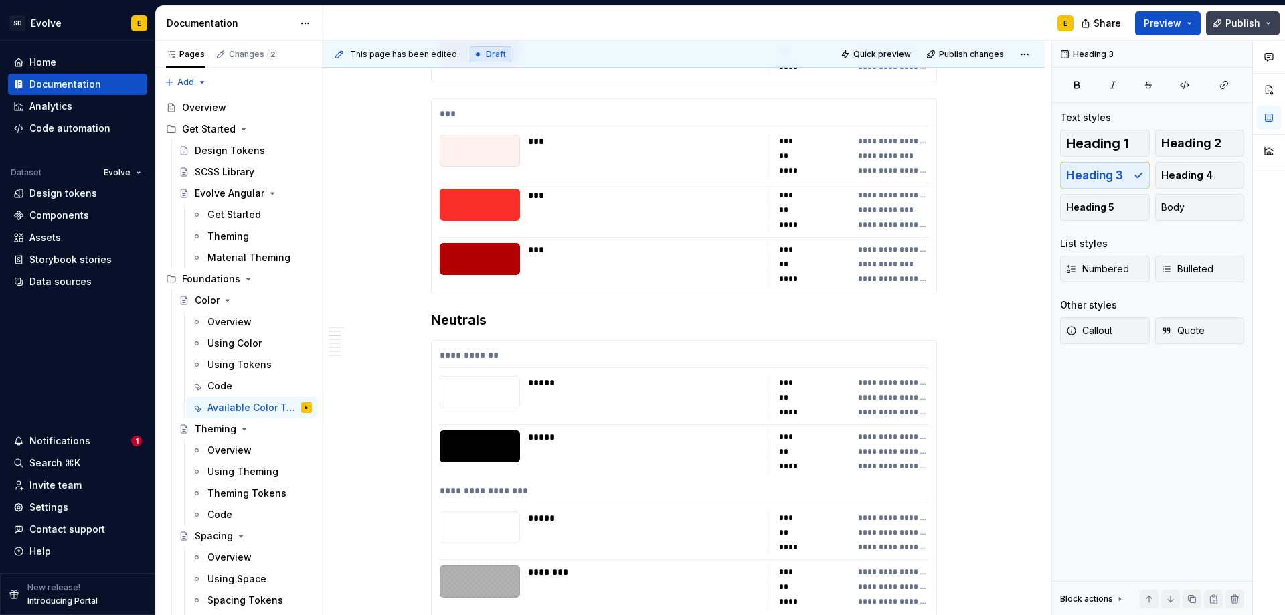
click at [1251, 23] on span "Publish" at bounding box center [1242, 23] width 35 height 13
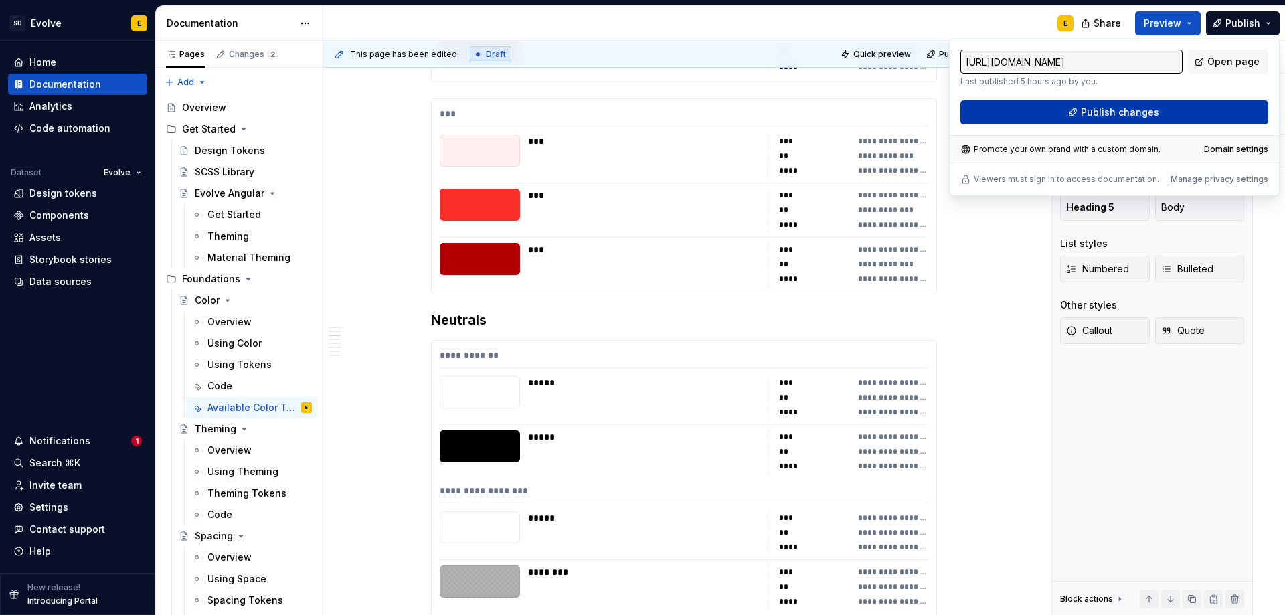
click at [1164, 110] on button "Publish changes" at bounding box center [1114, 112] width 308 height 24
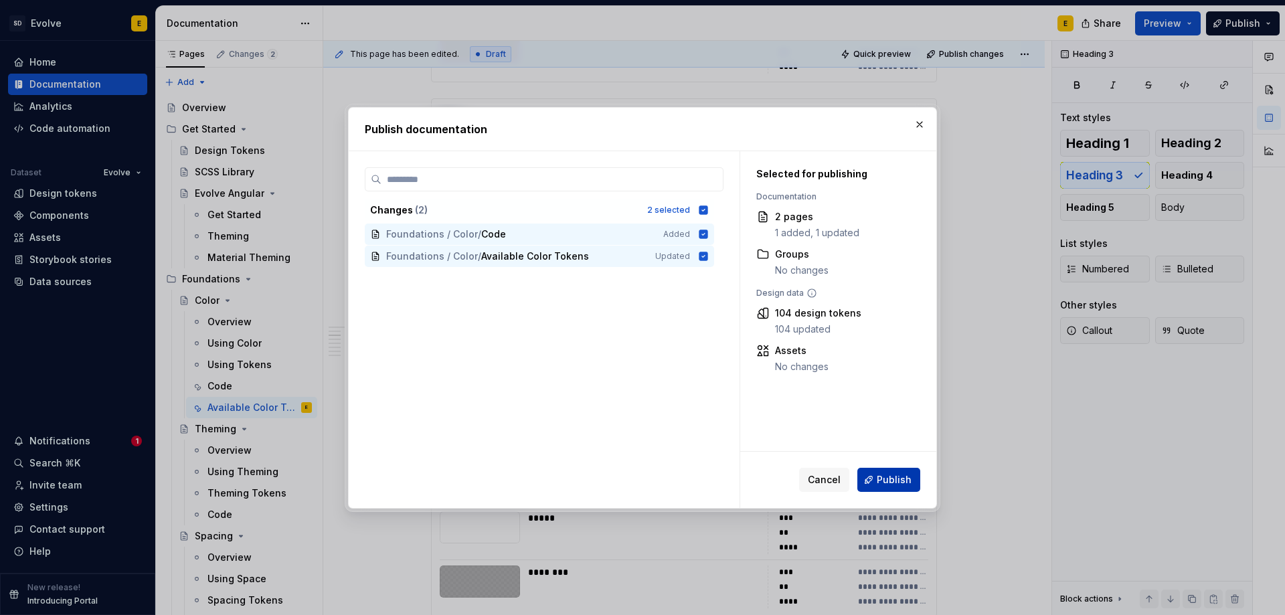
click at [901, 489] on button "Publish" at bounding box center [888, 480] width 63 height 24
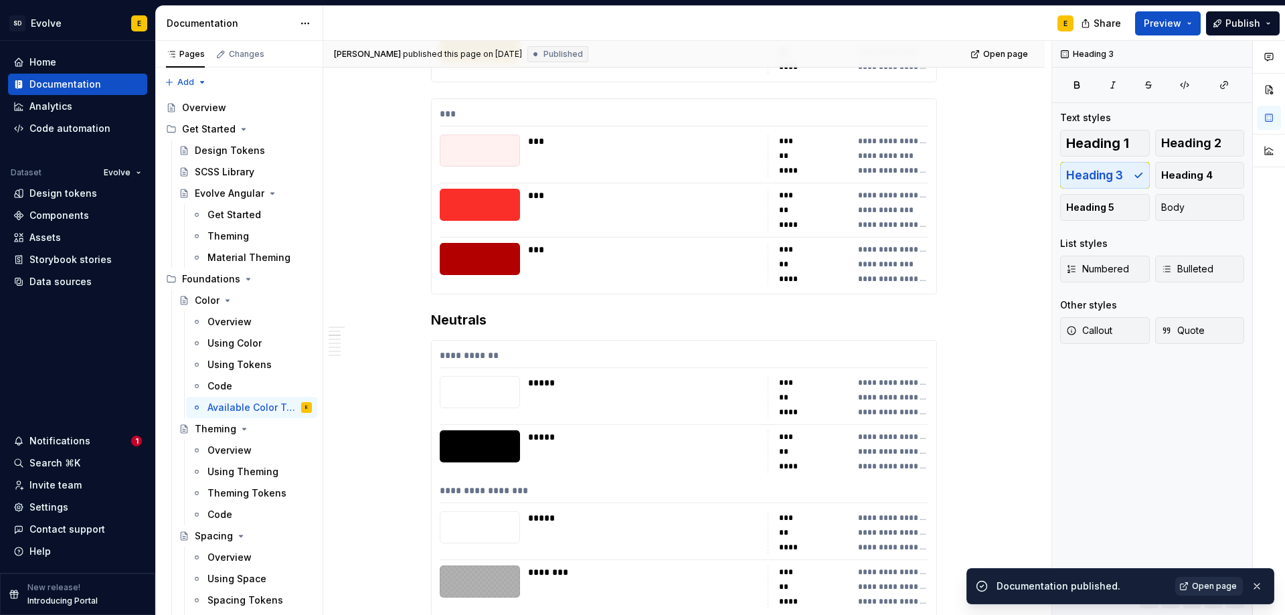
click at [1223, 590] on span "Open page" at bounding box center [1214, 586] width 45 height 11
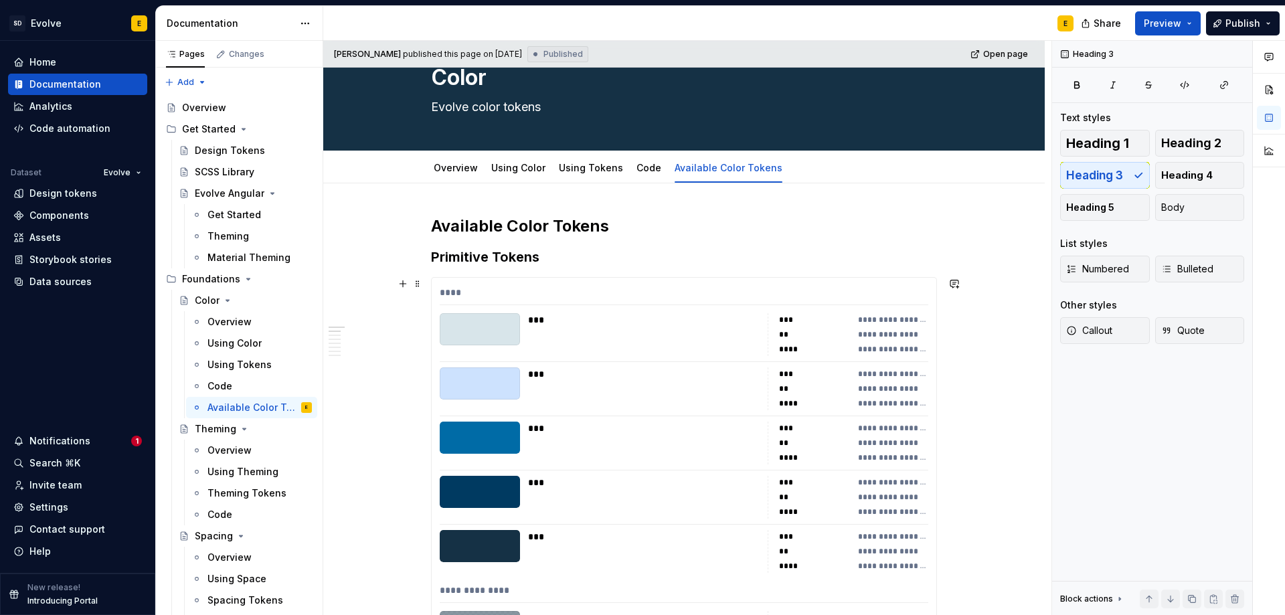
scroll to position [0, 0]
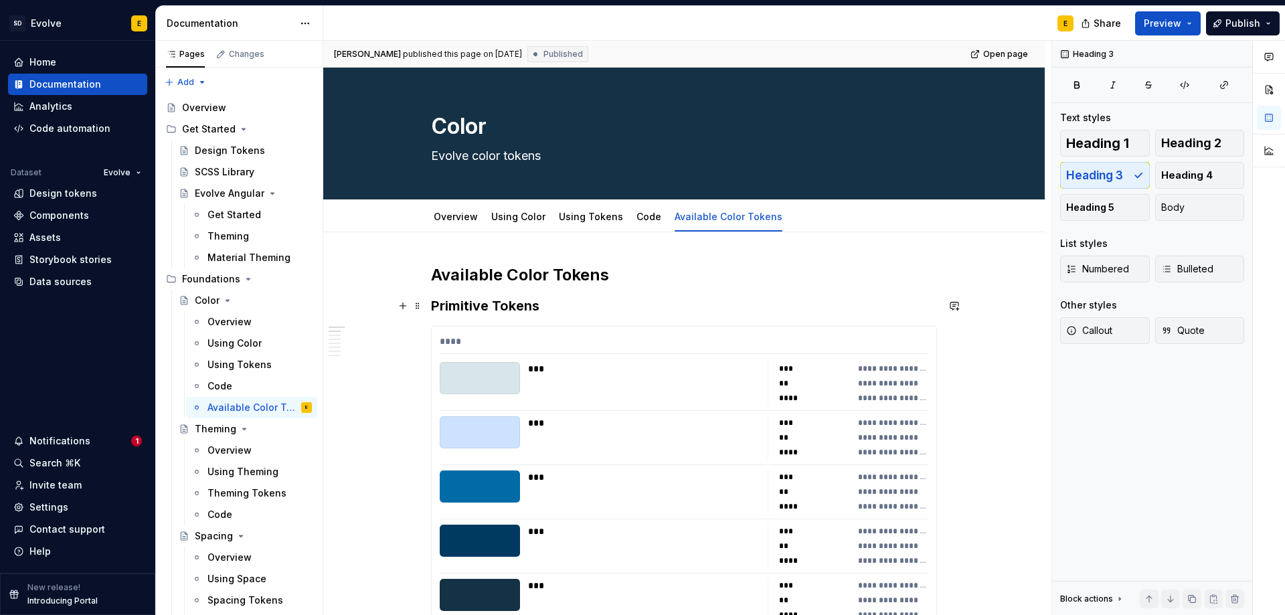
click at [540, 305] on h3 "Primitive Tokens" at bounding box center [684, 305] width 506 height 19
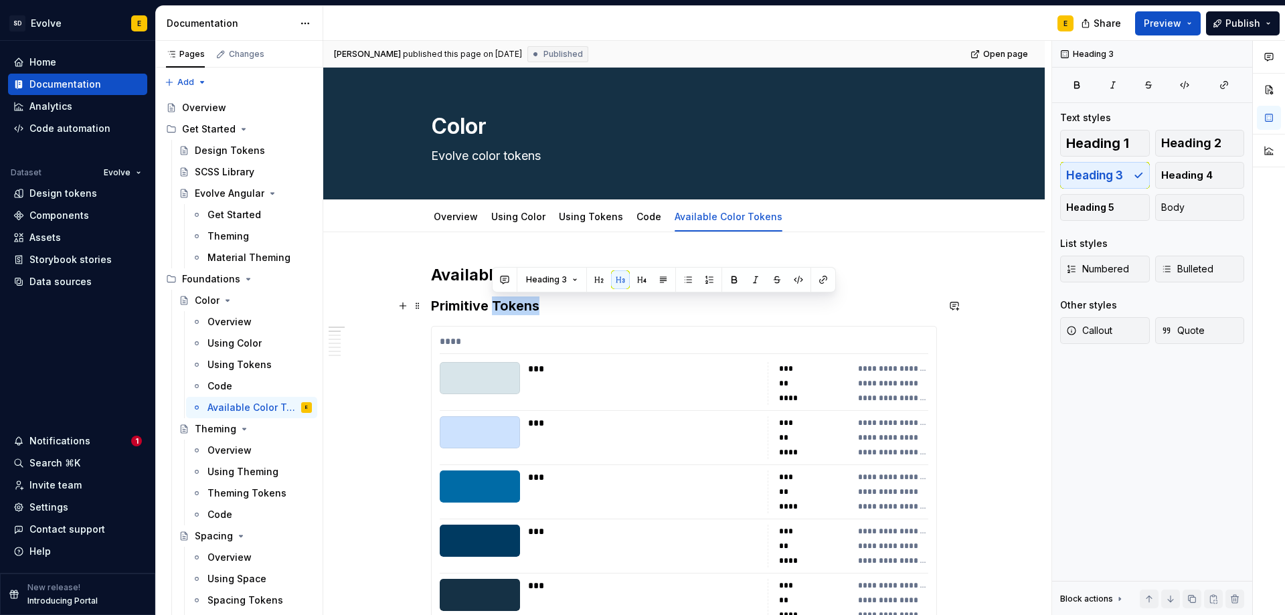
drag, startPoint x: 493, startPoint y: 303, endPoint x: 542, endPoint y: 303, distance: 49.5
click at [542, 303] on h3 "Primitive Tokens" at bounding box center [684, 305] width 506 height 19
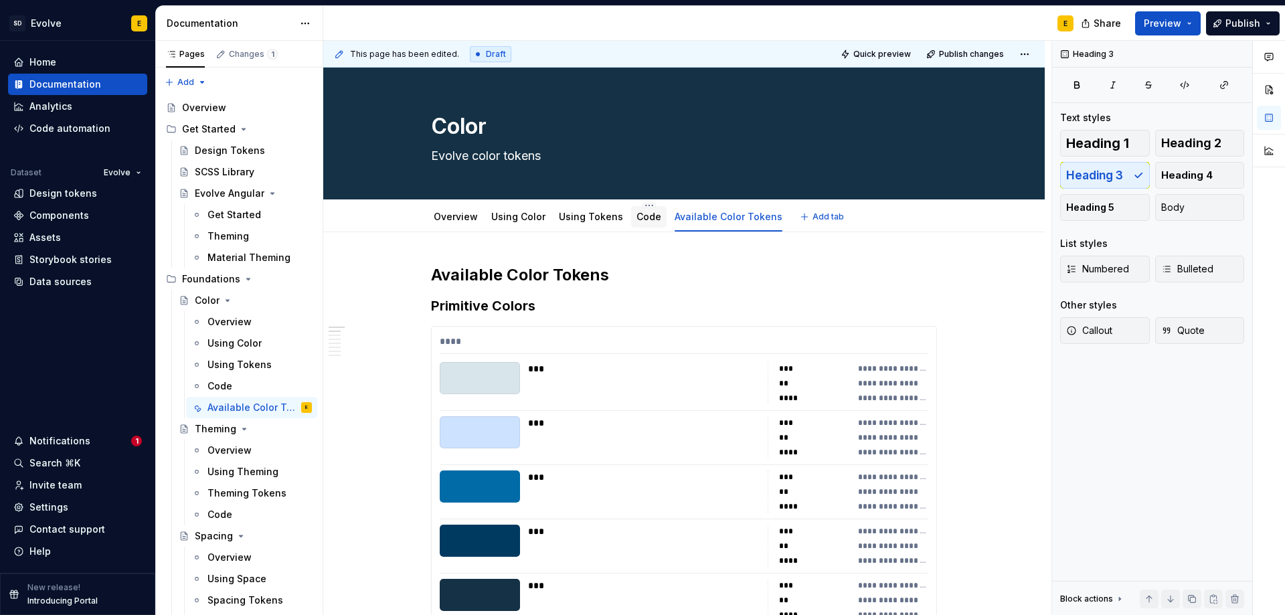
click at [640, 221] on link "Code" at bounding box center [648, 216] width 25 height 11
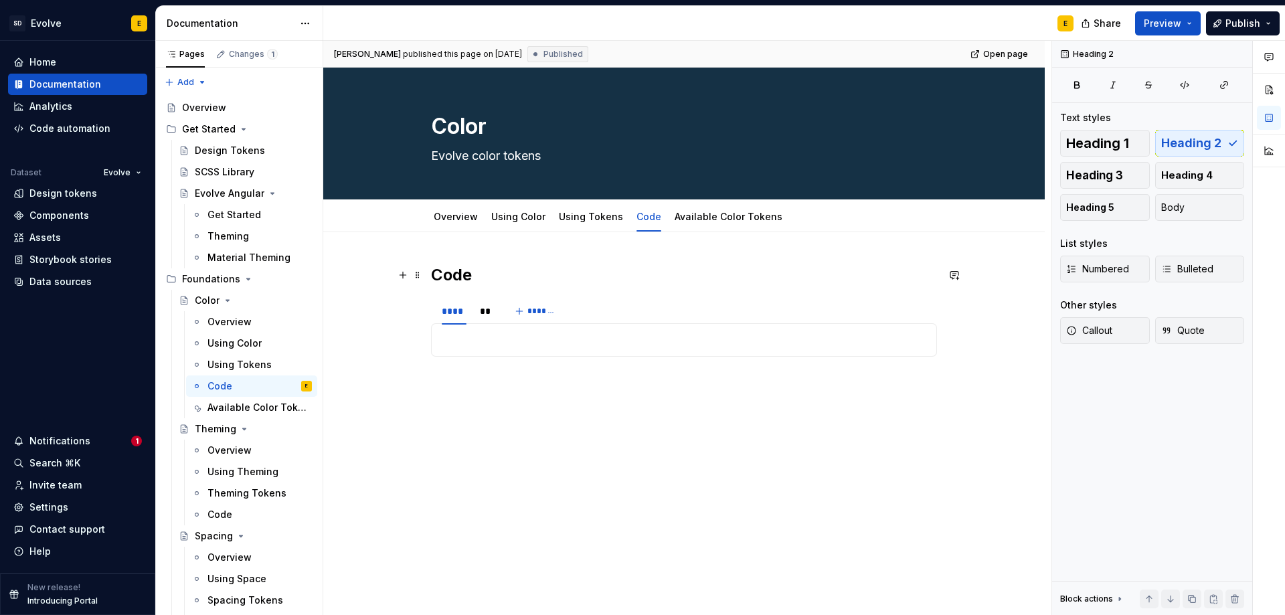
click at [499, 279] on h2 "Code" at bounding box center [684, 274] width 506 height 21
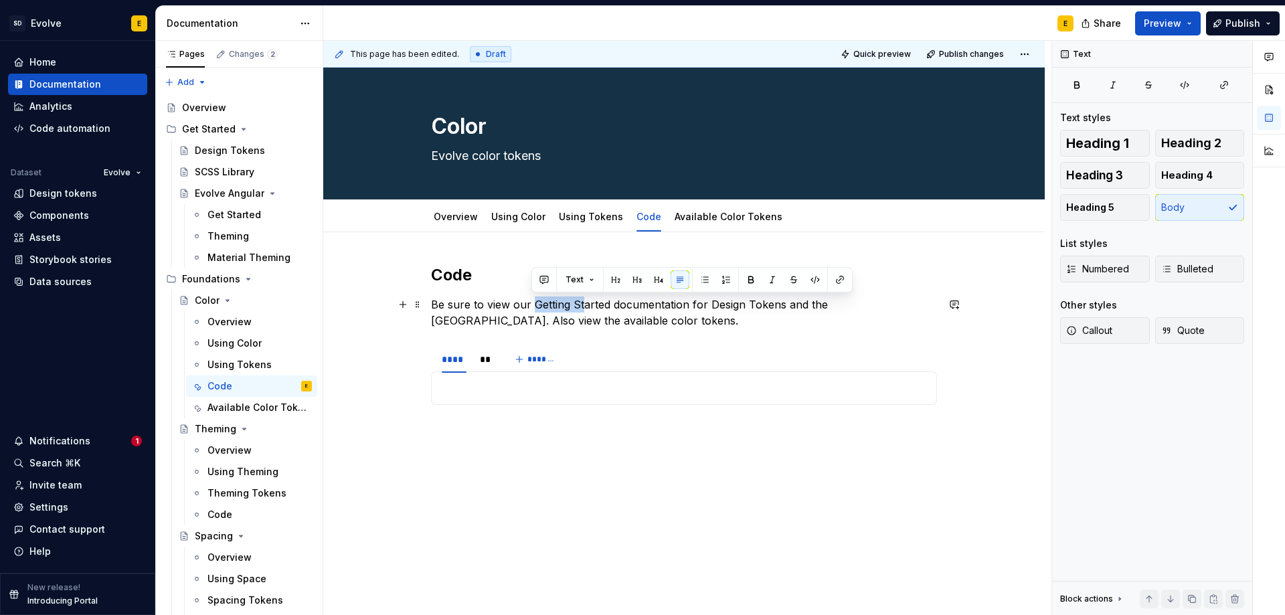
drag, startPoint x: 533, startPoint y: 300, endPoint x: 584, endPoint y: 302, distance: 50.2
click at [584, 302] on p "Be sure to view our Getting Started documentation for Design Tokens and the [GE…" at bounding box center [684, 312] width 506 height 32
click at [677, 311] on p "Be sure to view our Getting Started documentation for Design Tokens and the [GE…" at bounding box center [684, 312] width 506 height 32
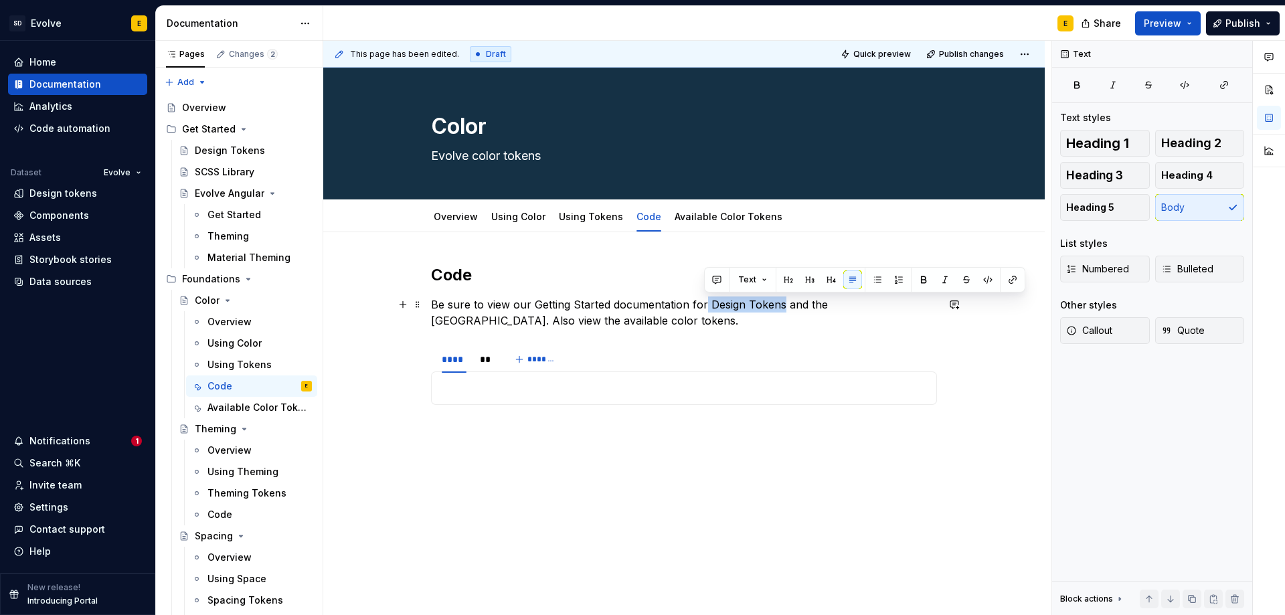
drag, startPoint x: 709, startPoint y: 304, endPoint x: 780, endPoint y: 306, distance: 70.3
click at [780, 306] on p "Be sure to view our Getting Started documentation for Design Tokens and the [GE…" at bounding box center [684, 312] width 506 height 32
click at [773, 311] on p "Be sure to view our Getting Started documentation for Design Tokens and the [GE…" at bounding box center [684, 312] width 506 height 32
drag, startPoint x: 707, startPoint y: 303, endPoint x: 780, endPoint y: 305, distance: 73.0
click at [780, 305] on p "Be sure to view our Getting Started documentation for Design Tokens and the [GE…" at bounding box center [684, 312] width 506 height 32
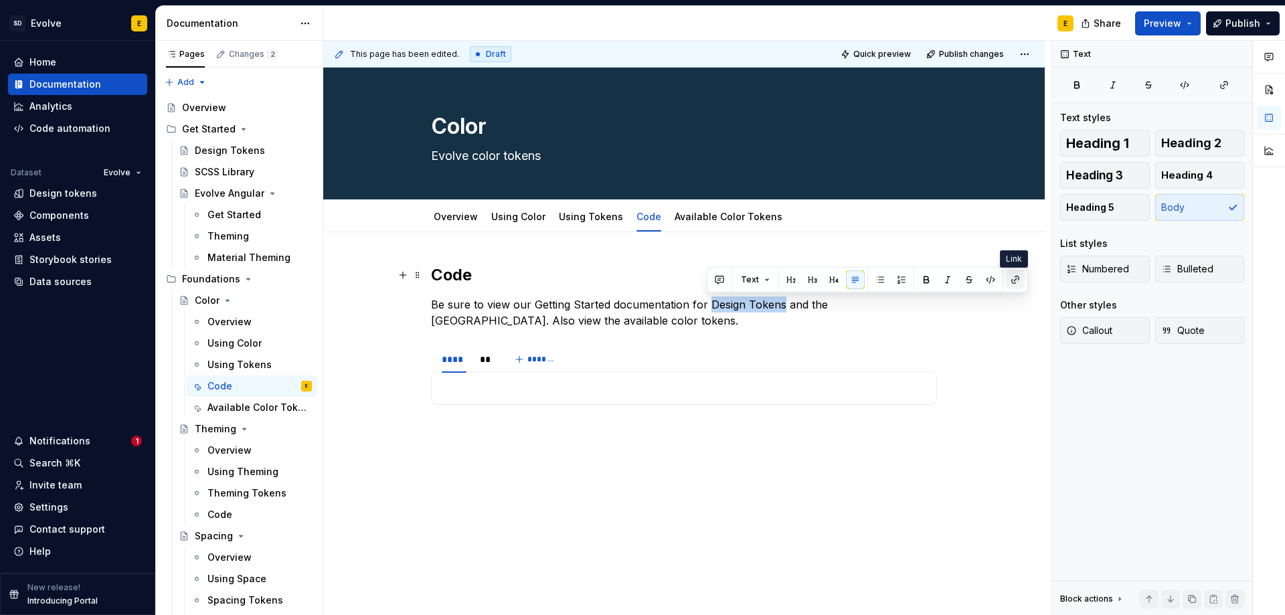
click at [1009, 278] on button "button" at bounding box center [1015, 279] width 19 height 19
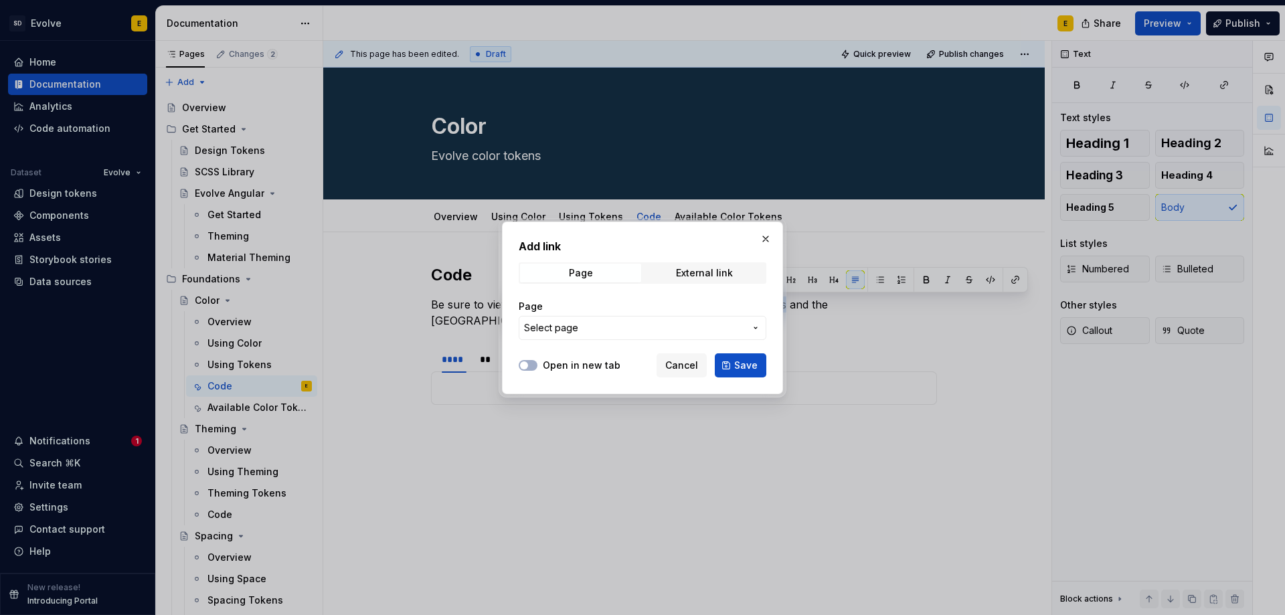
click at [592, 329] on span "Select page" at bounding box center [634, 327] width 221 height 13
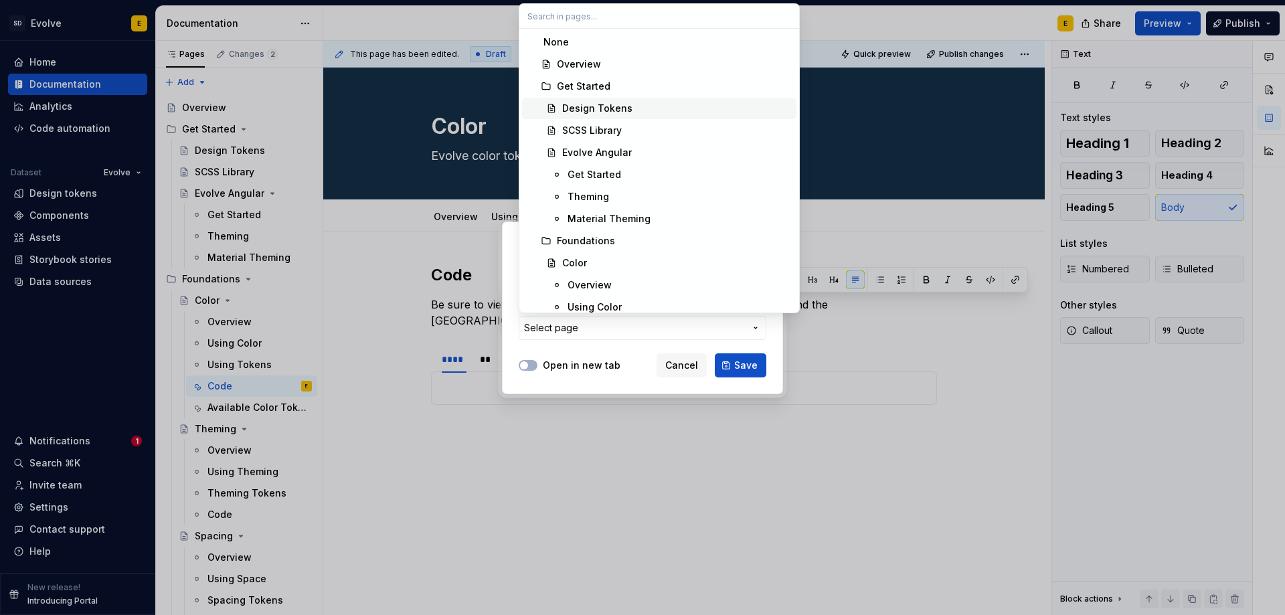
click at [589, 106] on div "Design Tokens" at bounding box center [597, 108] width 70 height 13
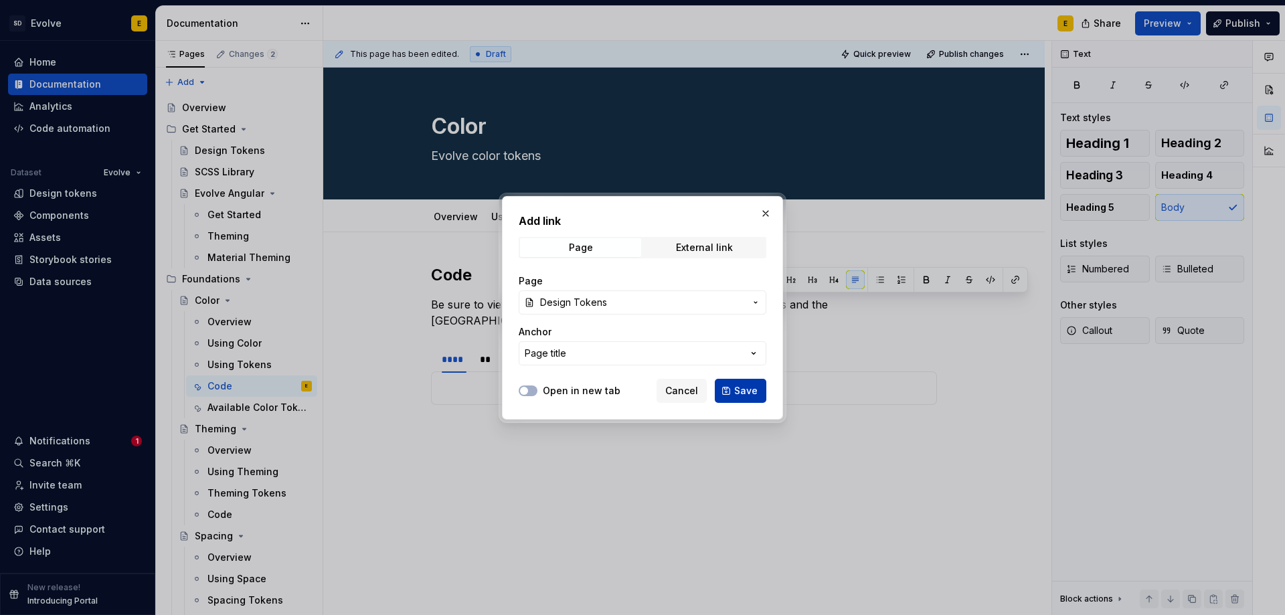
click at [742, 392] on span "Save" at bounding box center [745, 390] width 23 height 13
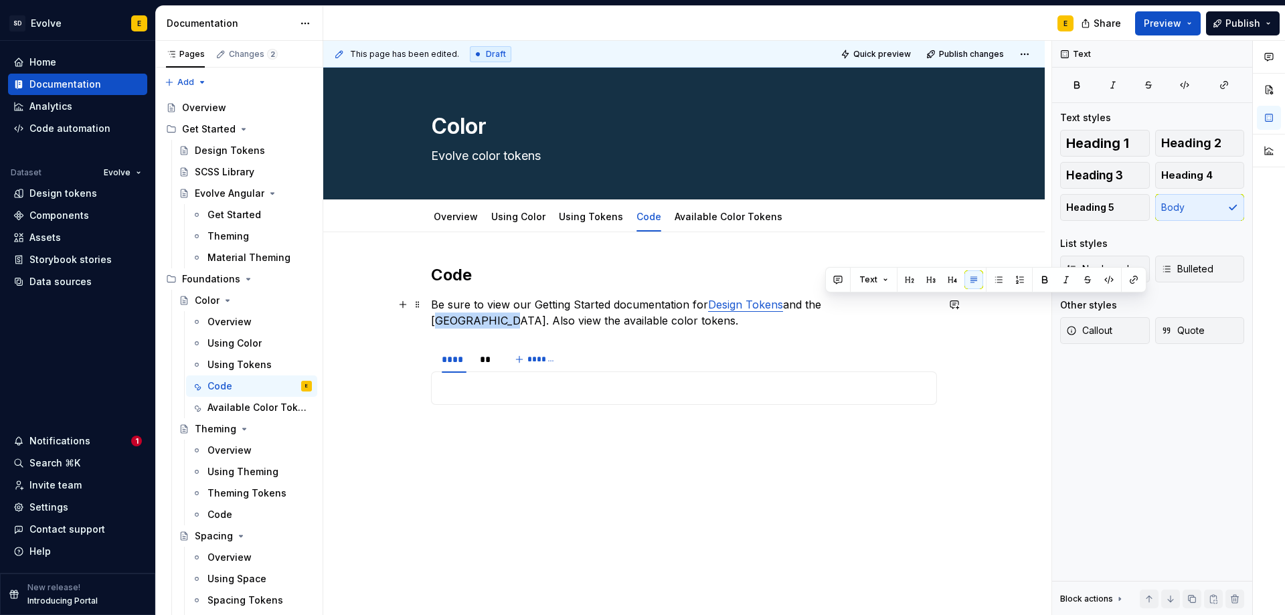
drag, startPoint x: 826, startPoint y: 305, endPoint x: 889, endPoint y: 307, distance: 63.6
click at [889, 307] on p "Be sure to view our Getting Started documentation for Design Tokens and the [GE…" at bounding box center [684, 312] width 506 height 32
click at [1130, 278] on button "button" at bounding box center [1133, 279] width 19 height 19
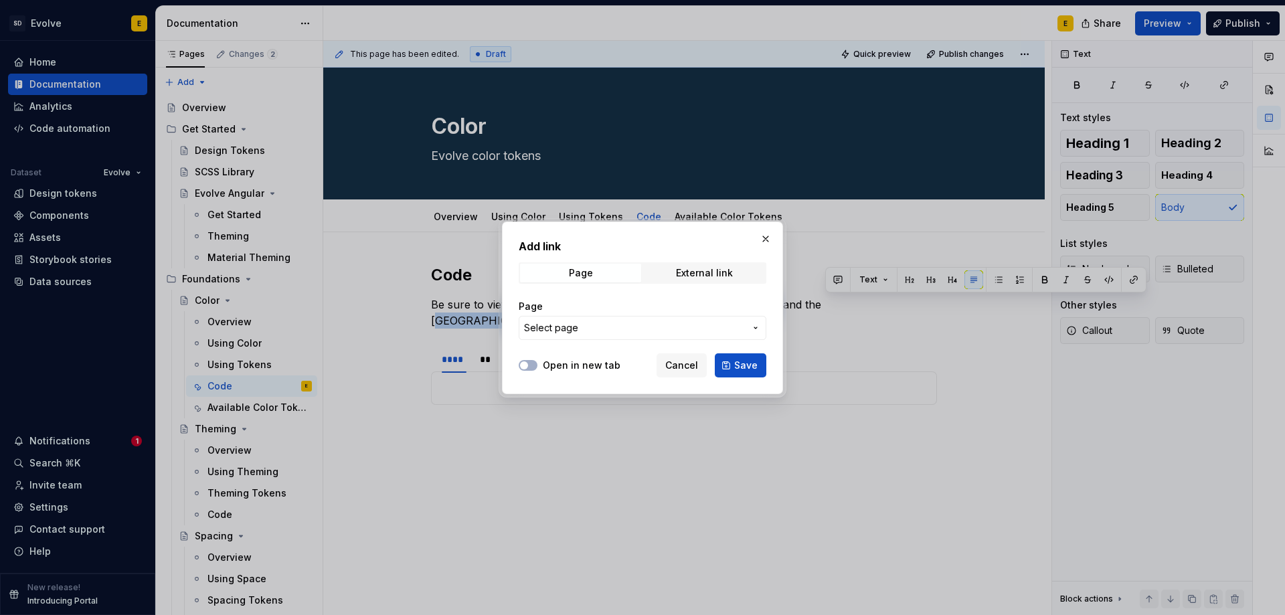
click at [600, 329] on span "Select page" at bounding box center [634, 327] width 221 height 13
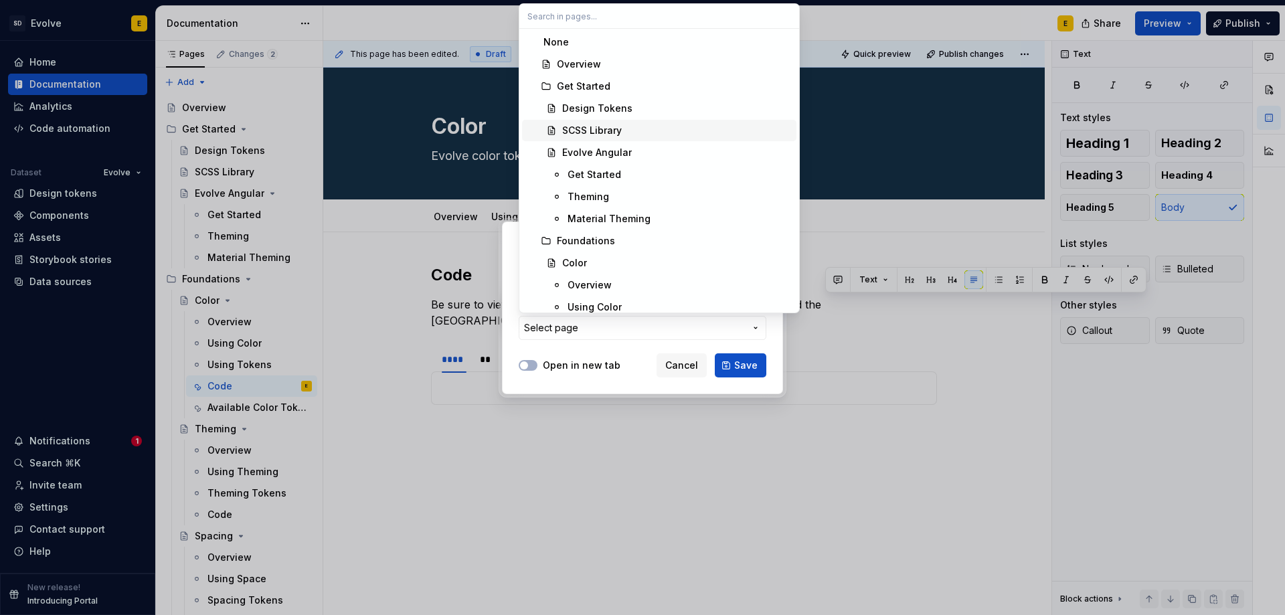
click at [603, 129] on div "SCSS Library" at bounding box center [592, 130] width 60 height 13
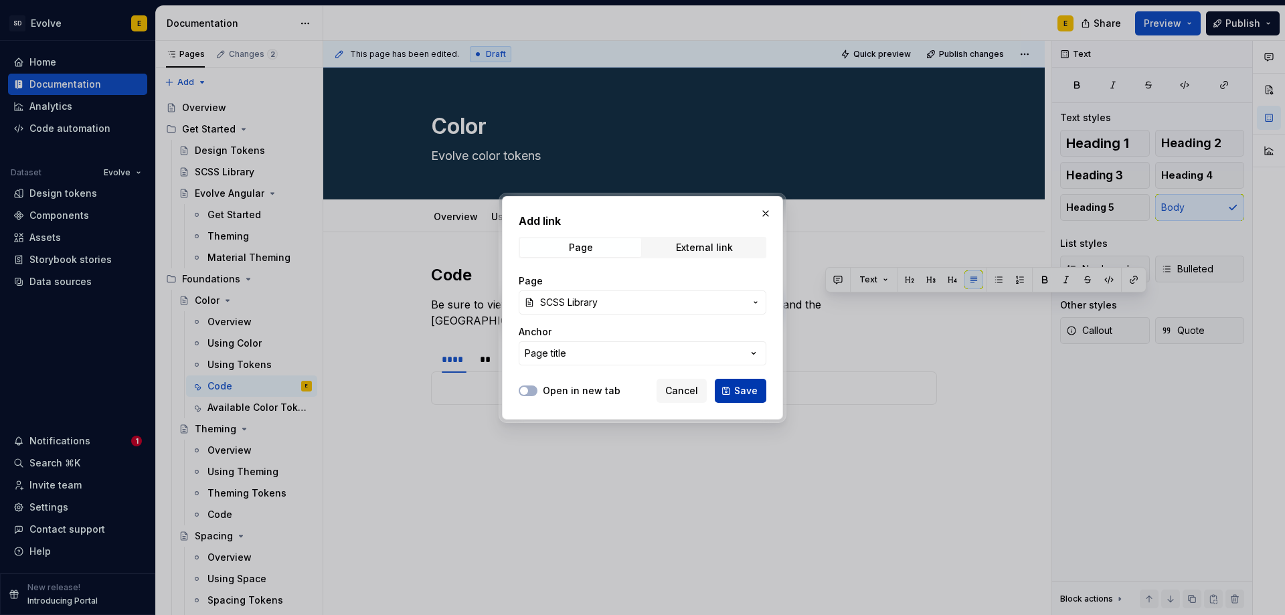
click at [742, 391] on span "Save" at bounding box center [745, 390] width 23 height 13
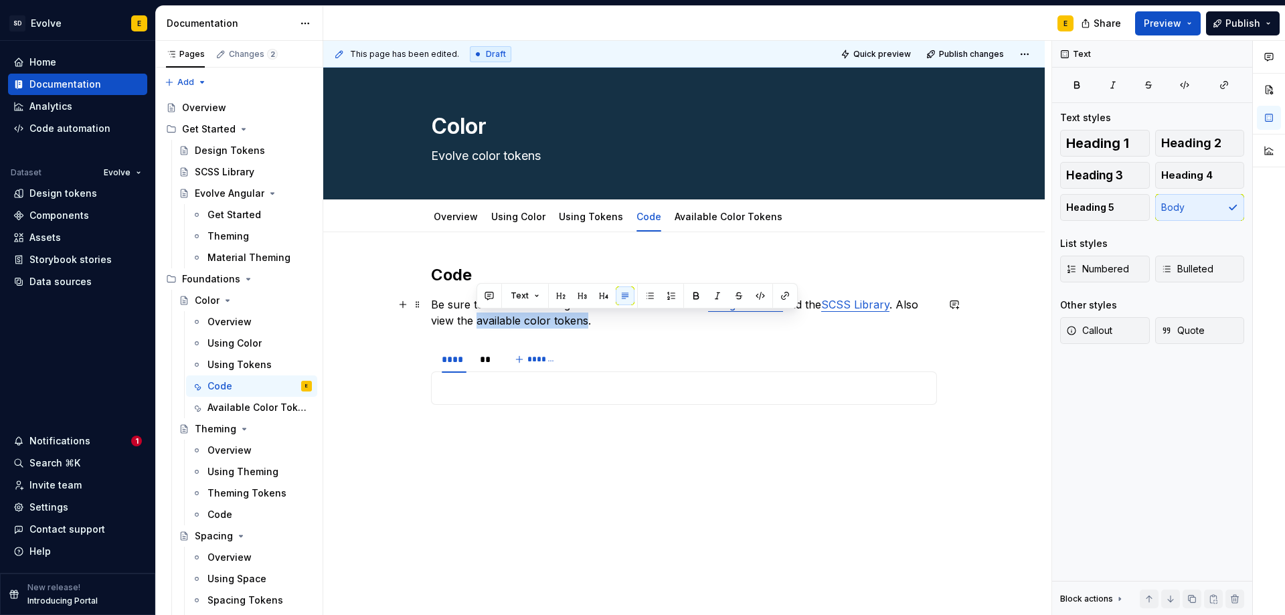
drag, startPoint x: 479, startPoint y: 321, endPoint x: 586, endPoint y: 318, distance: 106.5
click at [586, 318] on p "Be sure to view our Getting Started documentation for Design Tokens and the [GE…" at bounding box center [684, 312] width 506 height 32
click at [780, 293] on button "button" at bounding box center [785, 295] width 19 height 19
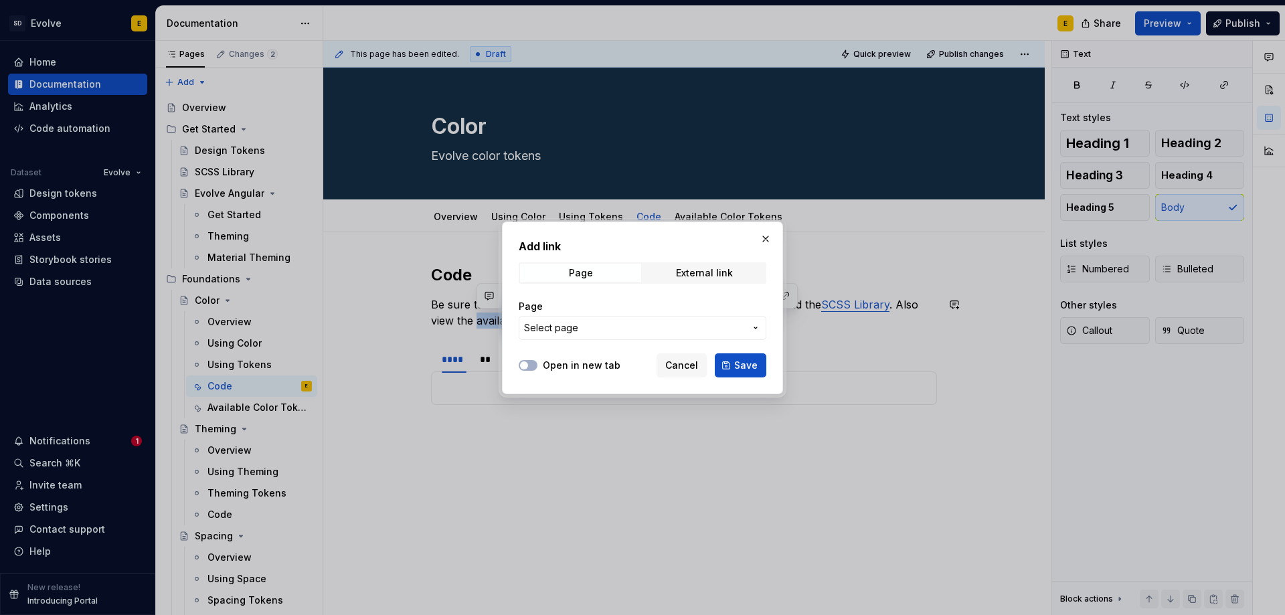
click at [573, 332] on span "Select page" at bounding box center [551, 327] width 54 height 13
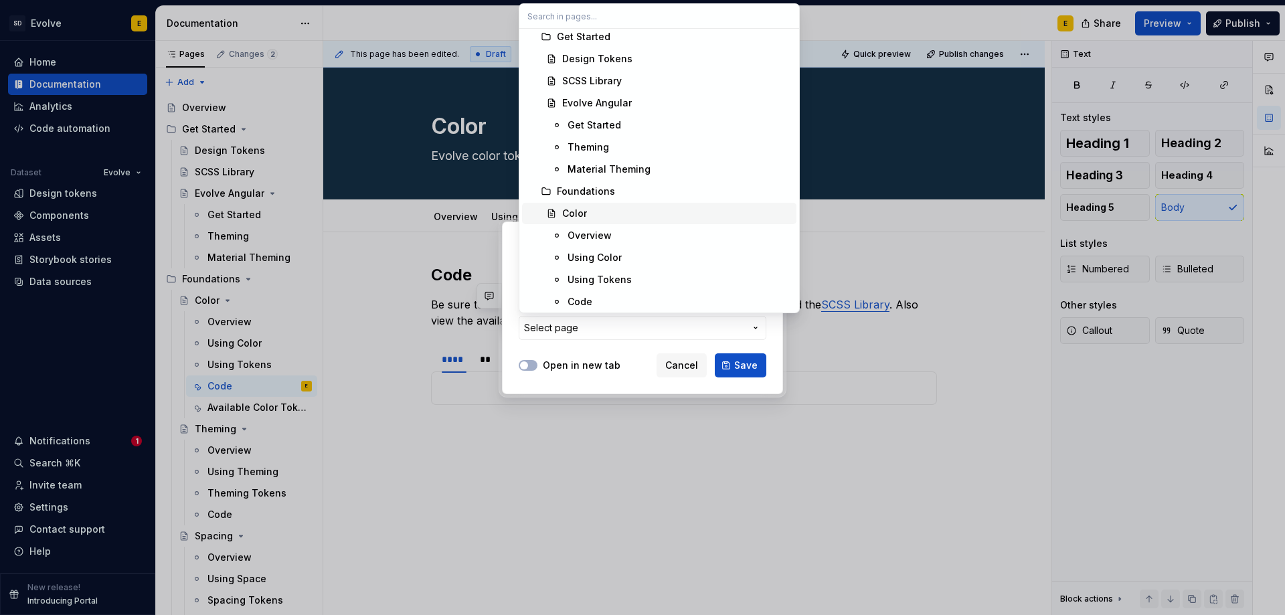
scroll to position [67, 0]
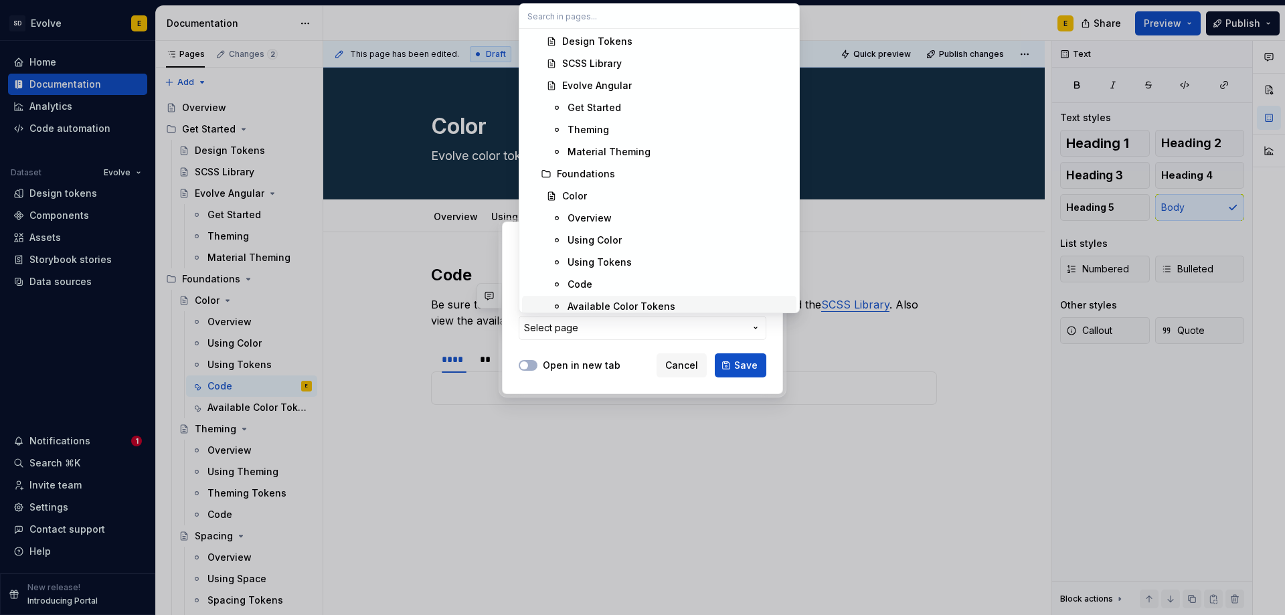
click at [605, 302] on div "Available Color Tokens" at bounding box center [622, 306] width 108 height 13
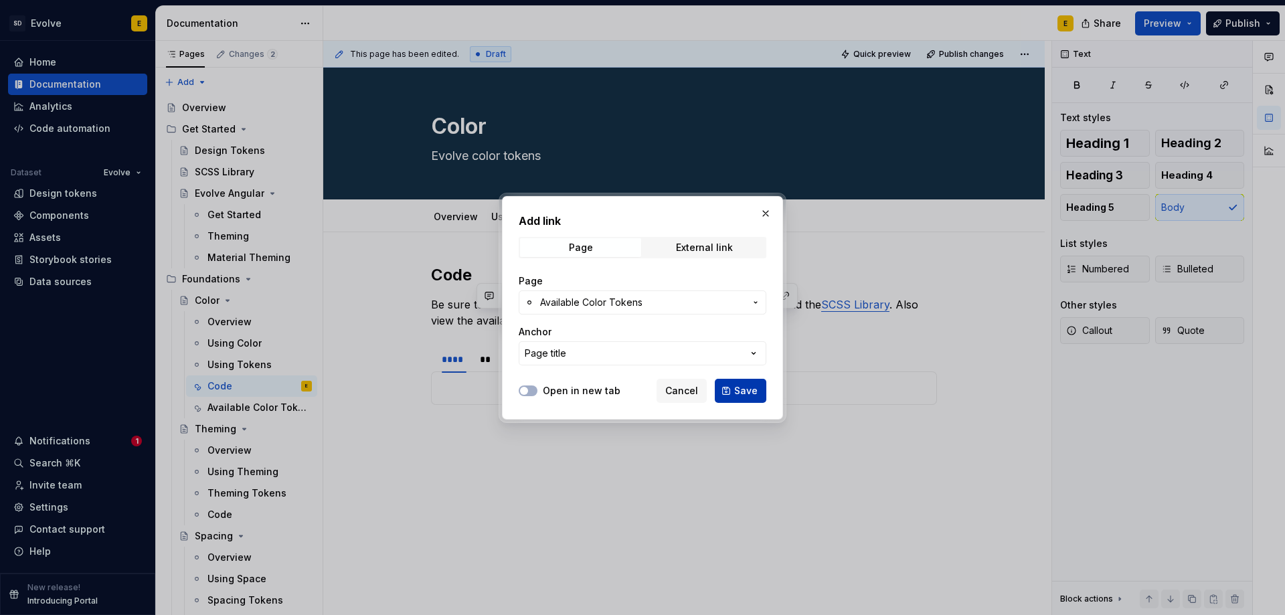
click at [746, 390] on span "Save" at bounding box center [745, 390] width 23 height 13
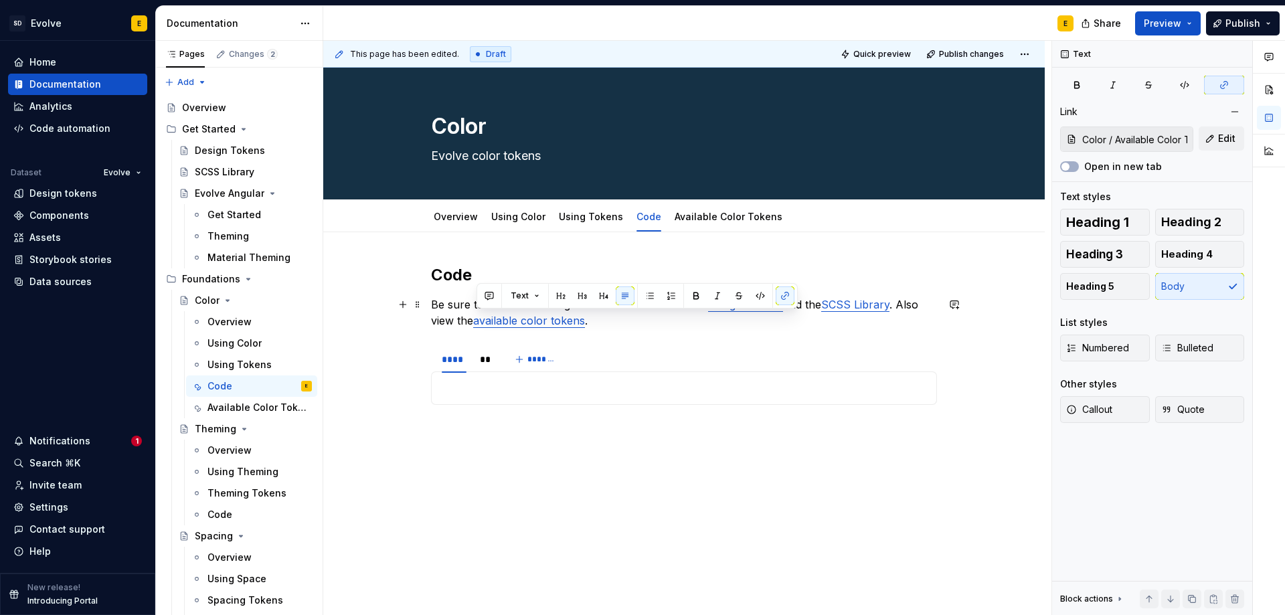
click at [614, 327] on p "Be sure to view our Getting Started documentation for Design Tokens and the [GE…" at bounding box center [684, 312] width 506 height 32
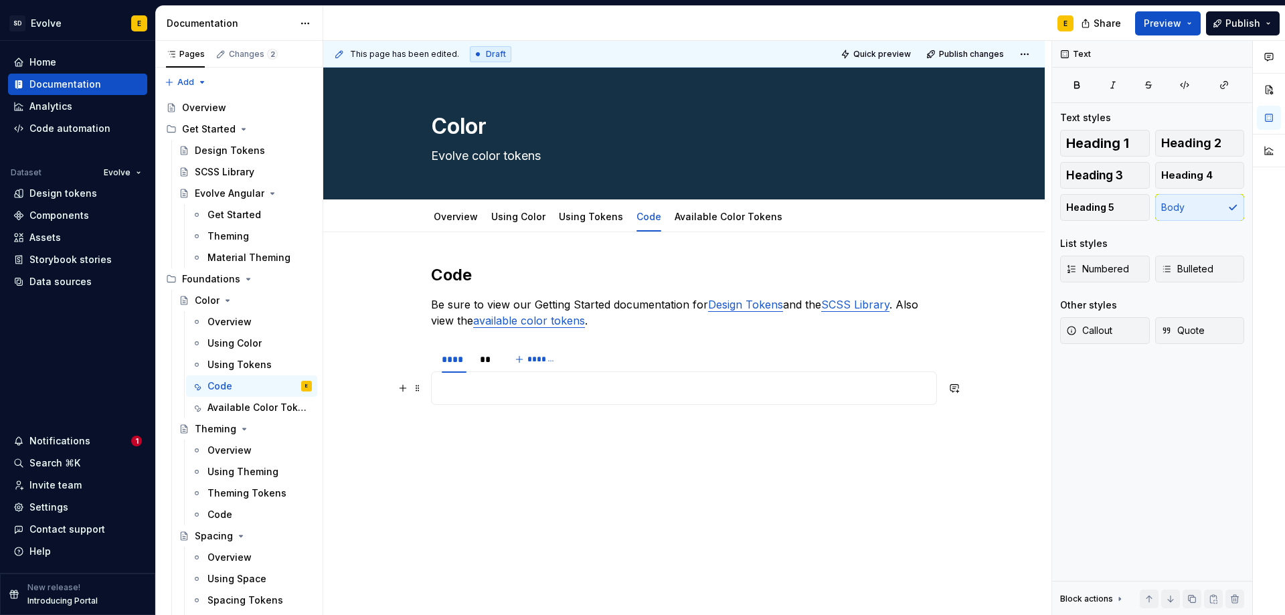
click at [491, 388] on p at bounding box center [684, 388] width 489 height 16
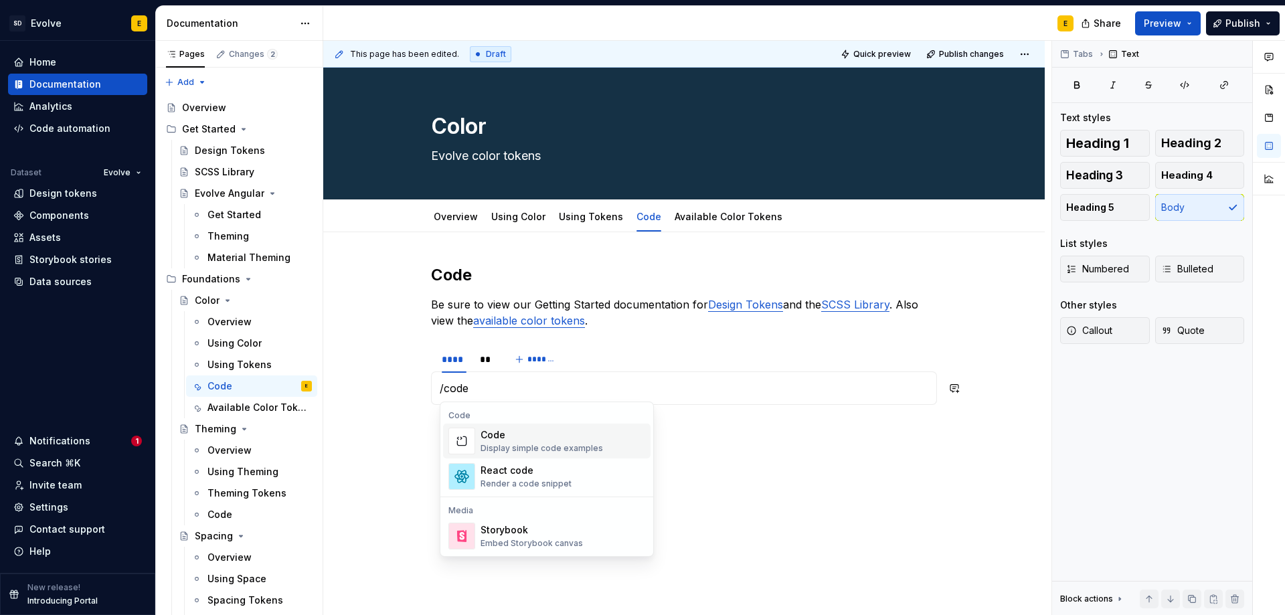
click at [499, 431] on div "Code" at bounding box center [542, 434] width 122 height 13
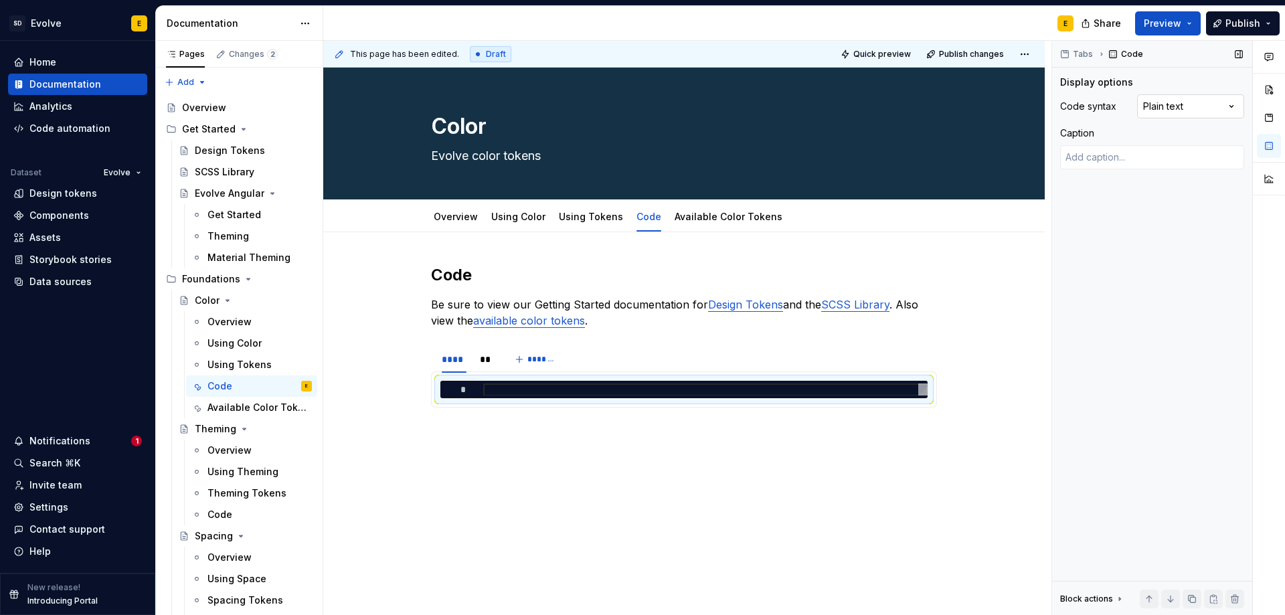
click at [1211, 108] on div "Comments Open comments No comments yet Select ‘Comment’ from the block context …" at bounding box center [1168, 328] width 233 height 575
click at [618, 394] on div at bounding box center [705, 389] width 444 height 13
click at [64, 126] on div "Code automation" at bounding box center [69, 128] width 81 height 13
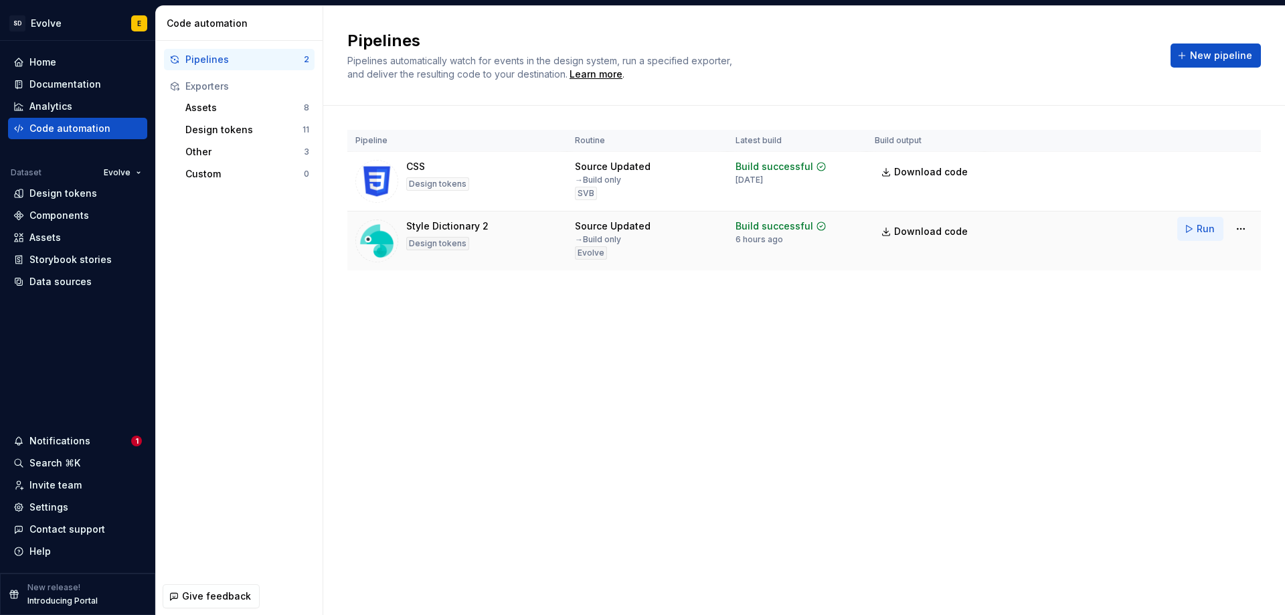
click at [1197, 227] on button "Run" at bounding box center [1200, 229] width 46 height 24
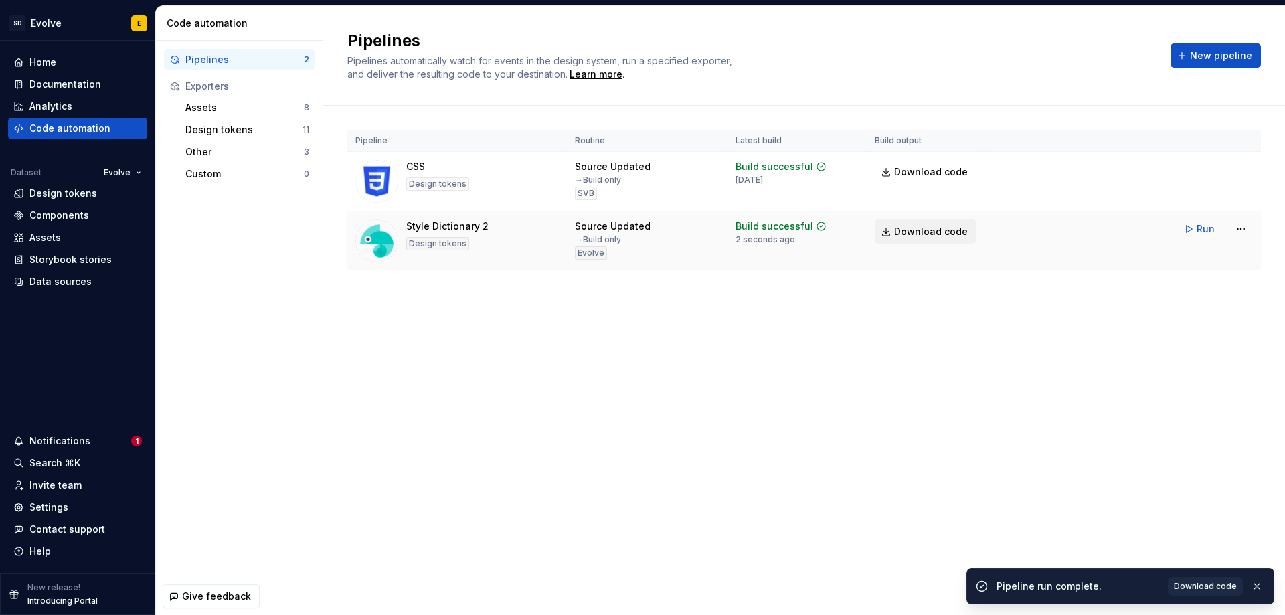
click at [936, 222] on link "Download code" at bounding box center [926, 232] width 102 height 24
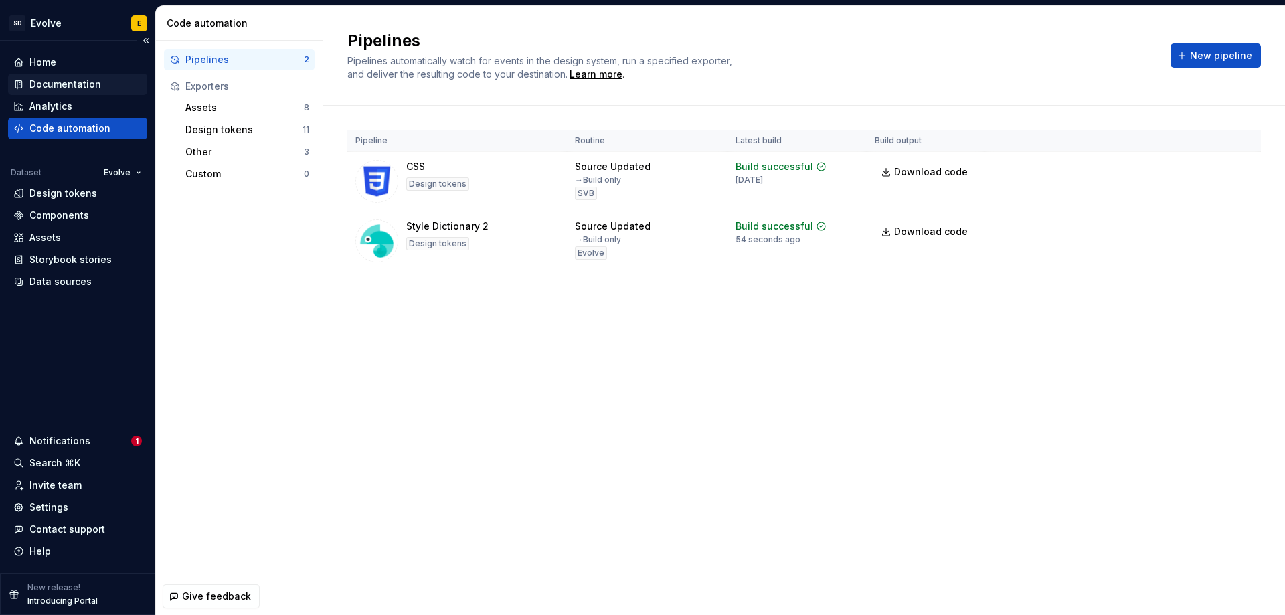
click at [59, 81] on div "Documentation" at bounding box center [65, 84] width 72 height 13
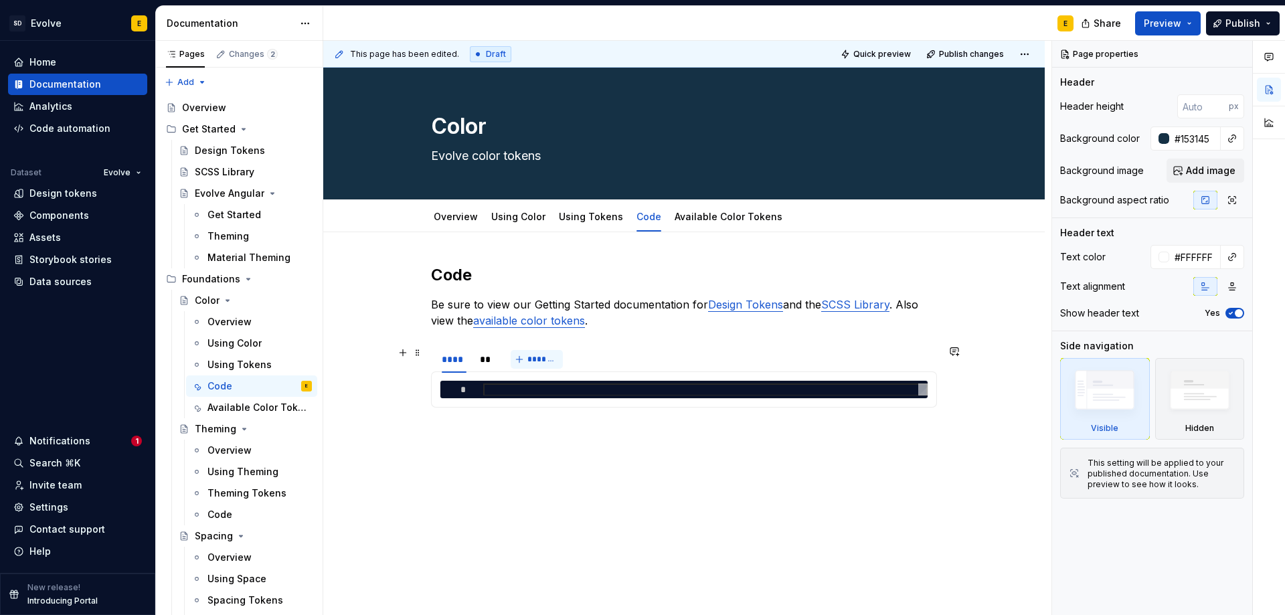
click at [525, 361] on button "*******" at bounding box center [537, 359] width 53 height 19
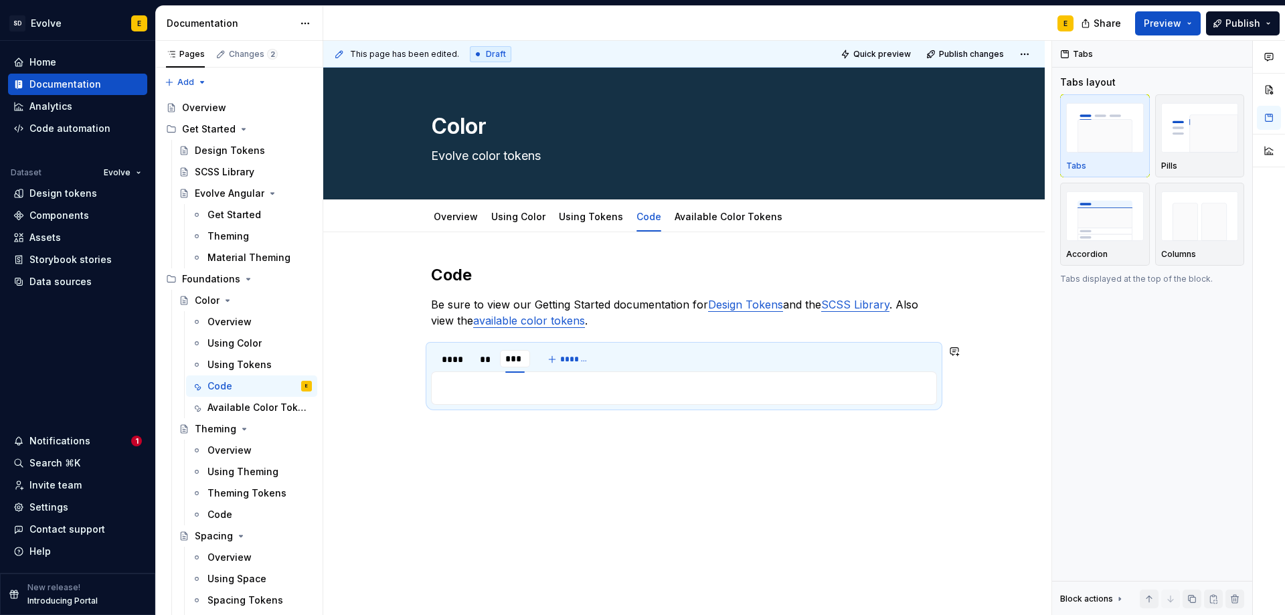
click at [627, 332] on div "Code Be sure to view our Getting Started documentation for Design Tokens and th…" at bounding box center [684, 339] width 506 height 151
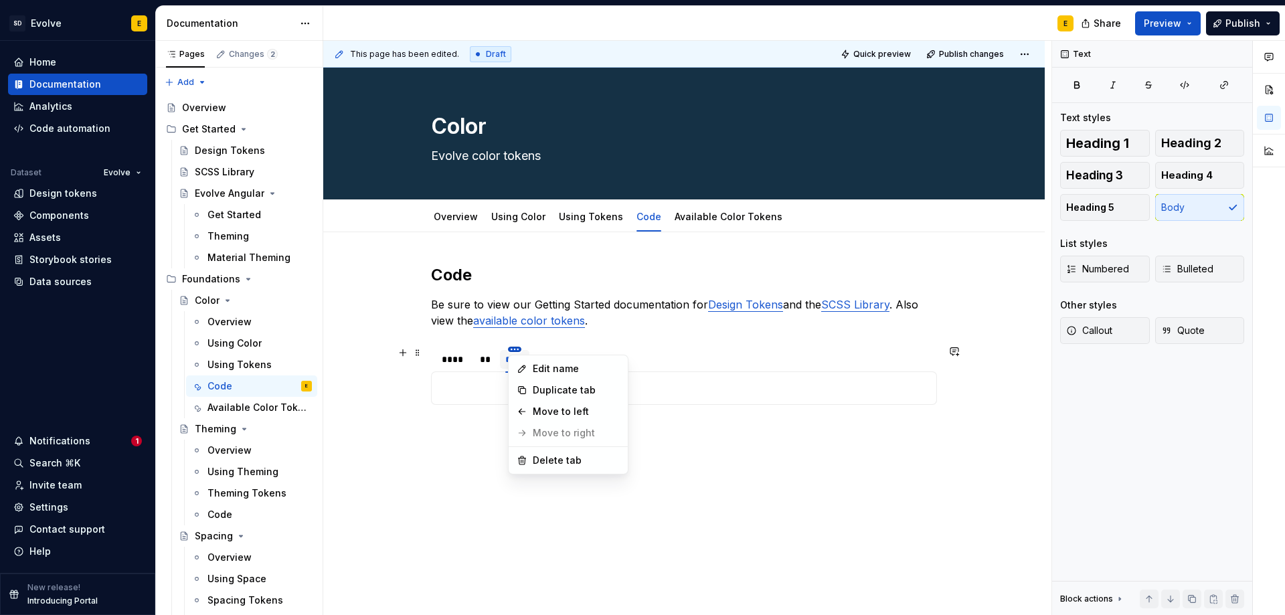
click at [481, 353] on html "SD Evolve E Home Documentation Analytics Code automation Dataset Evolve Design …" at bounding box center [642, 307] width 1285 height 615
click at [538, 413] on div "Move to left" at bounding box center [576, 411] width 87 height 13
drag, startPoint x: 489, startPoint y: 363, endPoint x: 454, endPoint y: 360, distance: 34.9
click at [454, 360] on div "***" at bounding box center [454, 359] width 19 height 13
drag, startPoint x: 445, startPoint y: 361, endPoint x: 519, endPoint y: 361, distance: 73.6
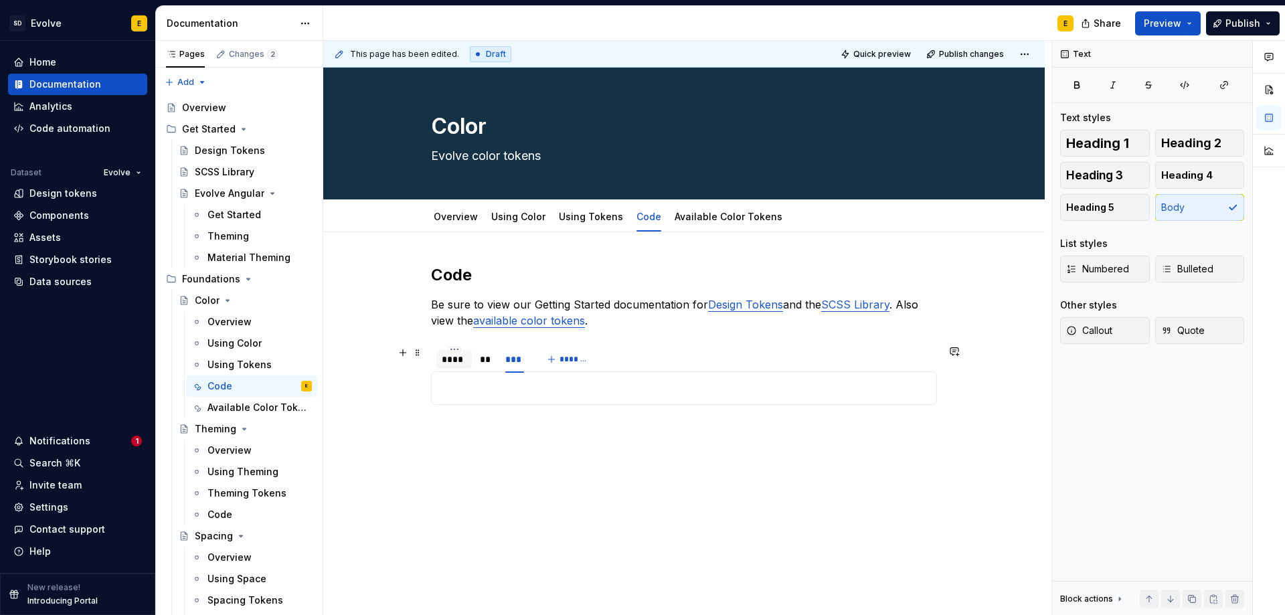
click at [452, 362] on div "****" at bounding box center [454, 359] width 25 height 13
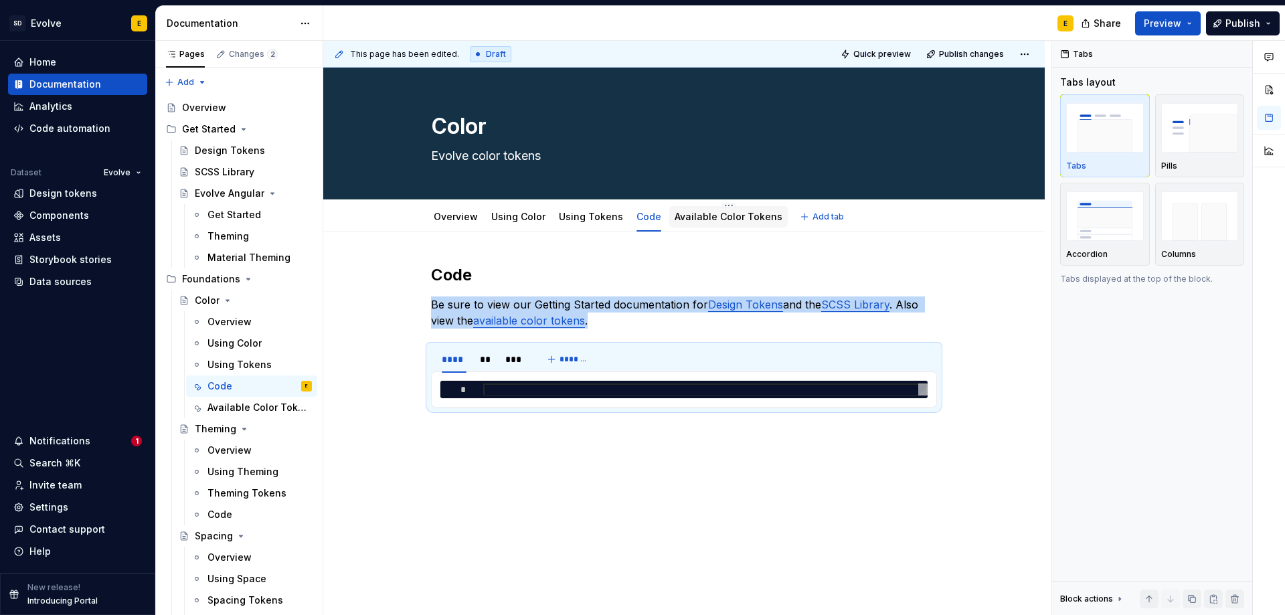
click at [697, 216] on link "Available Color Tokens" at bounding box center [729, 216] width 108 height 11
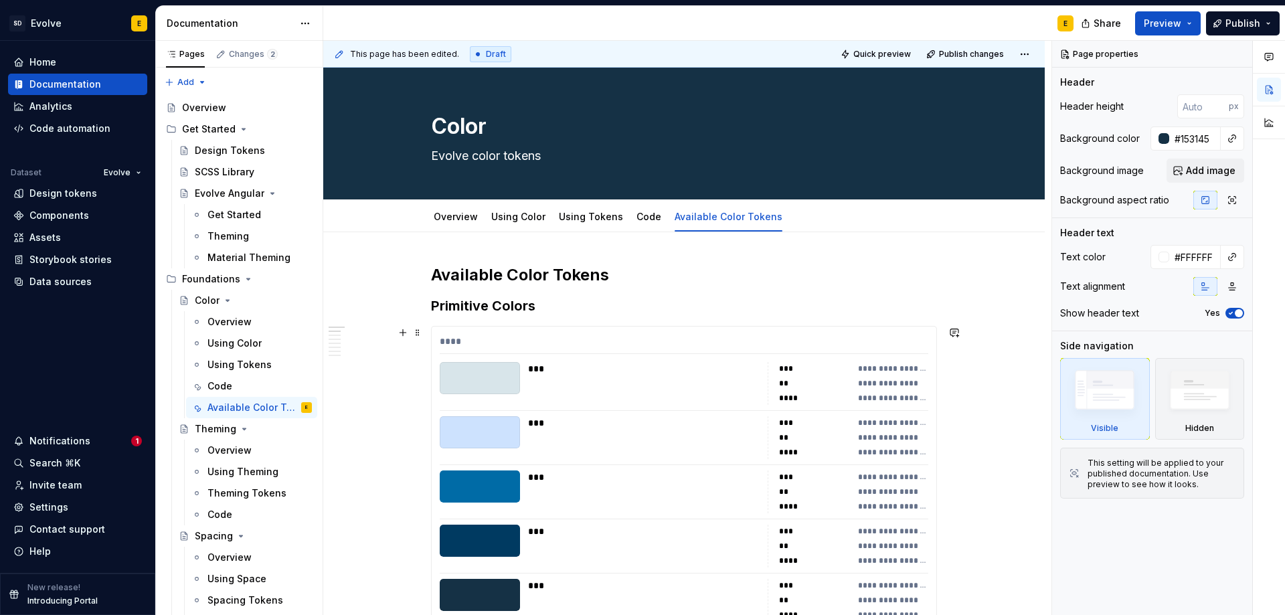
click at [709, 344] on div "****" at bounding box center [684, 344] width 489 height 19
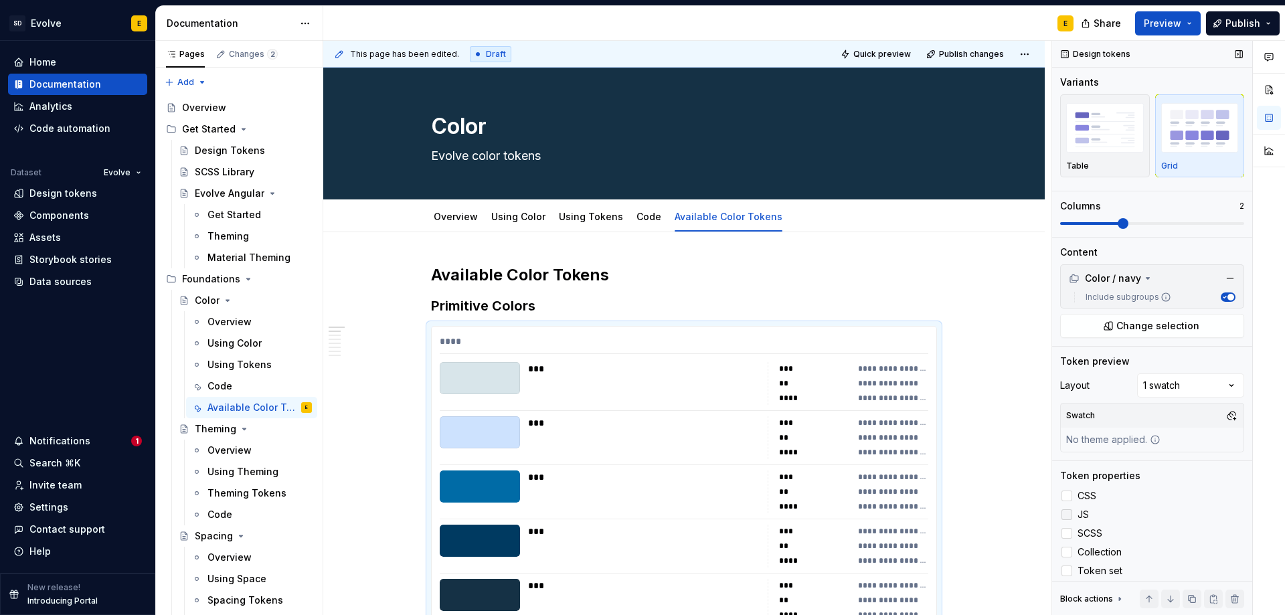
scroll to position [6, 0]
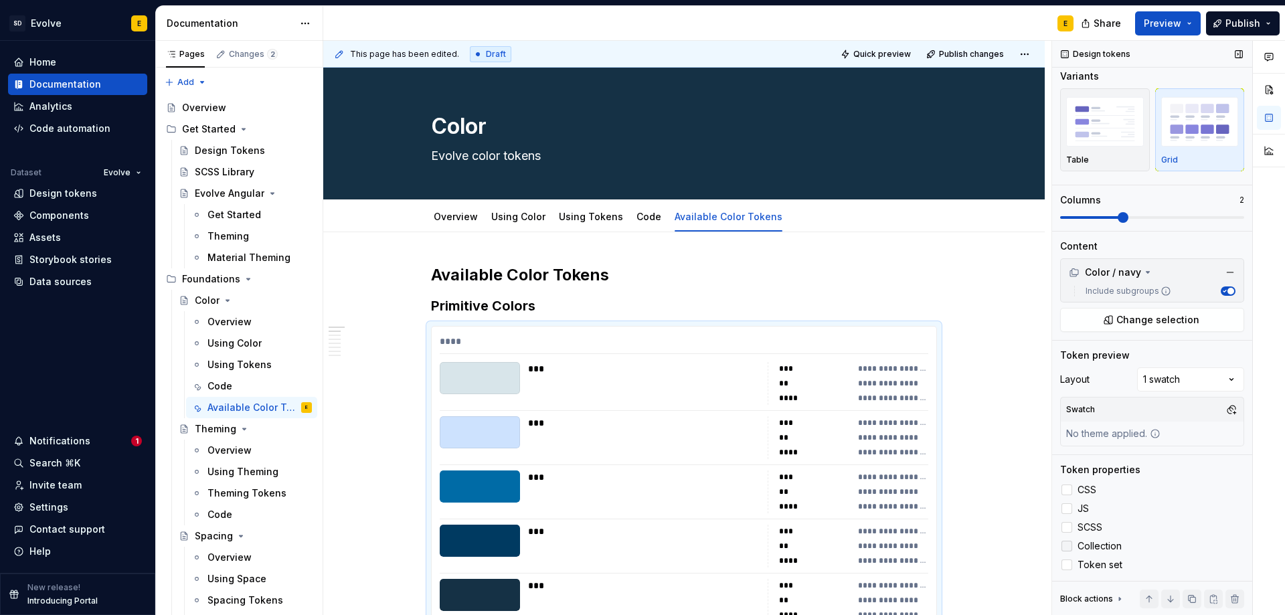
click at [1063, 543] on div at bounding box center [1066, 546] width 11 height 11
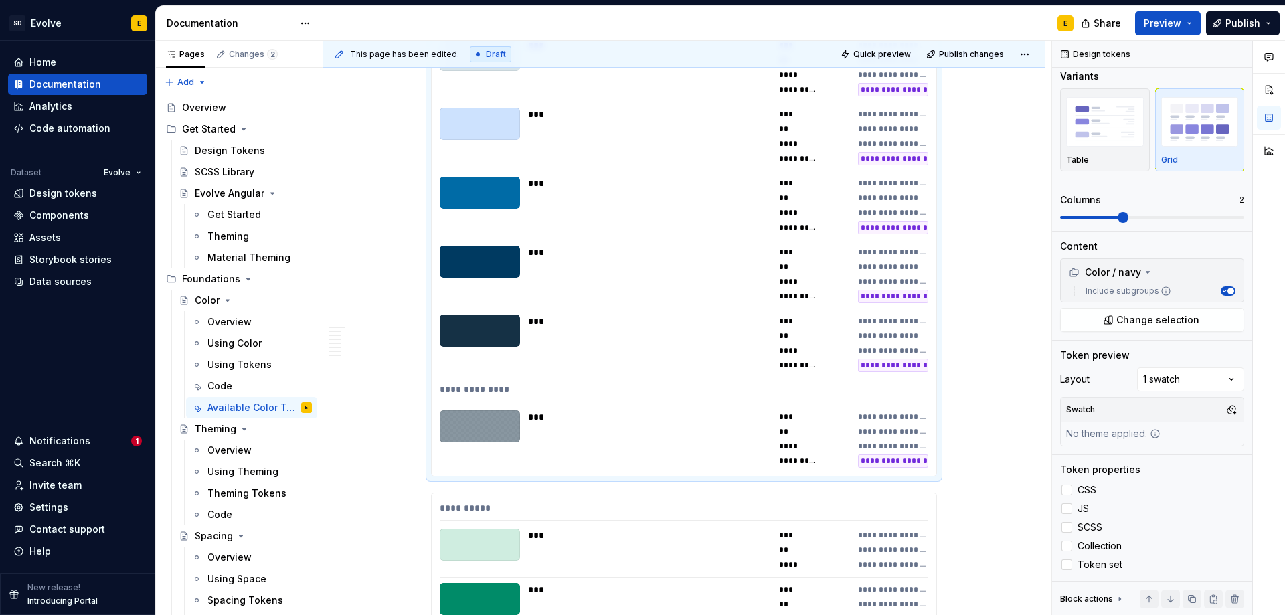
scroll to position [402, 0]
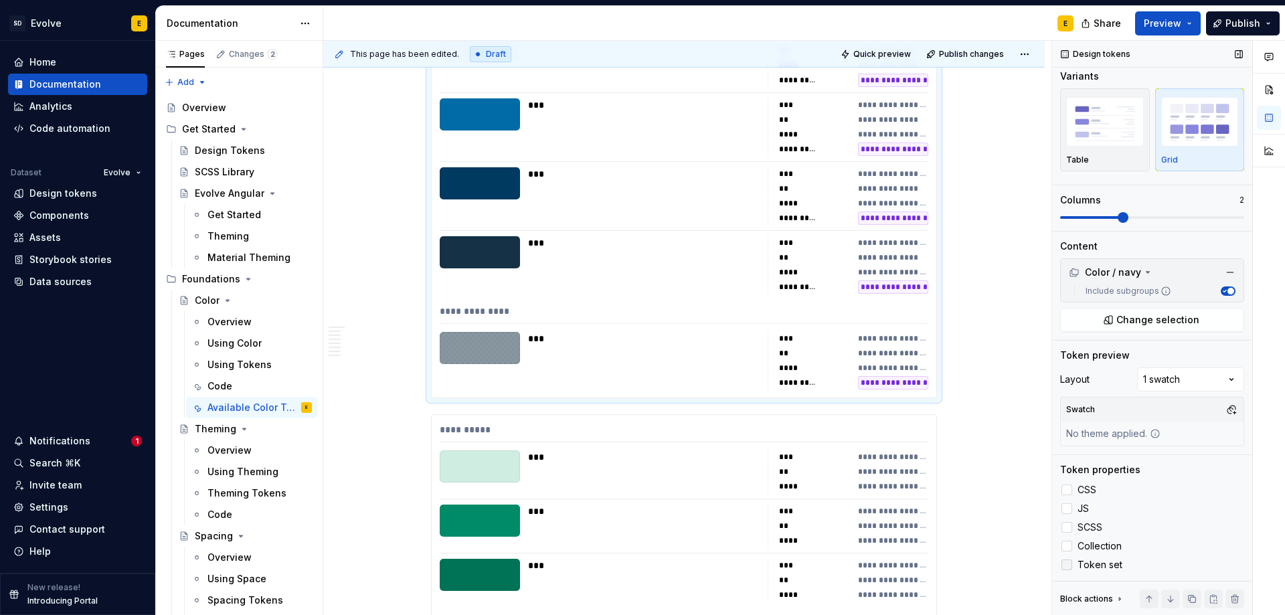
click at [1067, 567] on div at bounding box center [1066, 565] width 11 height 11
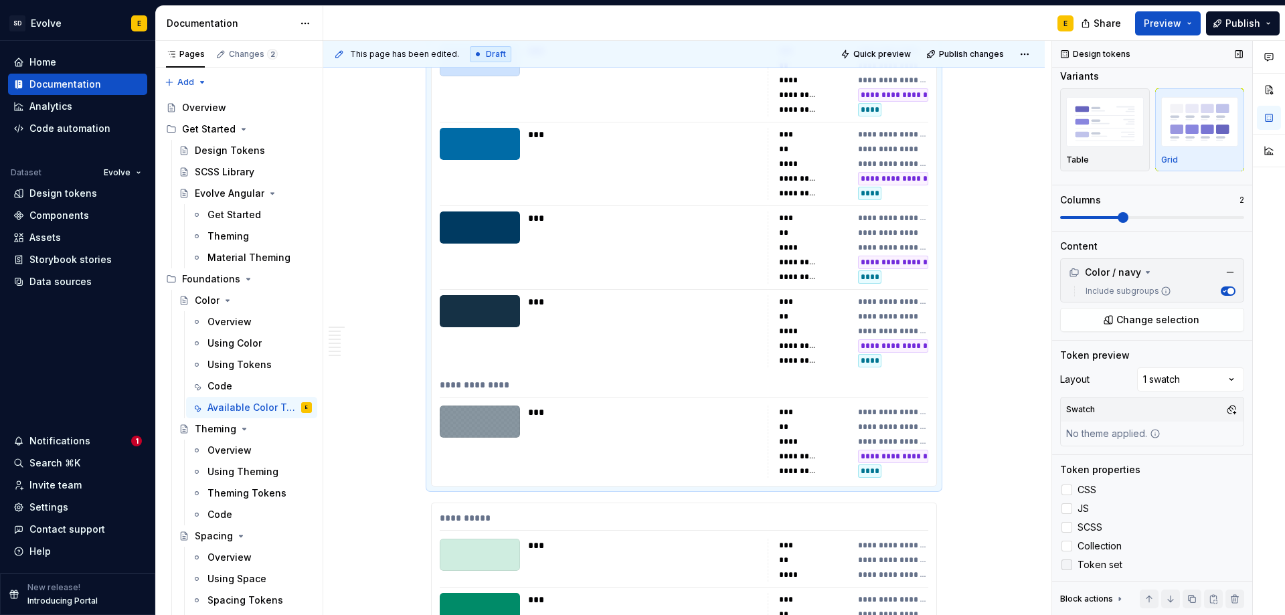
click at [1067, 565] on icon at bounding box center [1067, 565] width 0 height 0
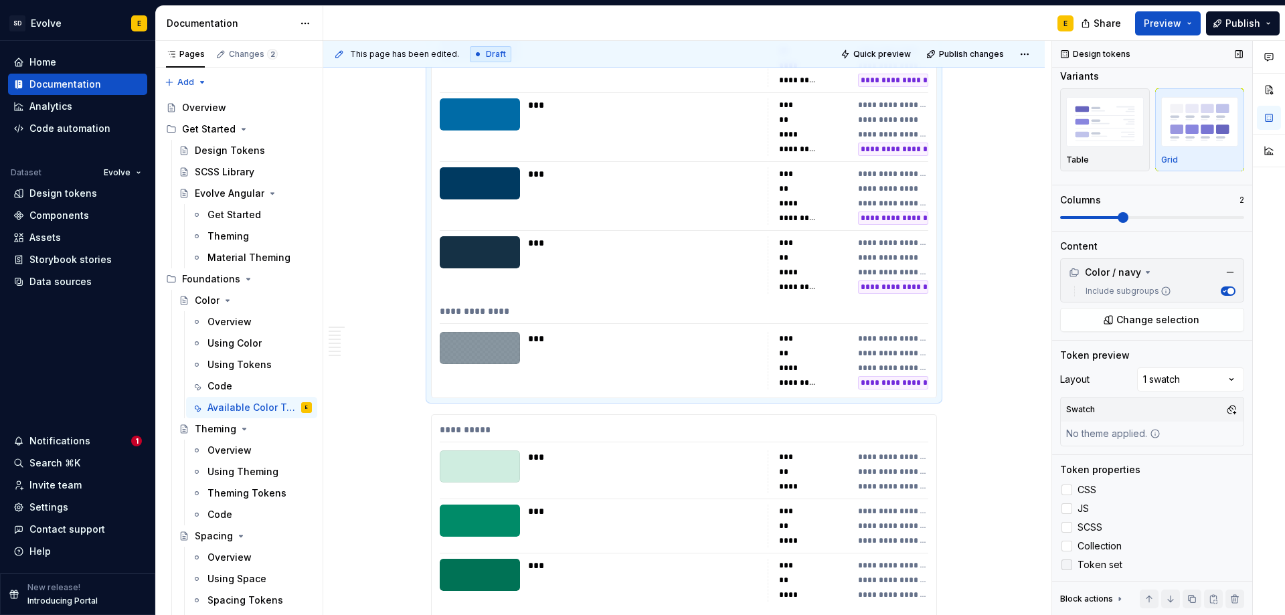
click at [1067, 567] on div at bounding box center [1066, 565] width 11 height 11
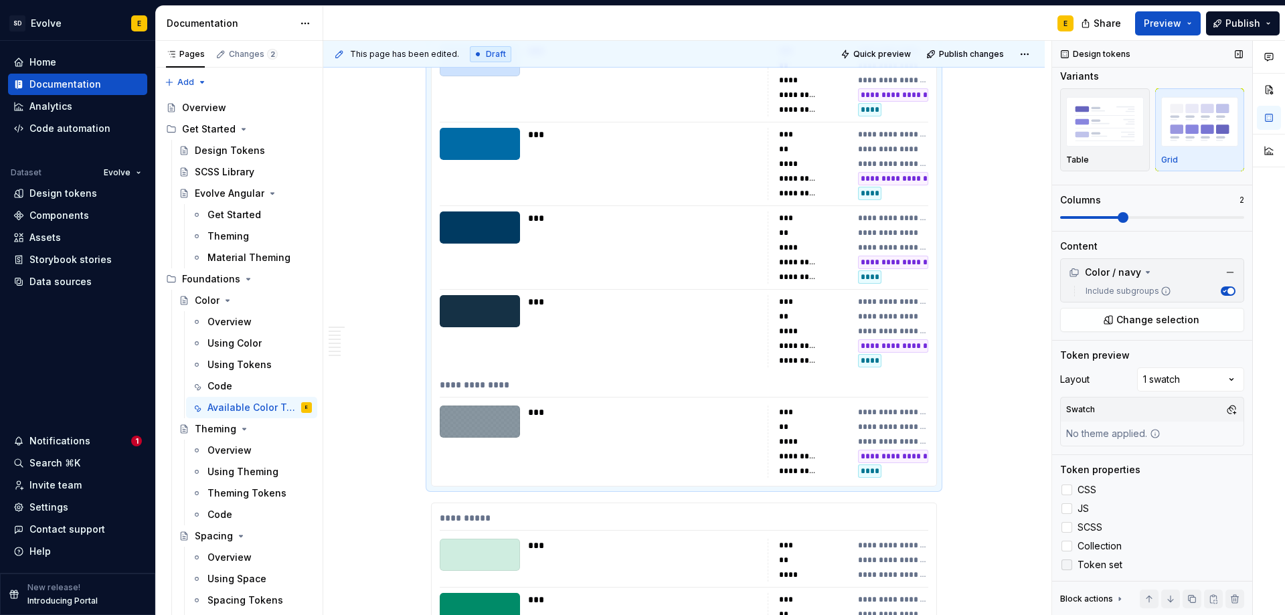
click at [1067, 565] on icon at bounding box center [1067, 565] width 0 height 0
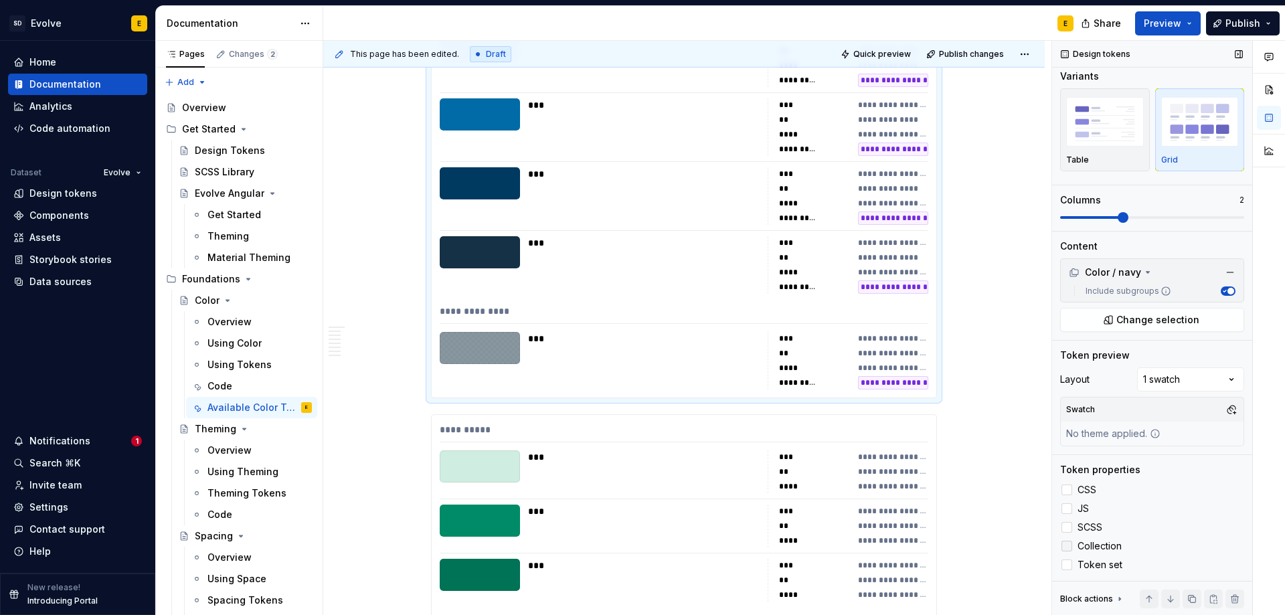
click at [1067, 546] on icon at bounding box center [1067, 546] width 0 height 0
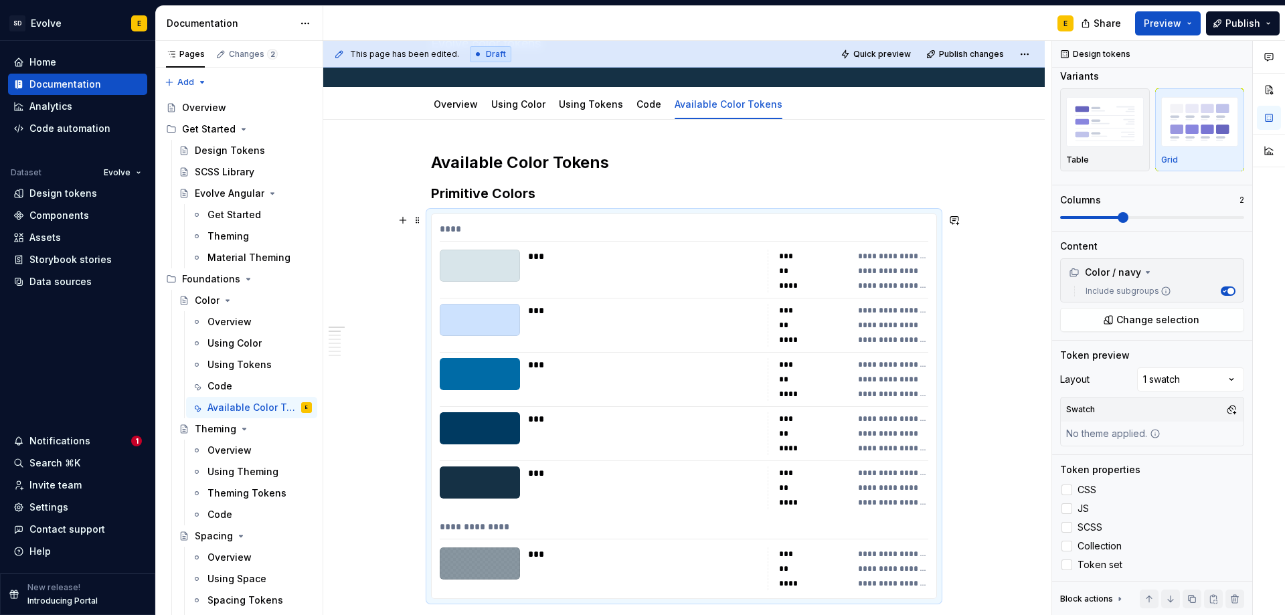
scroll to position [134, 0]
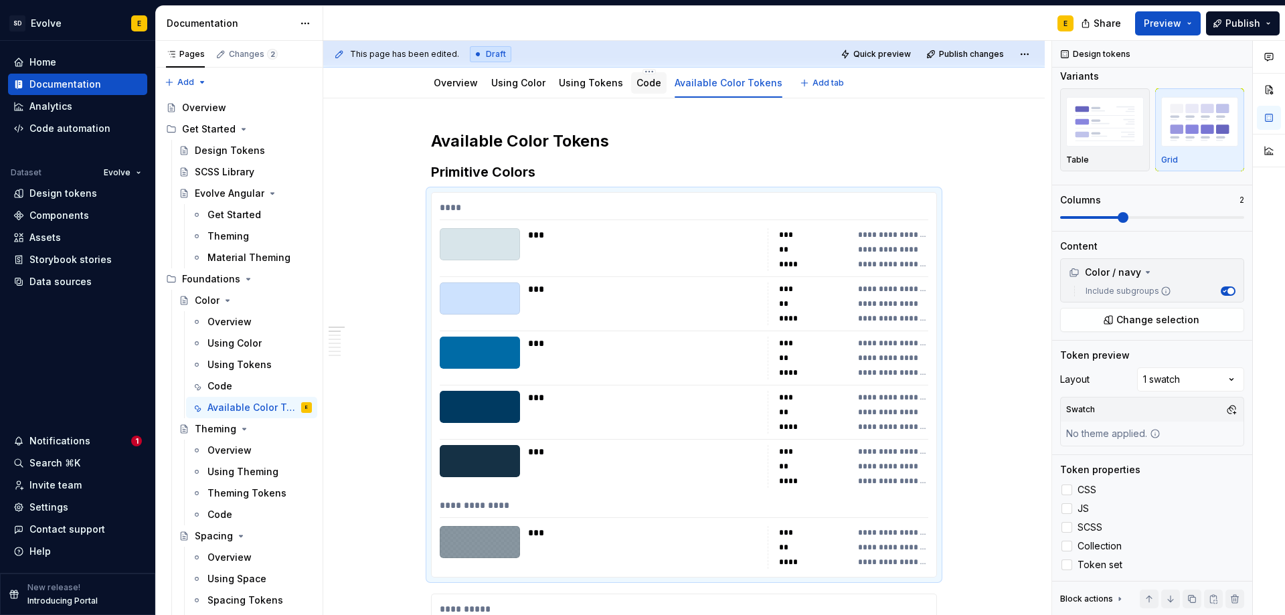
click at [654, 82] on div "Code" at bounding box center [648, 82] width 35 height 21
click at [638, 88] on link "Code" at bounding box center [648, 82] width 25 height 11
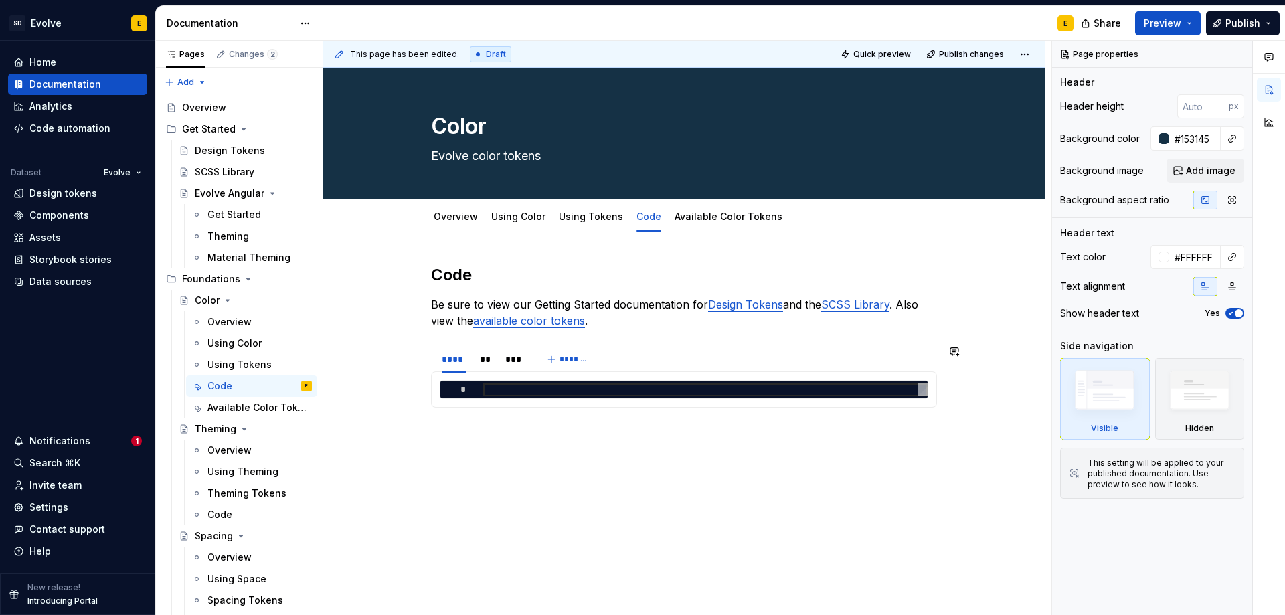
click at [437, 452] on div "Code Be sure to view our Getting Started documentation for Design Tokens and th…" at bounding box center [683, 425] width 721 height 387
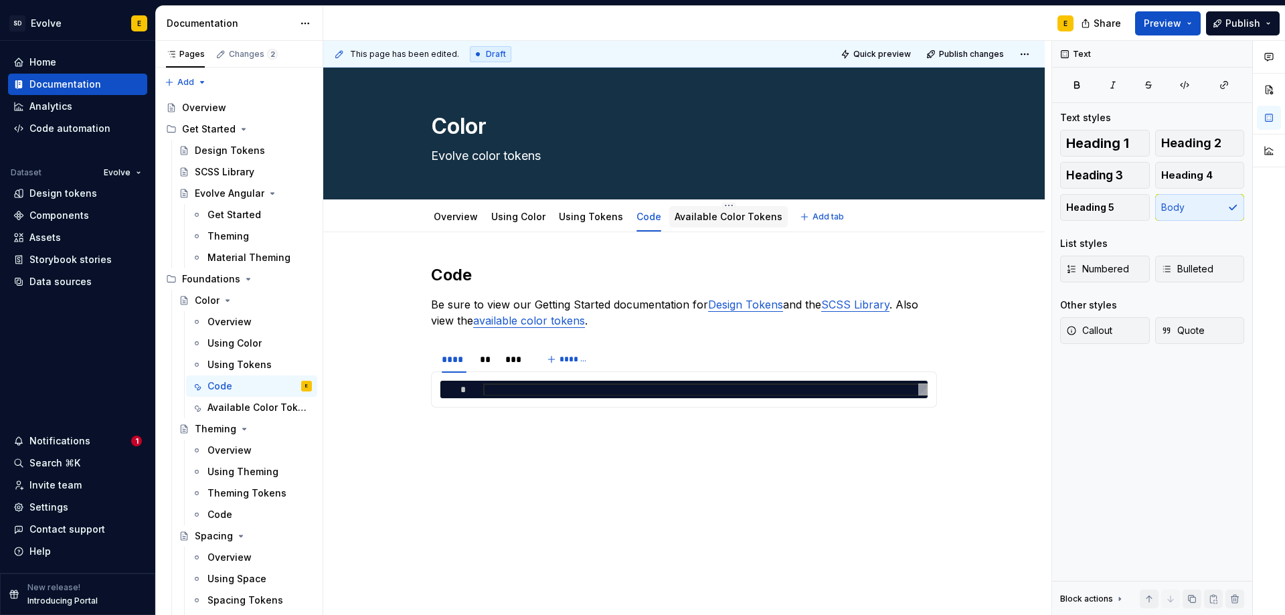
click at [678, 216] on link "Available Color Tokens" at bounding box center [729, 216] width 108 height 11
